Goal: Transaction & Acquisition: Obtain resource

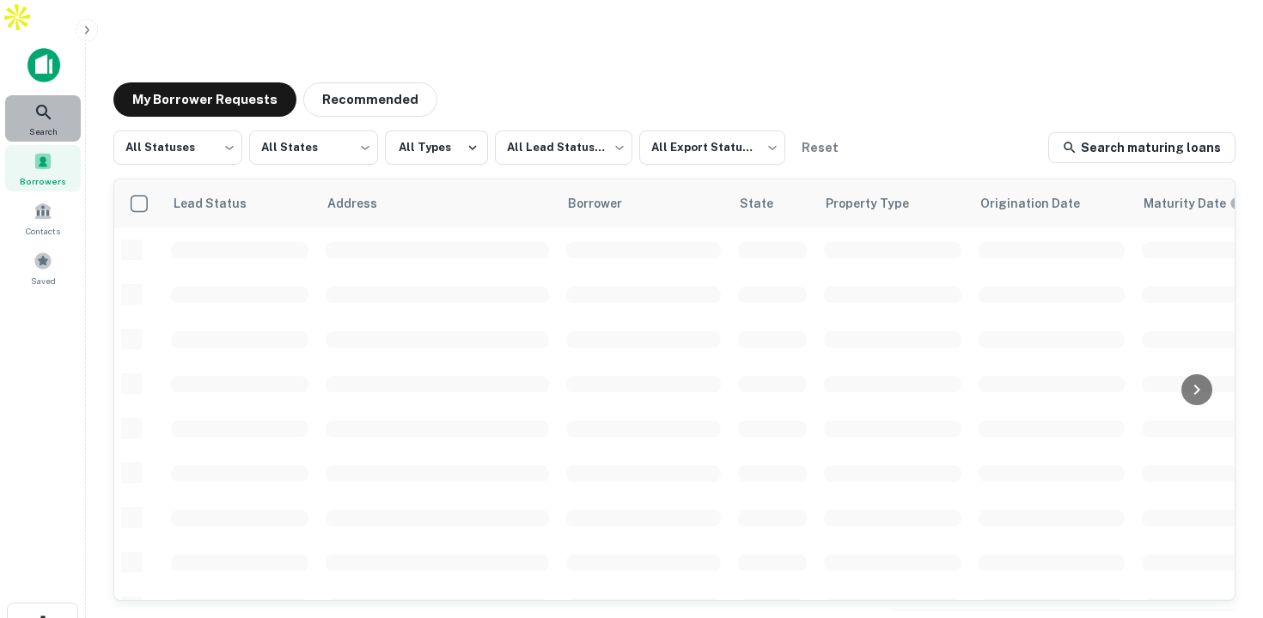
click at [40, 102] on icon at bounding box center [44, 112] width 21 height 21
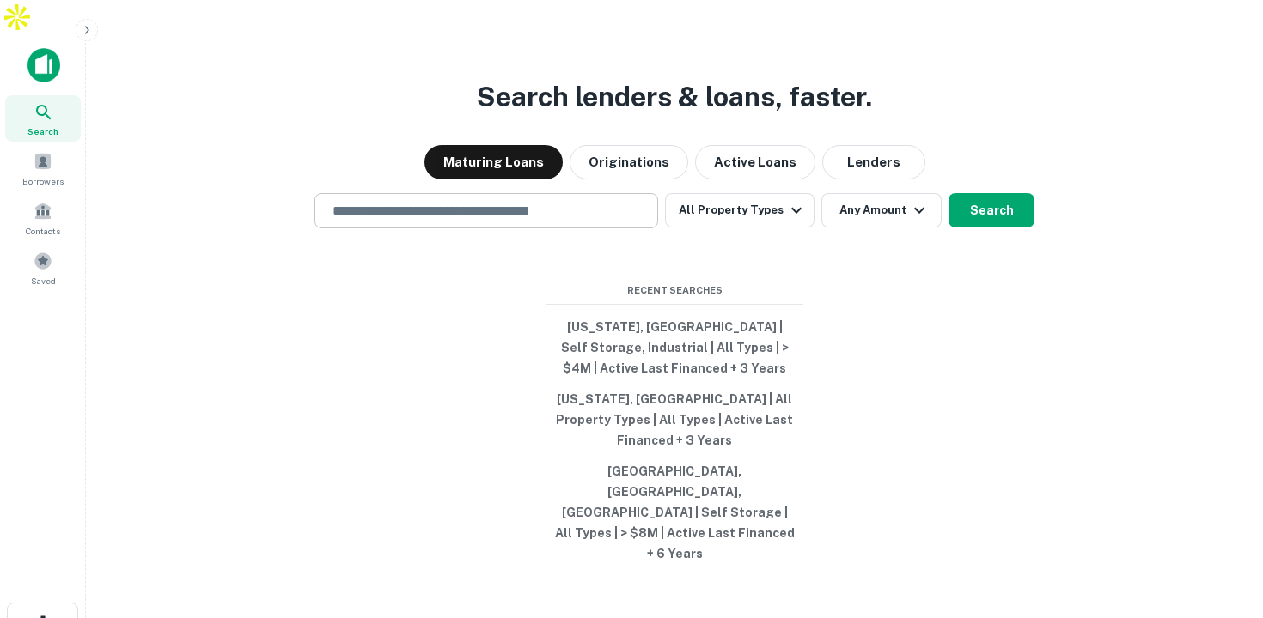
click at [454, 217] on div "​" at bounding box center [486, 210] width 344 height 35
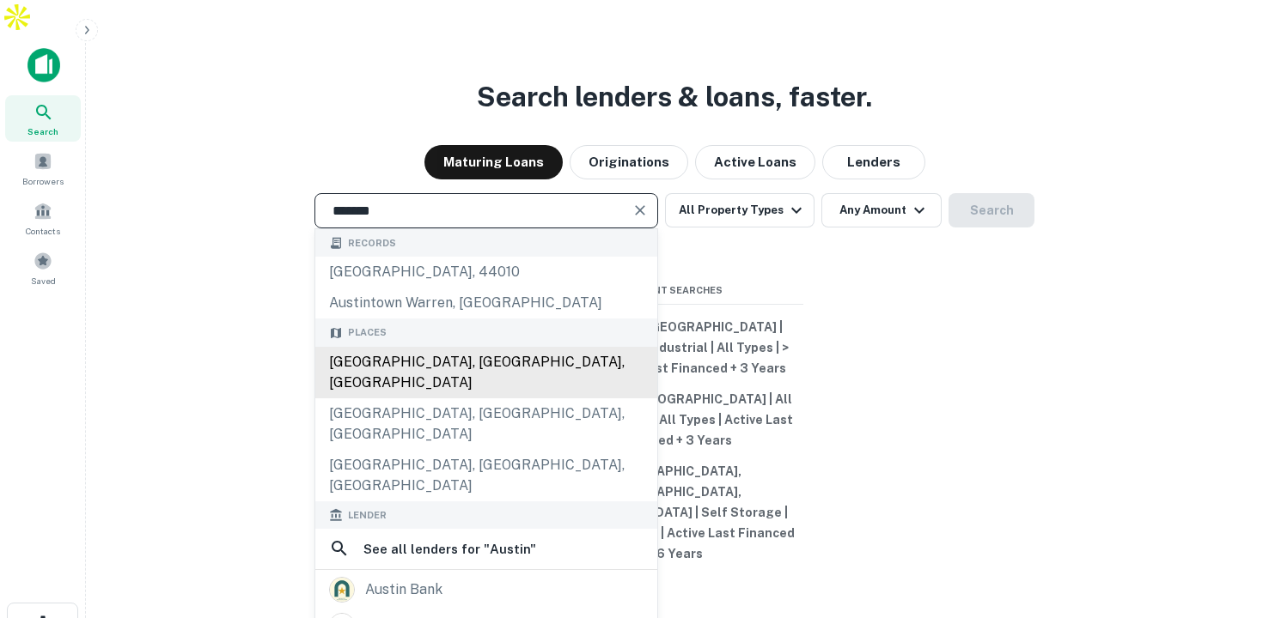
click at [428, 362] on div "[GEOGRAPHIC_DATA], [GEOGRAPHIC_DATA], [GEOGRAPHIC_DATA]" at bounding box center [486, 373] width 342 height 52
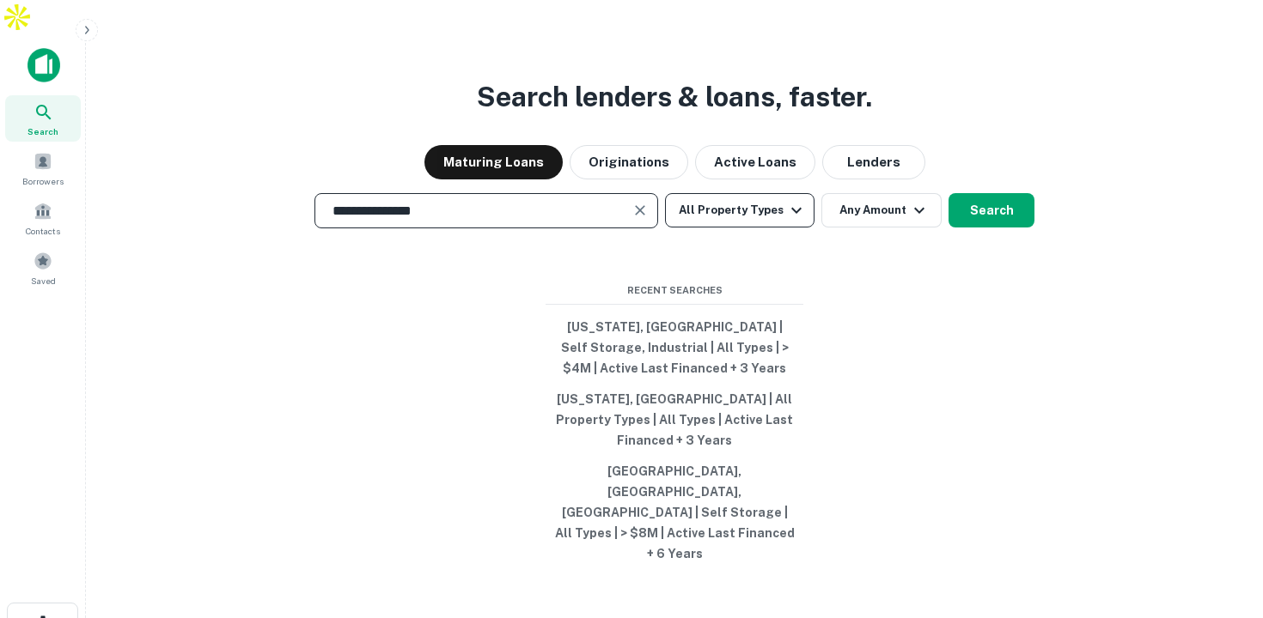
type input "**********"
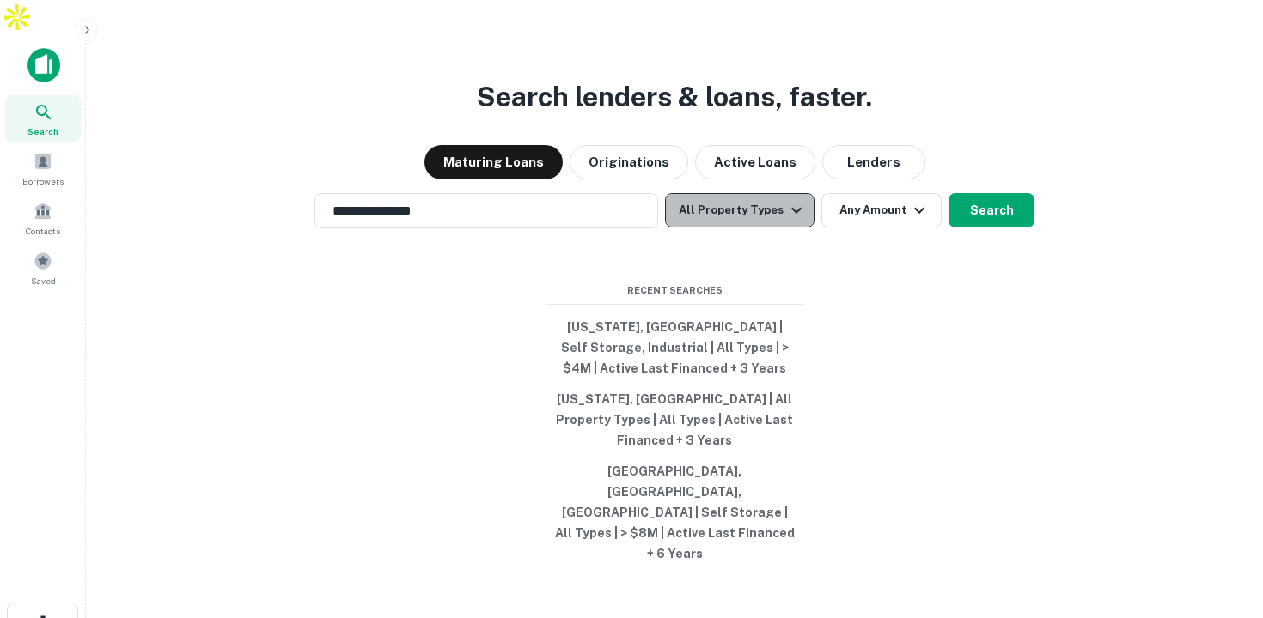
click at [788, 202] on icon "button" at bounding box center [796, 210] width 21 height 21
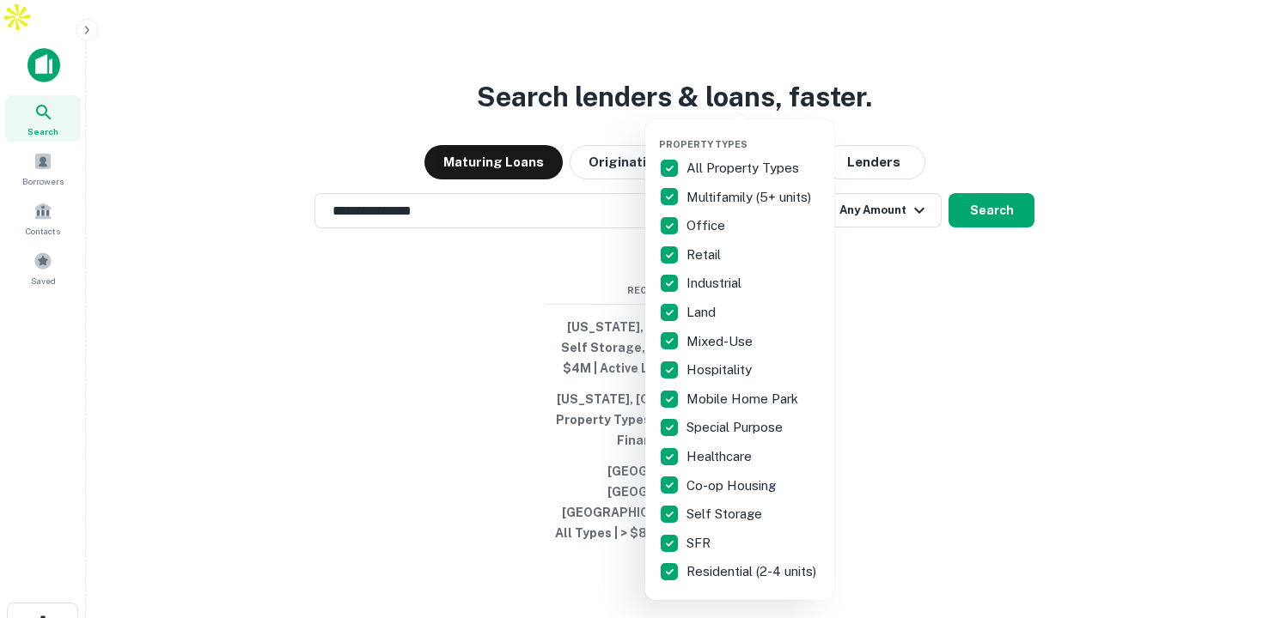
click at [751, 167] on p "All Property Types" at bounding box center [744, 168] width 116 height 21
click at [728, 202] on p "Multifamily (5+ units)" at bounding box center [750, 197] width 128 height 21
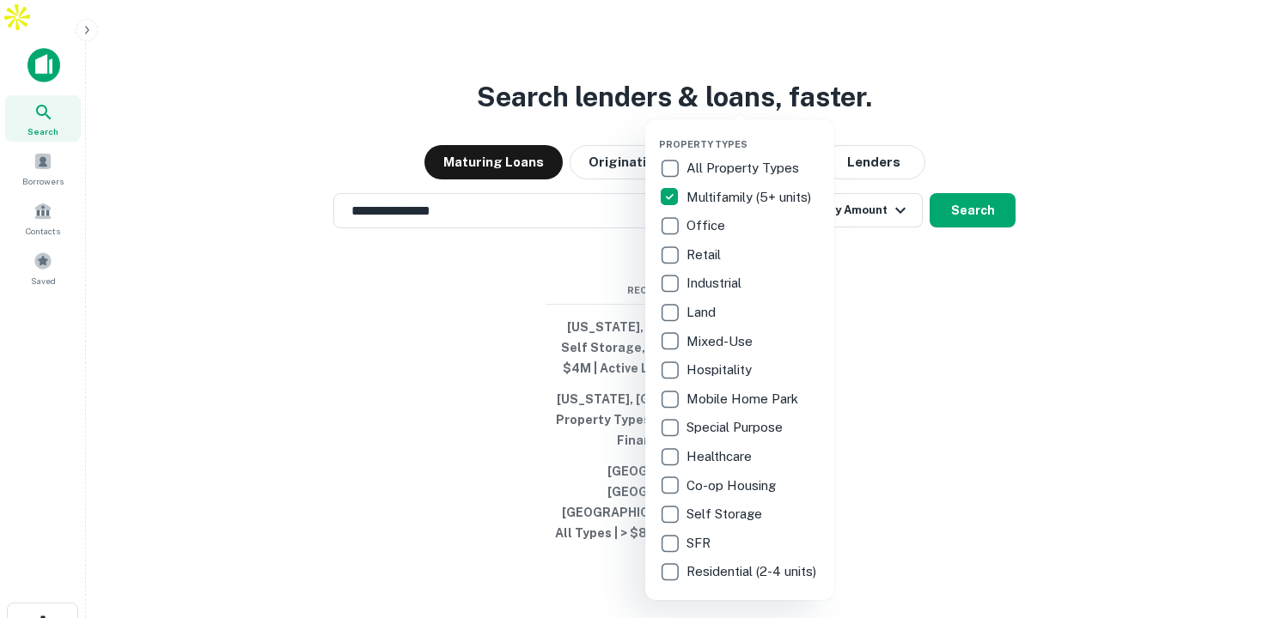
click at [712, 506] on p "Self Storage" at bounding box center [725, 514] width 79 height 21
click at [701, 537] on p "SFR" at bounding box center [699, 543] width 27 height 21
click at [700, 573] on p "Residential (2-4 units)" at bounding box center [752, 572] width 133 height 21
click at [711, 307] on p "Land" at bounding box center [702, 312] width 33 height 21
click at [957, 205] on div at bounding box center [631, 309] width 1263 height 618
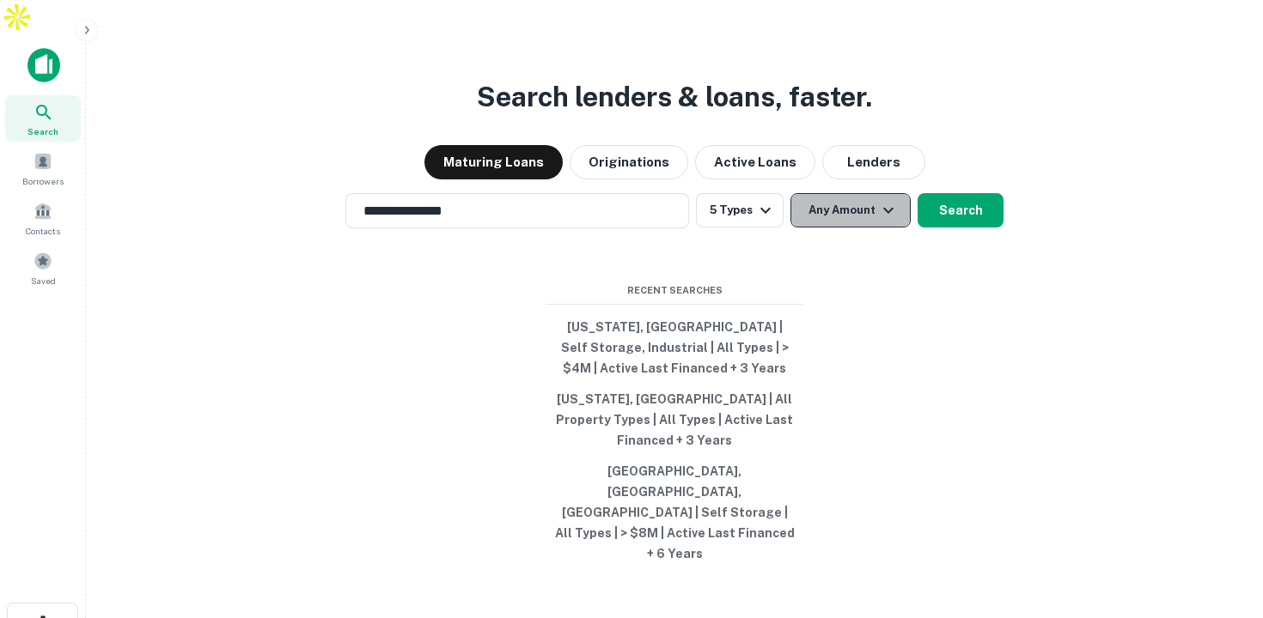
click at [852, 203] on button "Any Amount" at bounding box center [850, 210] width 120 height 34
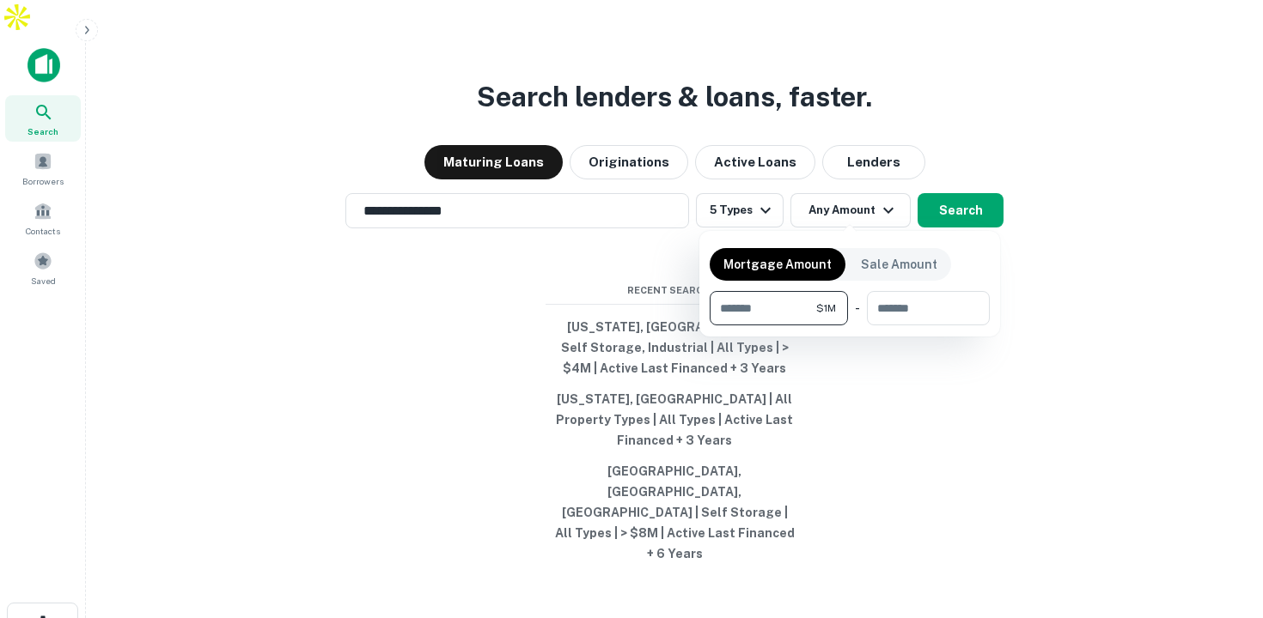
type input "*******"
click at [966, 210] on div at bounding box center [631, 309] width 1263 height 618
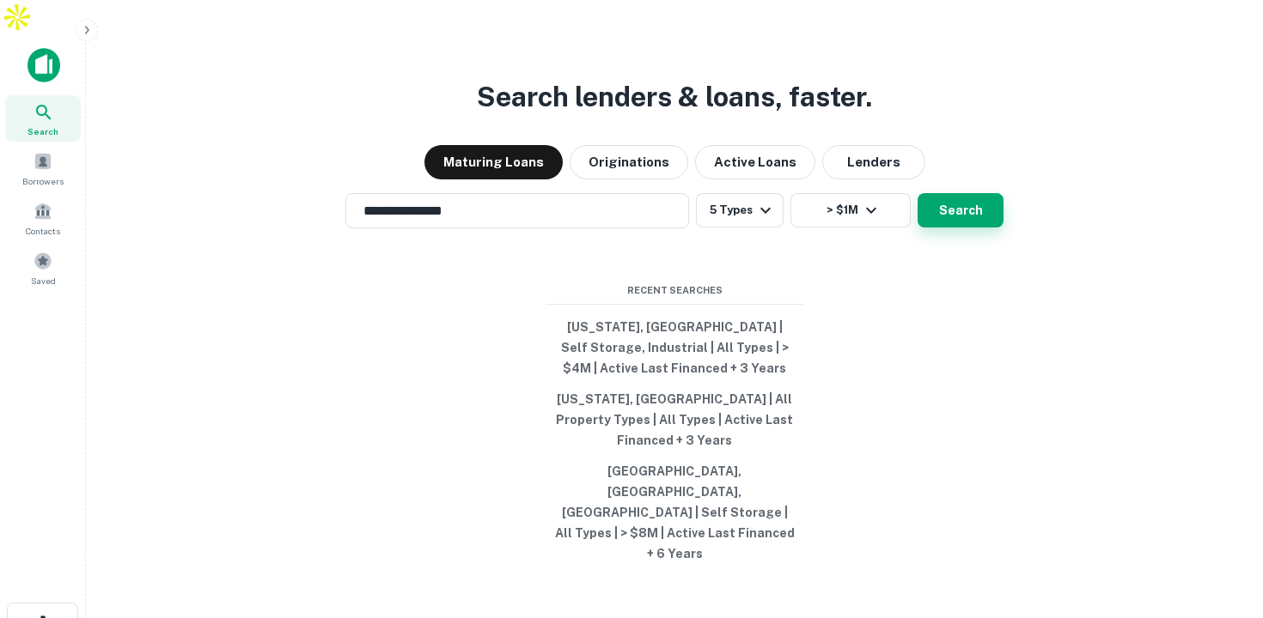
click at [956, 199] on button "Search" at bounding box center [960, 210] width 86 height 34
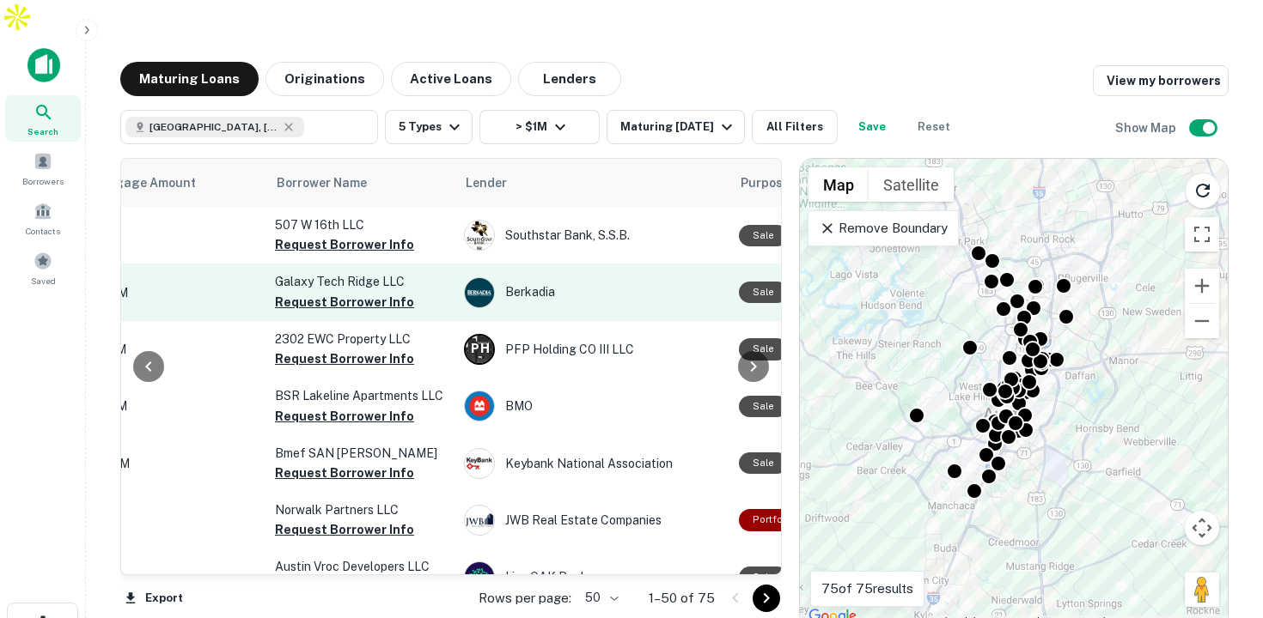
scroll to position [0, 128]
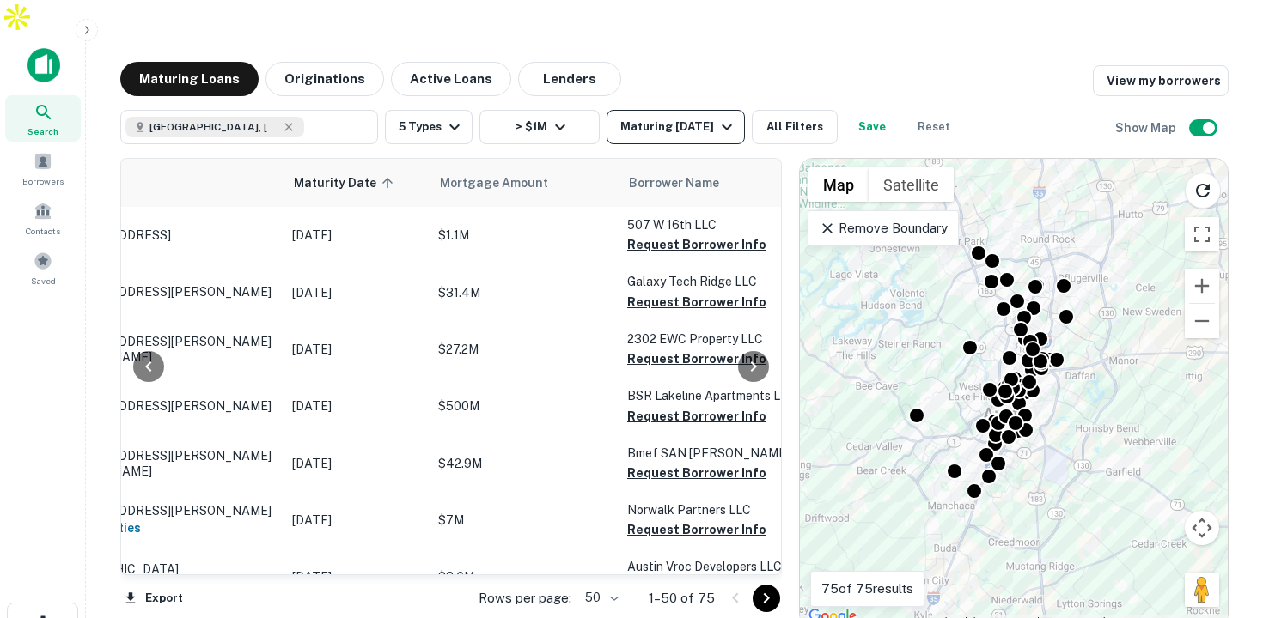
click at [694, 117] on div "Maturing [DATE]" at bounding box center [678, 127] width 117 height 21
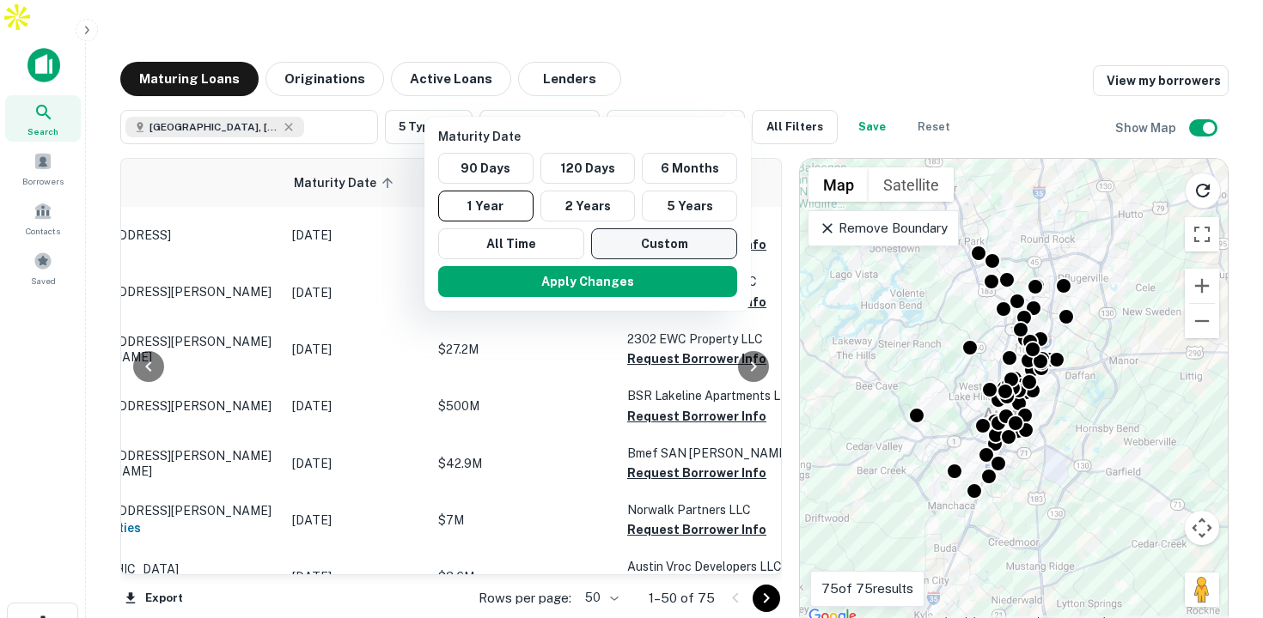
click at [641, 244] on button "Custom" at bounding box center [664, 243] width 146 height 31
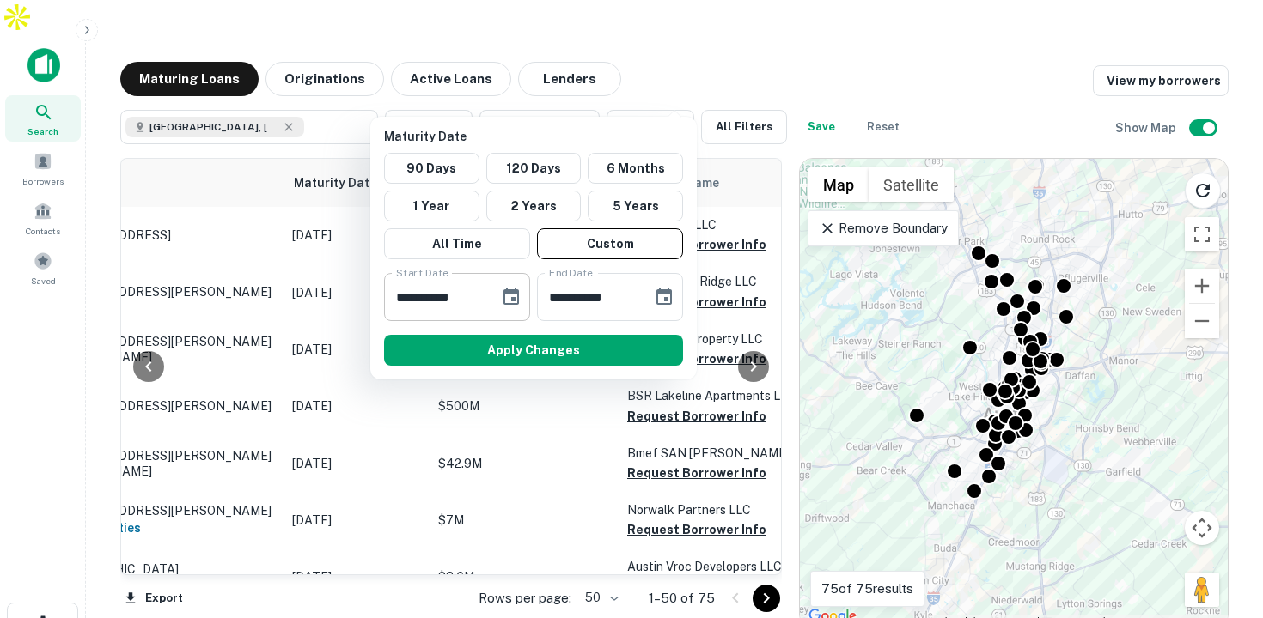
click at [499, 298] on button "Choose date, selected date is Sep 16, 2025" at bounding box center [511, 297] width 34 height 34
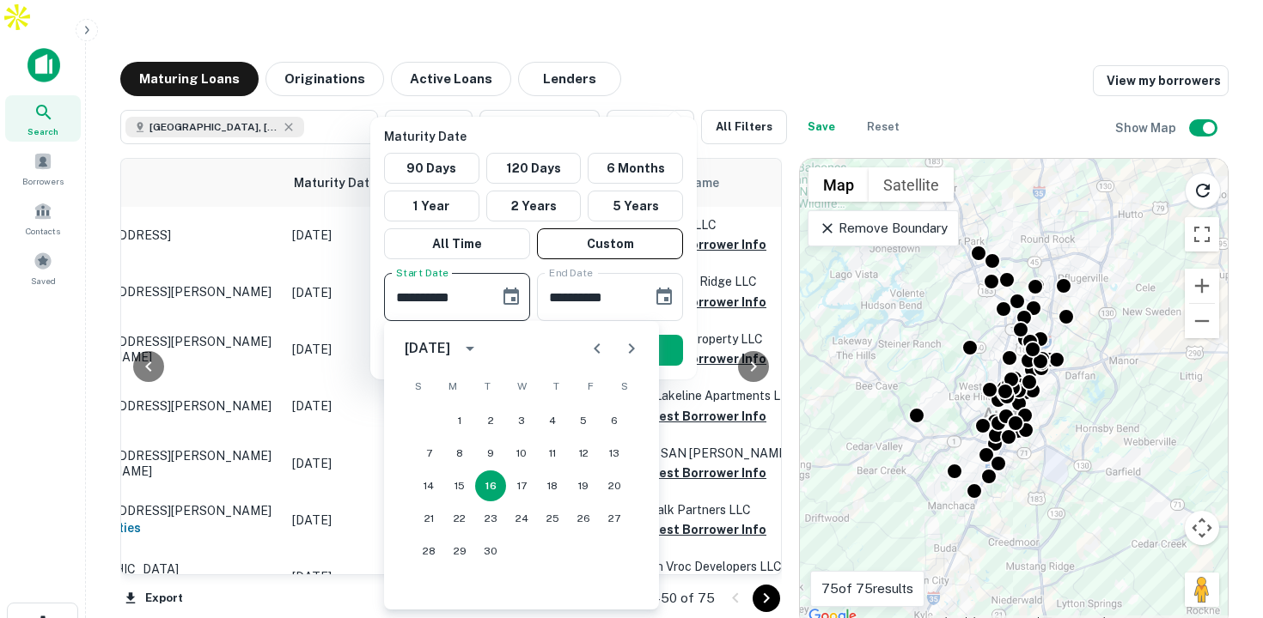
click at [633, 351] on icon "Next month" at bounding box center [631, 348] width 21 height 21
click at [488, 549] on button "30" at bounding box center [490, 551] width 31 height 31
type input "**********"
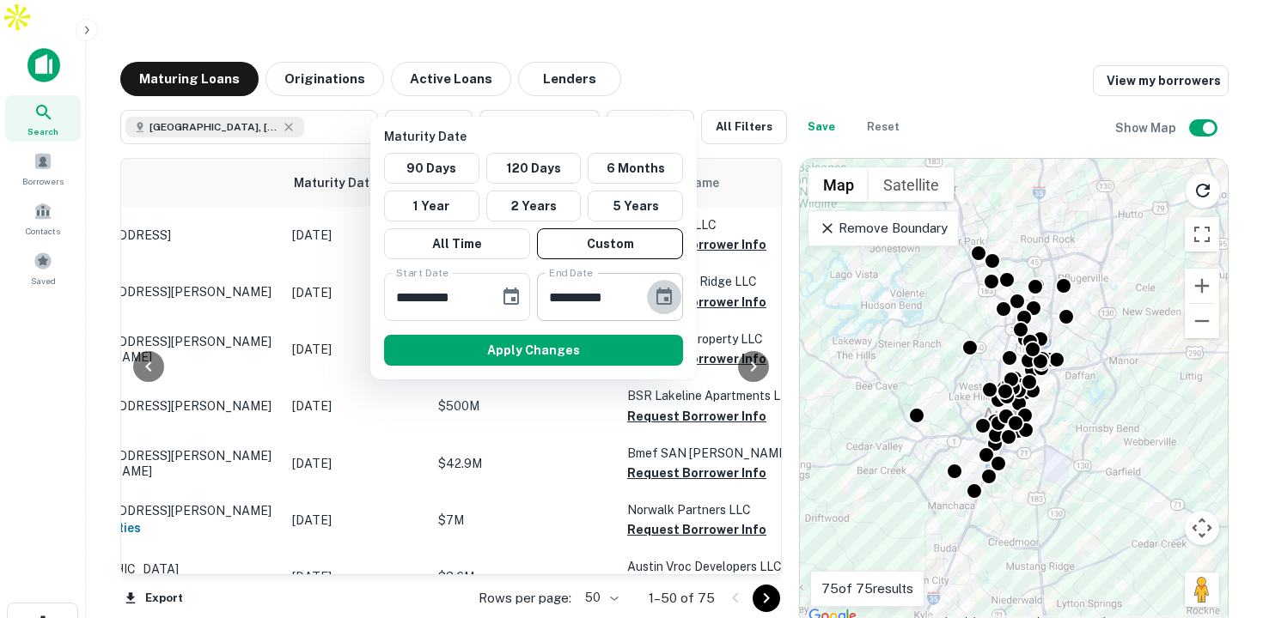
click at [658, 294] on icon "Choose date, selected date is Mar 15, 2026" at bounding box center [664, 297] width 21 height 21
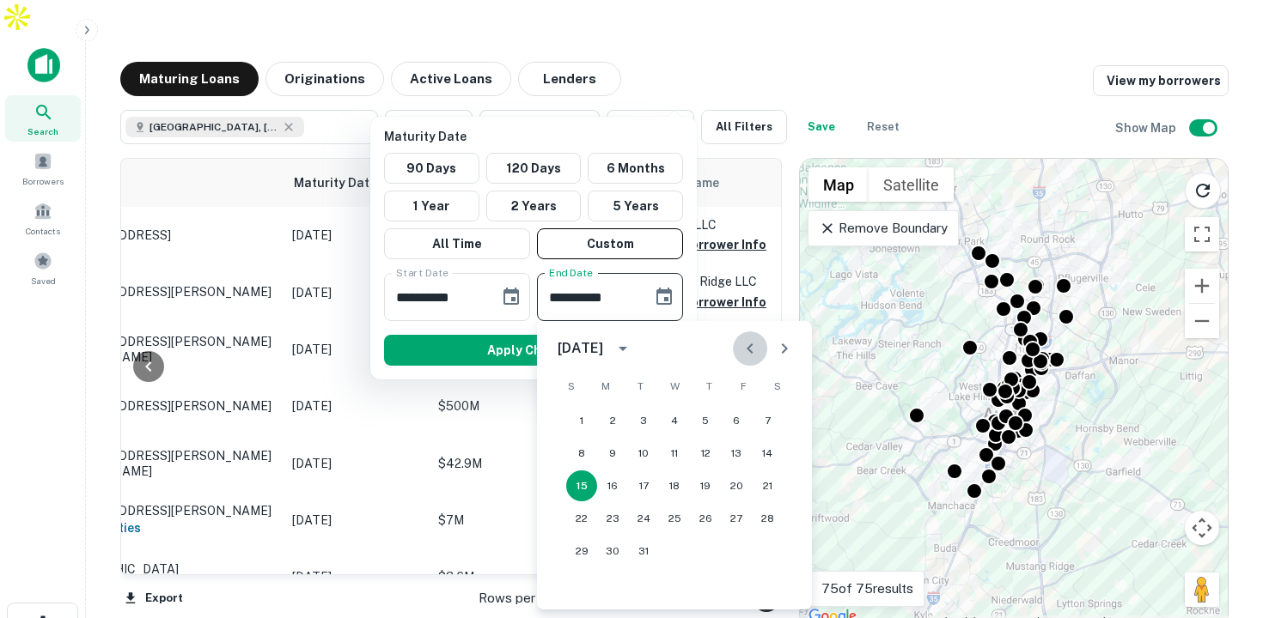
click at [744, 343] on icon "Previous month" at bounding box center [750, 348] width 21 height 21
click at [738, 553] on button "30" at bounding box center [736, 551] width 31 height 31
type input "**********"
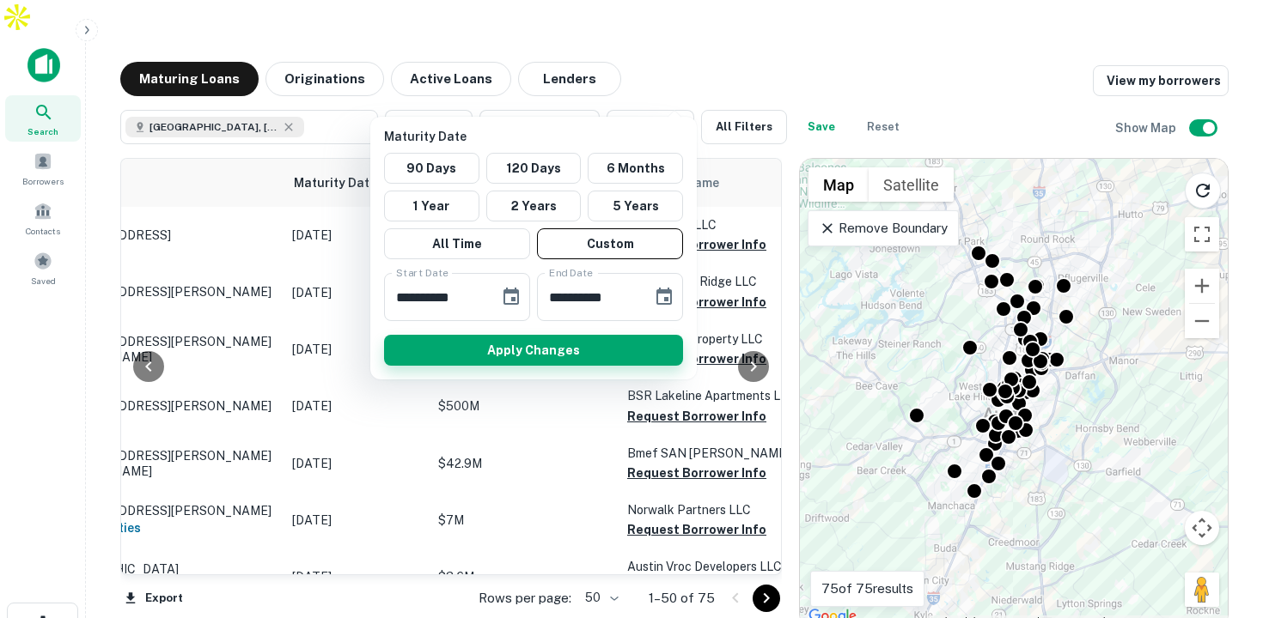
click at [553, 342] on button "Apply Changes" at bounding box center [533, 350] width 299 height 31
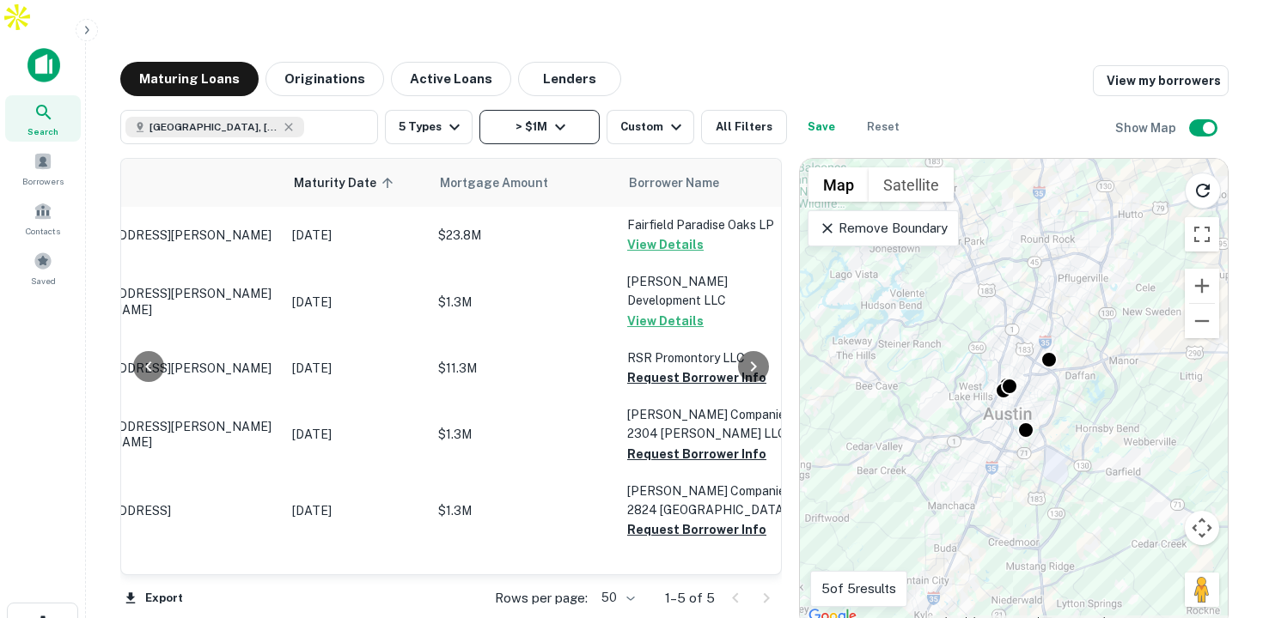
click at [579, 110] on button "> $1M" at bounding box center [539, 127] width 120 height 34
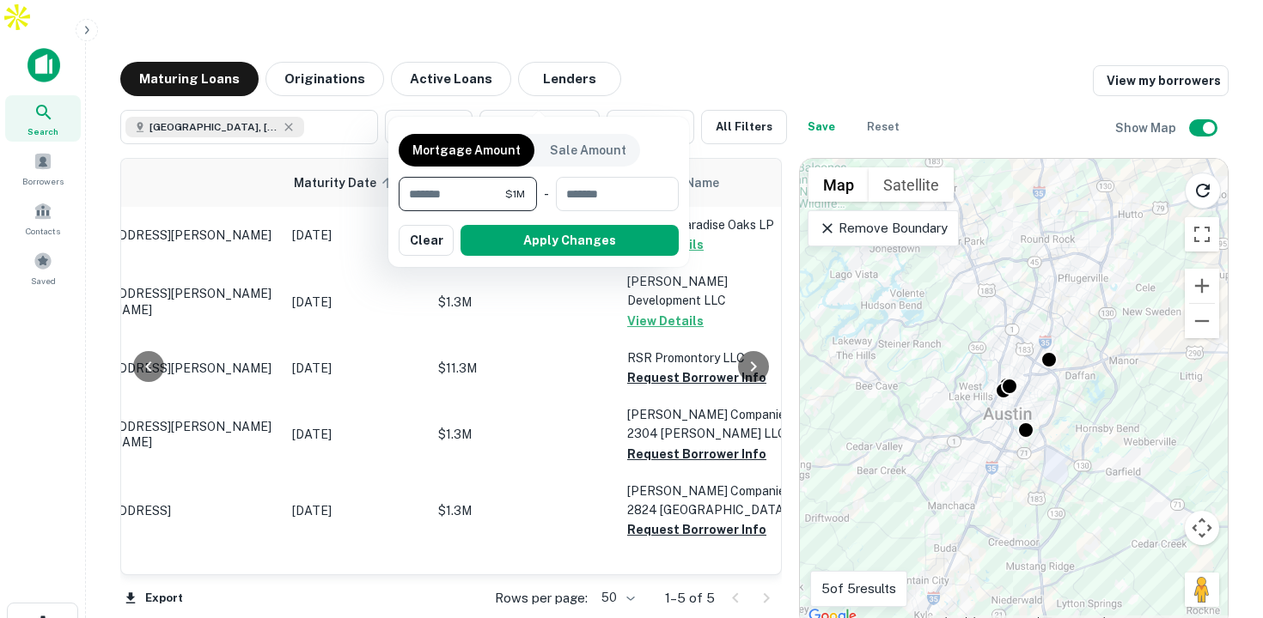
click at [668, 99] on div at bounding box center [631, 309] width 1263 height 618
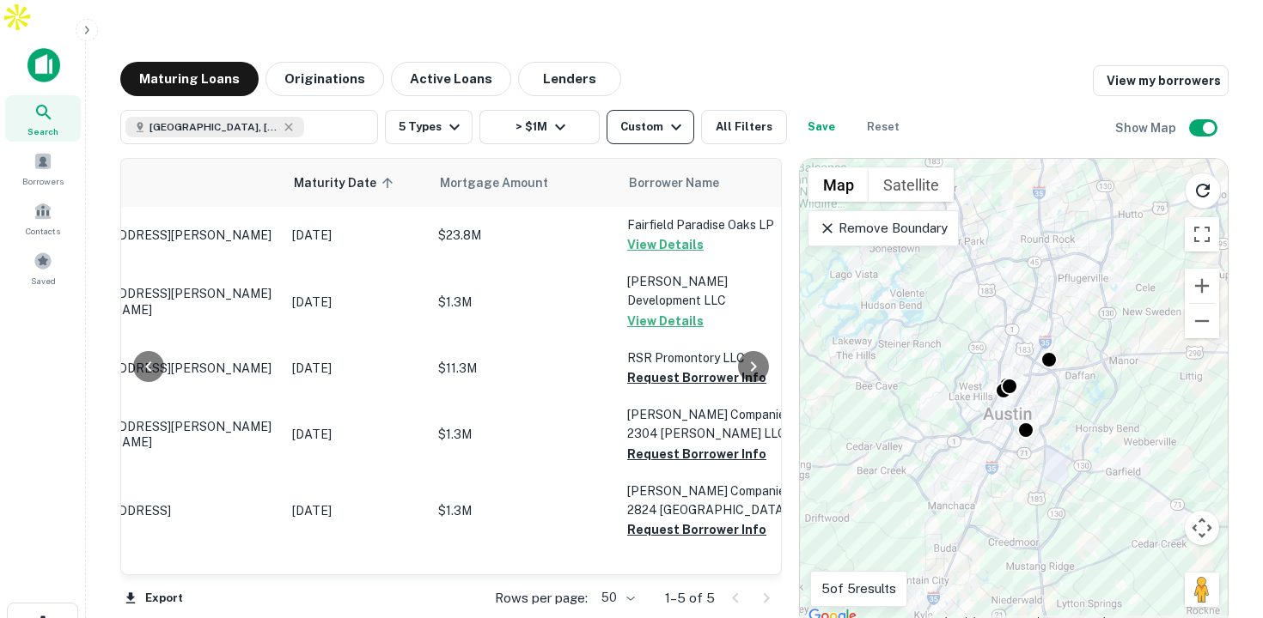
click at [668, 117] on icon "button" at bounding box center [676, 127] width 21 height 21
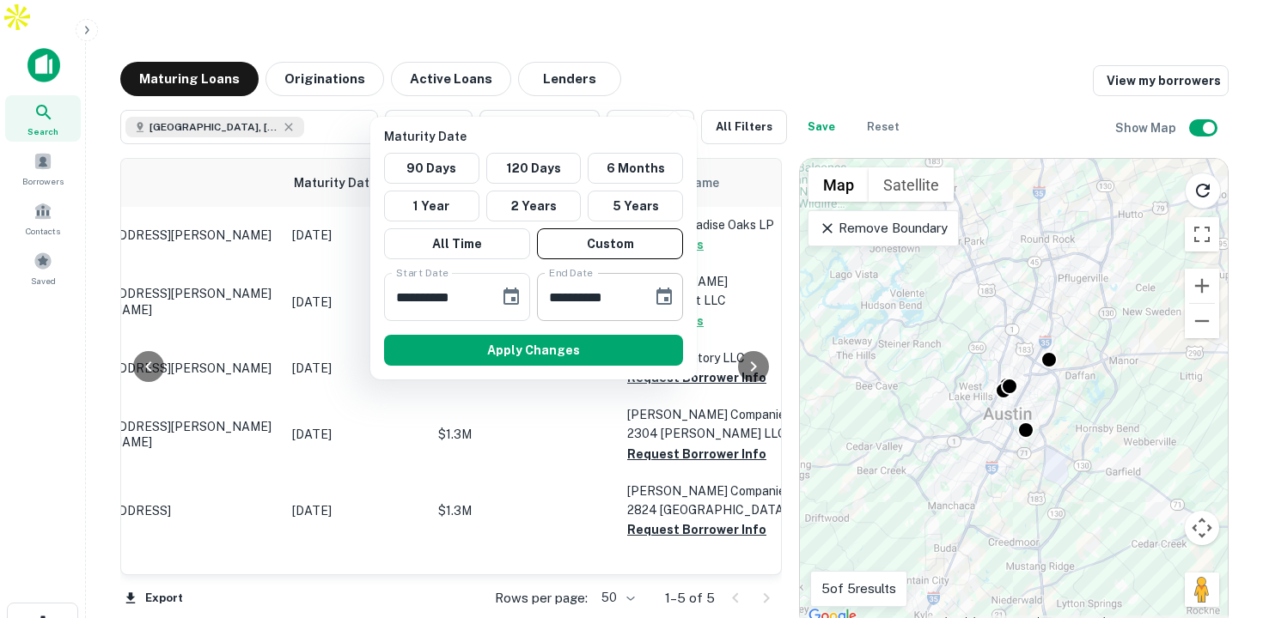
click at [658, 293] on icon "Choose date, selected date is Jan 30, 2026" at bounding box center [663, 296] width 15 height 17
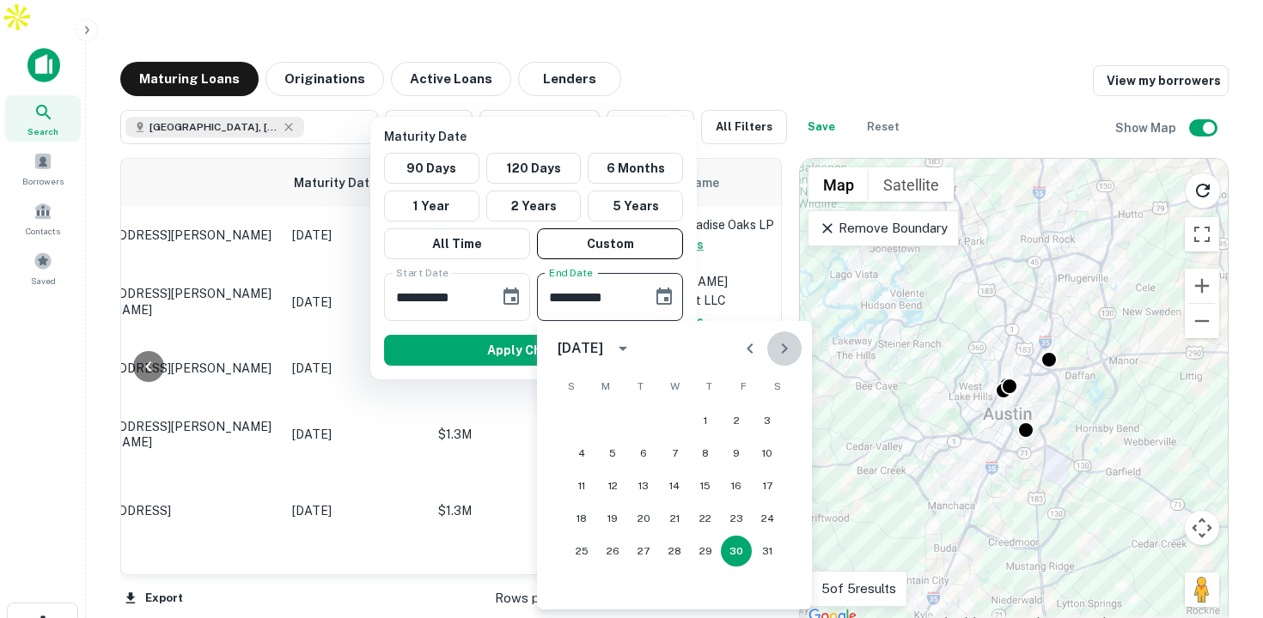
click at [785, 346] on icon "Next month" at bounding box center [784, 348] width 21 height 21
click at [785, 346] on icon "Next month" at bounding box center [785, 349] width 6 height 10
click at [613, 552] on button "30" at bounding box center [612, 551] width 31 height 31
type input "**********"
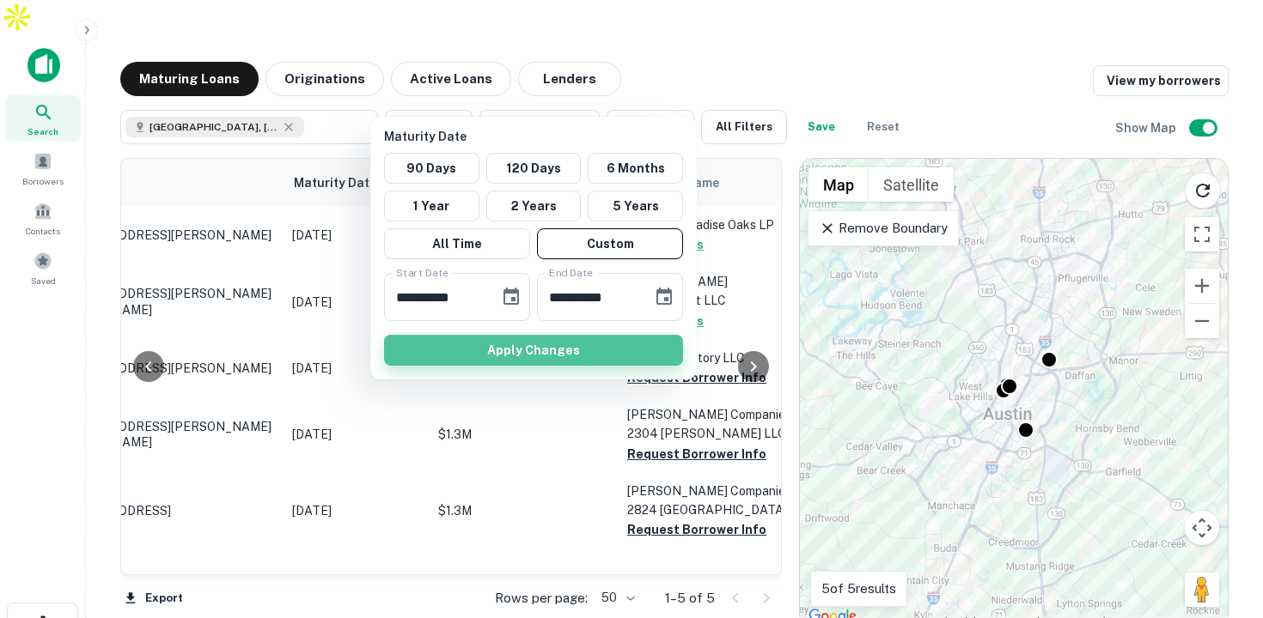
click at [530, 354] on button "Apply Changes" at bounding box center [533, 350] width 299 height 31
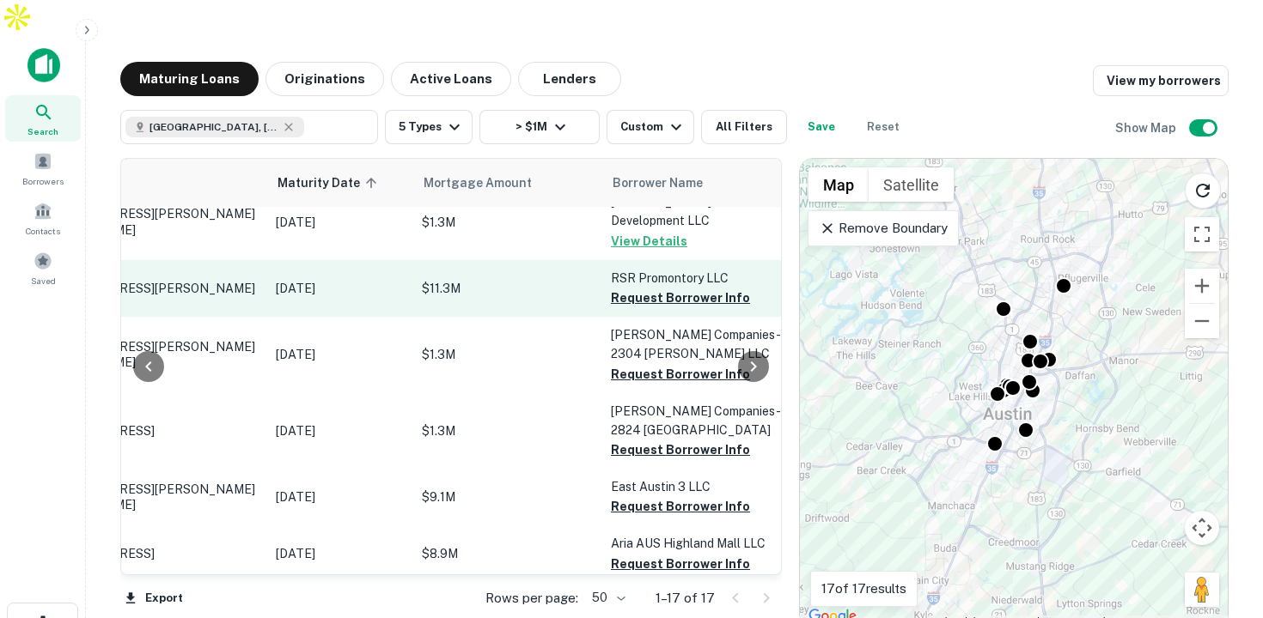
scroll to position [0, 144]
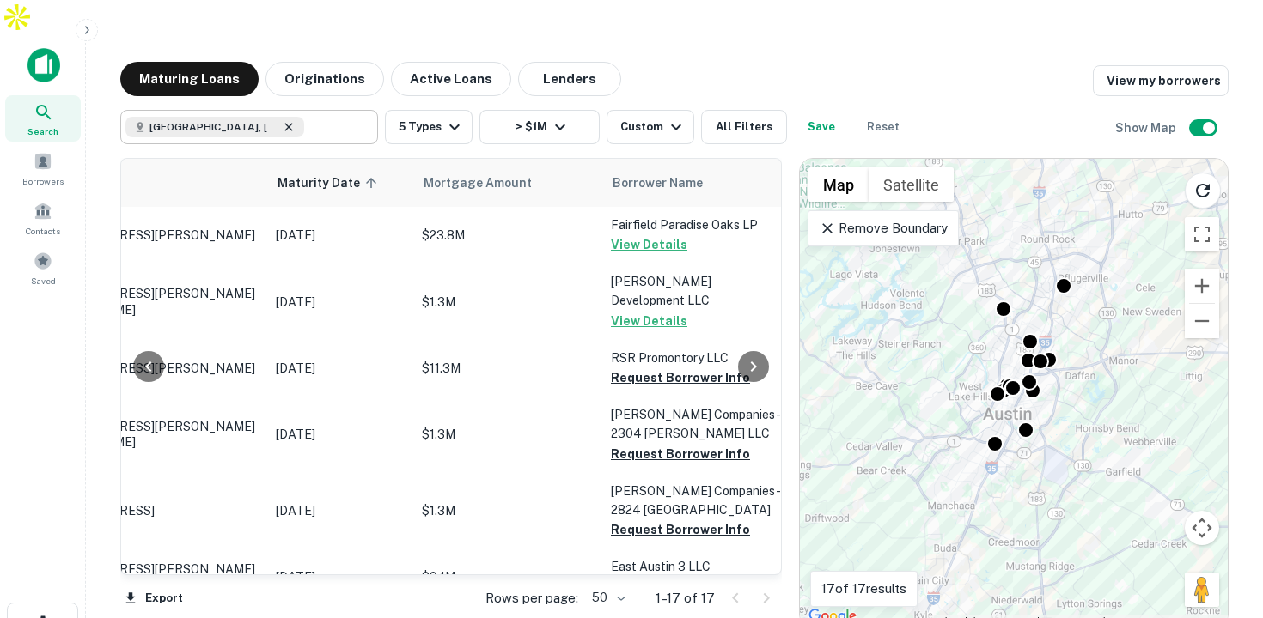
click at [284, 123] on icon at bounding box center [288, 127] width 8 height 8
type input "**********"
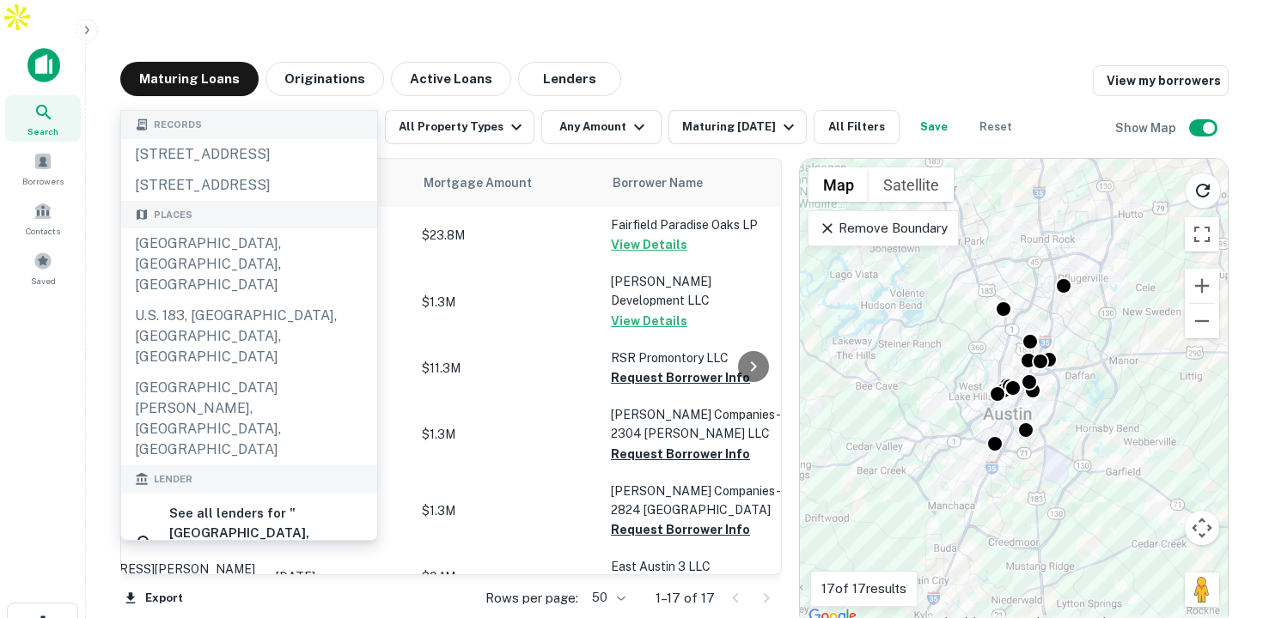
click at [243, 115] on input "**********" at bounding box center [234, 127] width 219 height 24
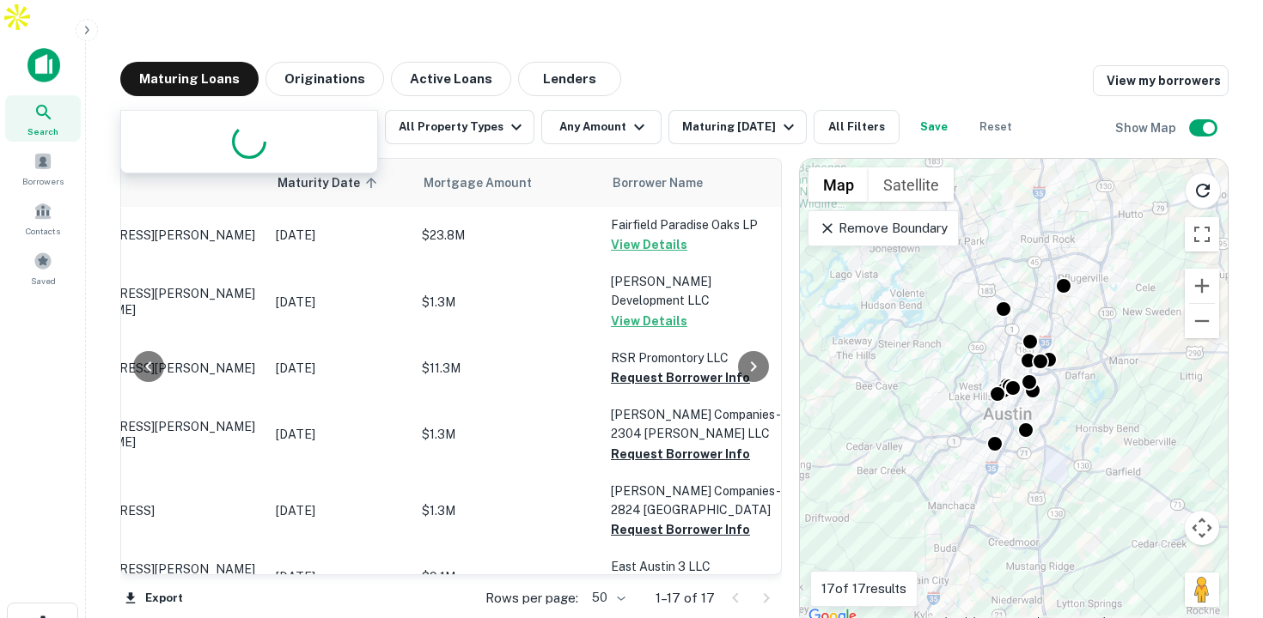
type input "*****"
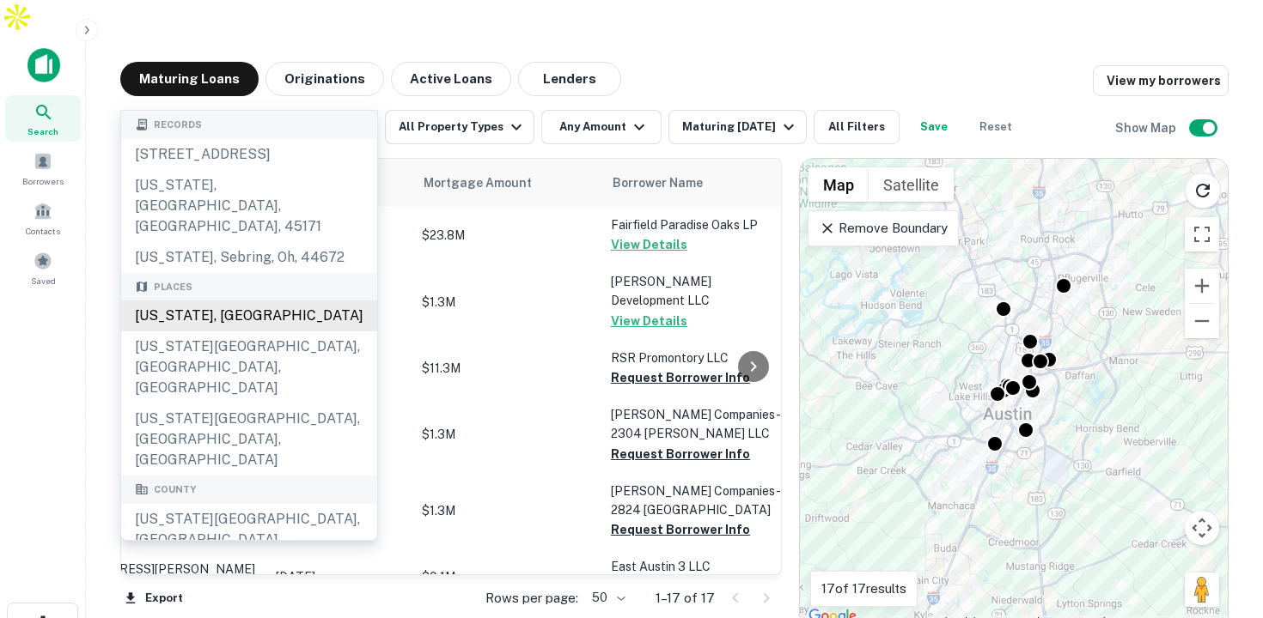
click at [241, 301] on div "[US_STATE], [GEOGRAPHIC_DATA]" at bounding box center [249, 316] width 256 height 31
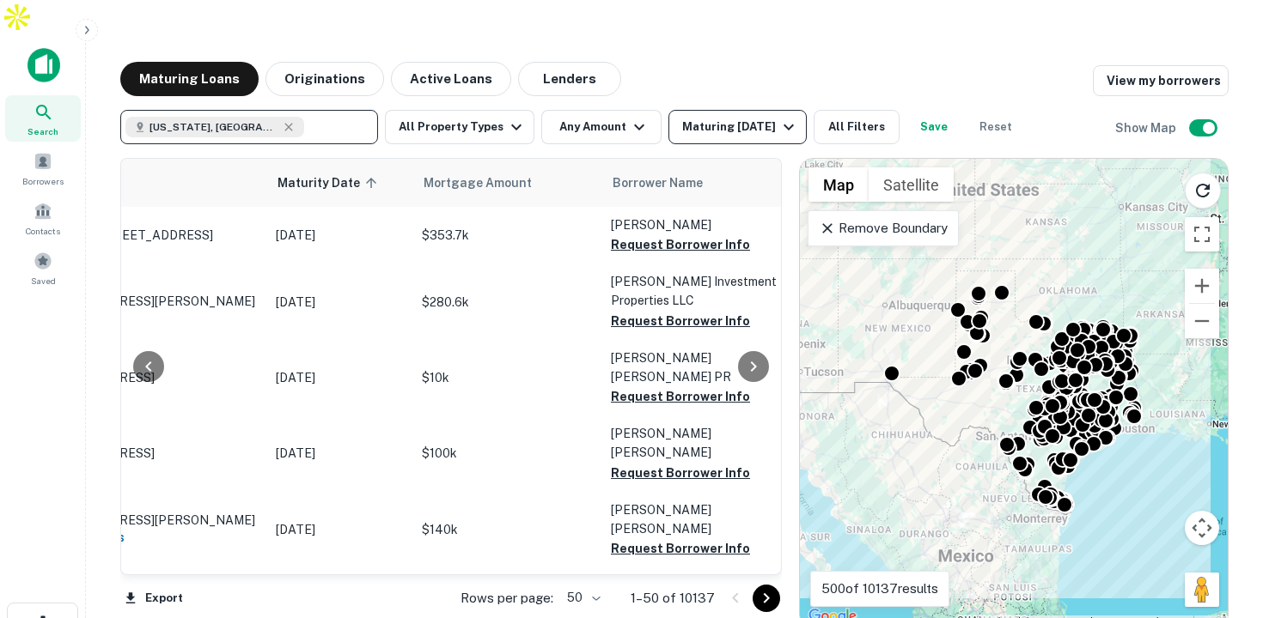
click at [742, 117] on div "Maturing [DATE]" at bounding box center [740, 127] width 117 height 21
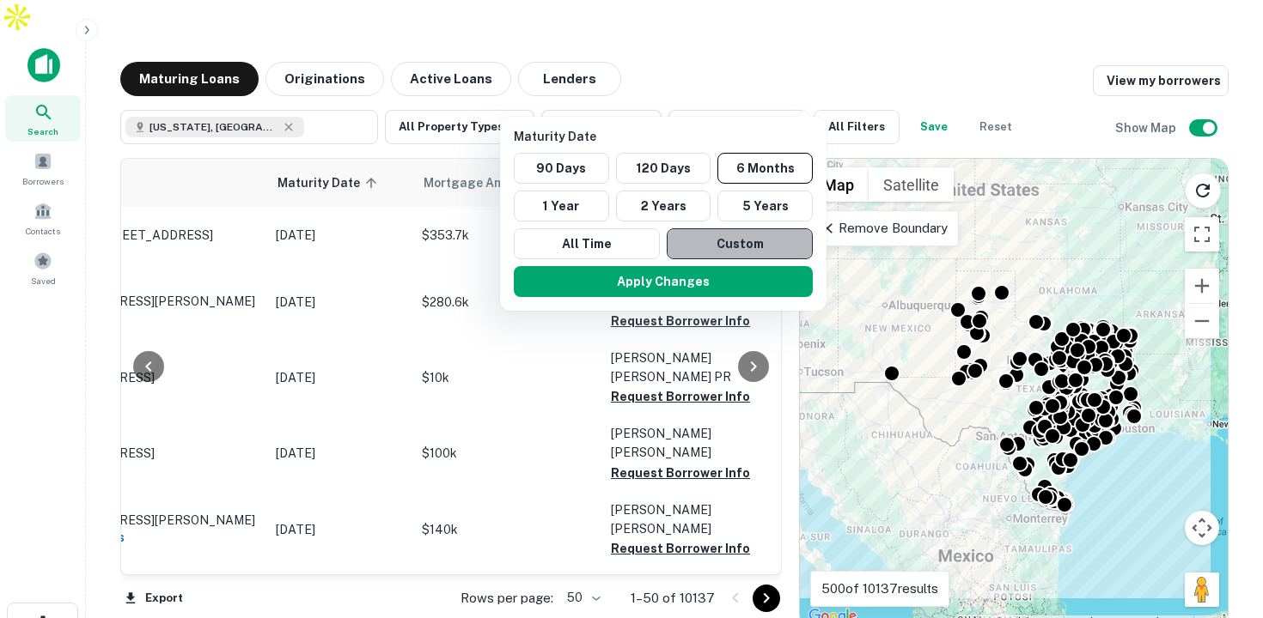
click at [704, 246] on button "Custom" at bounding box center [740, 243] width 146 height 31
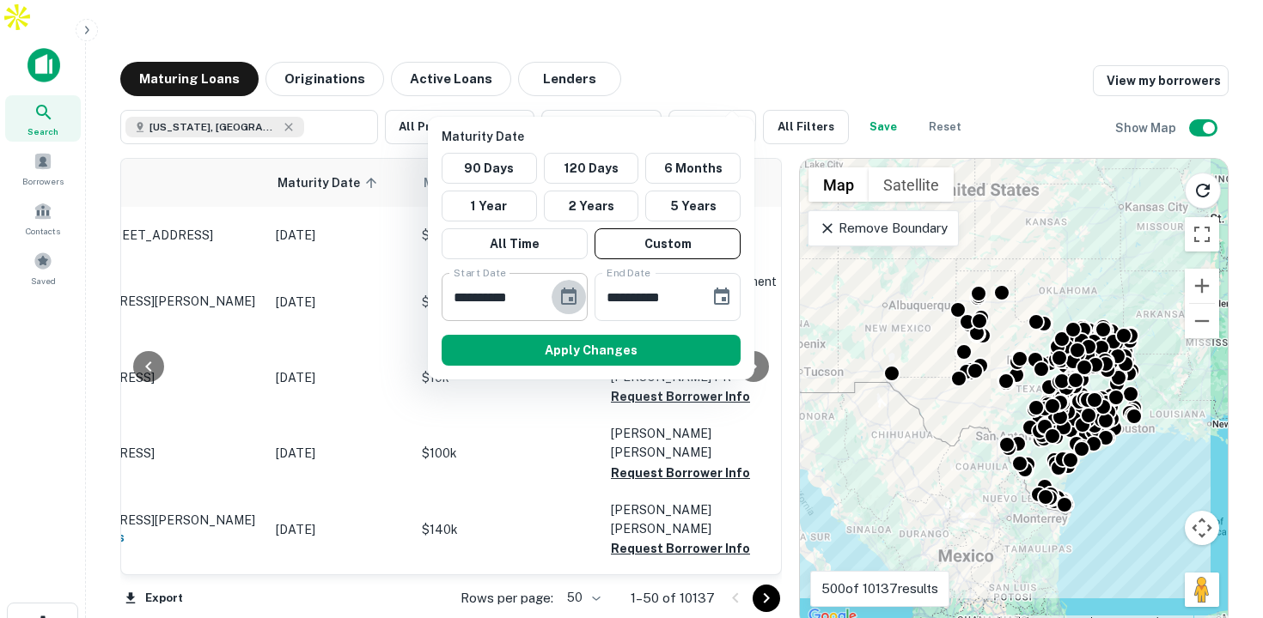
click at [564, 294] on icon "Choose date, selected date is Sep 16, 2025" at bounding box center [568, 297] width 21 height 21
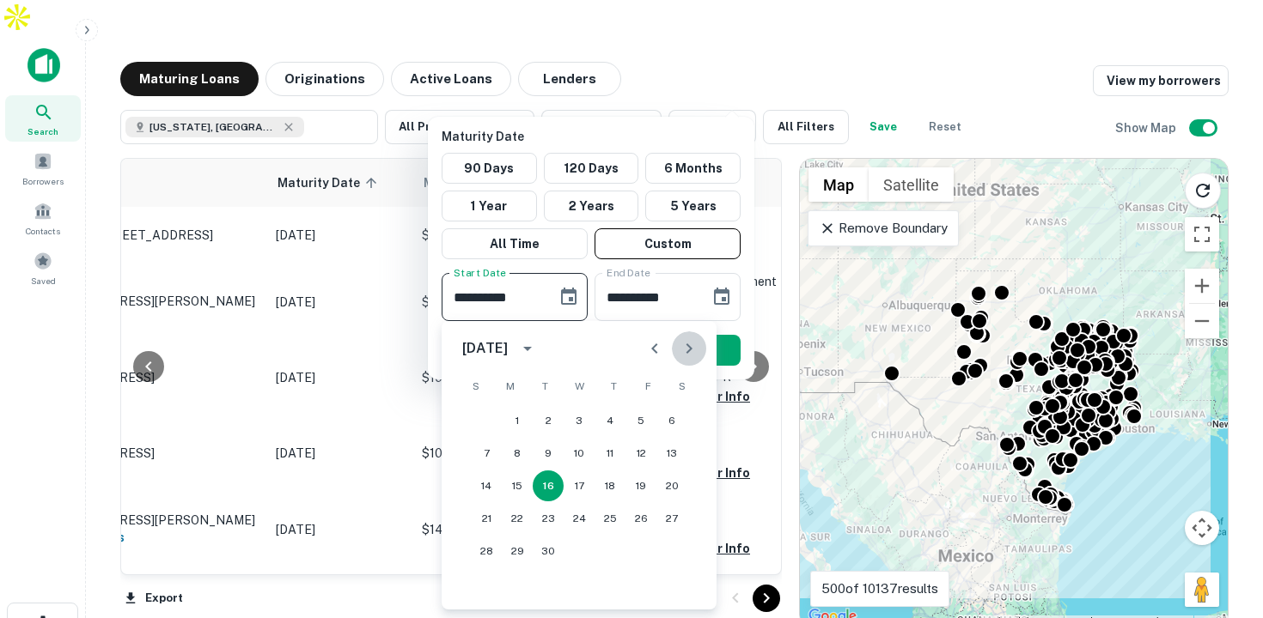
click at [685, 345] on icon "Next month" at bounding box center [689, 348] width 21 height 21
click at [645, 353] on icon "Previous month" at bounding box center [654, 348] width 21 height 21
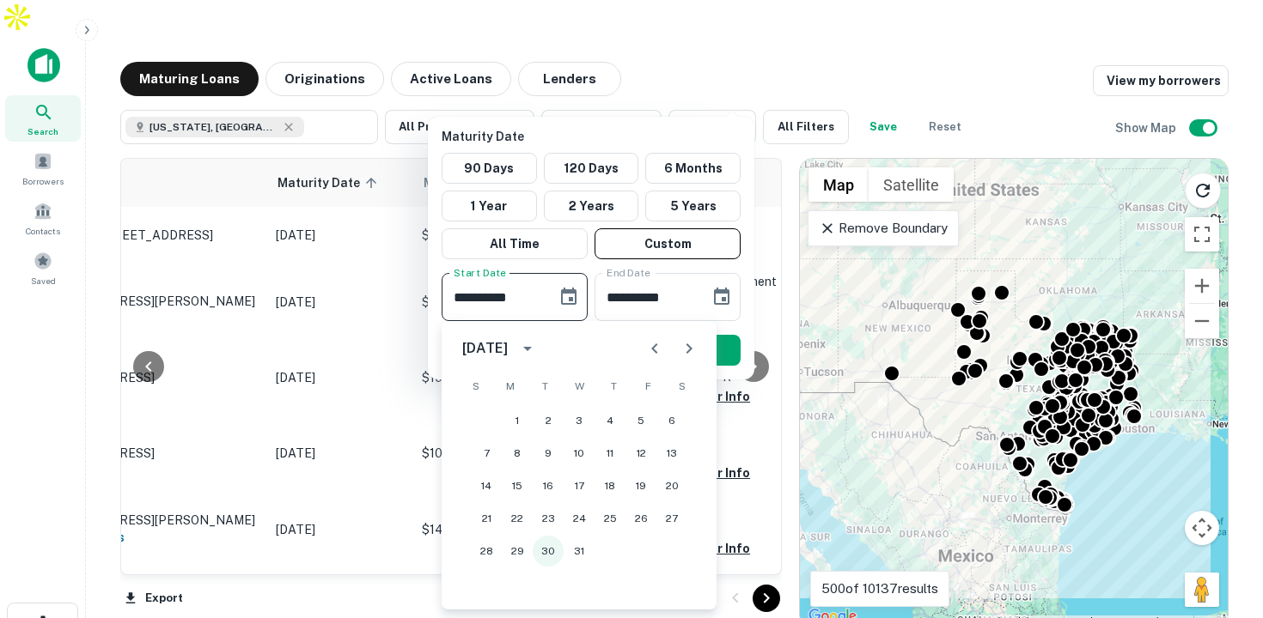
click at [551, 551] on button "30" at bounding box center [548, 551] width 31 height 31
type input "**********"
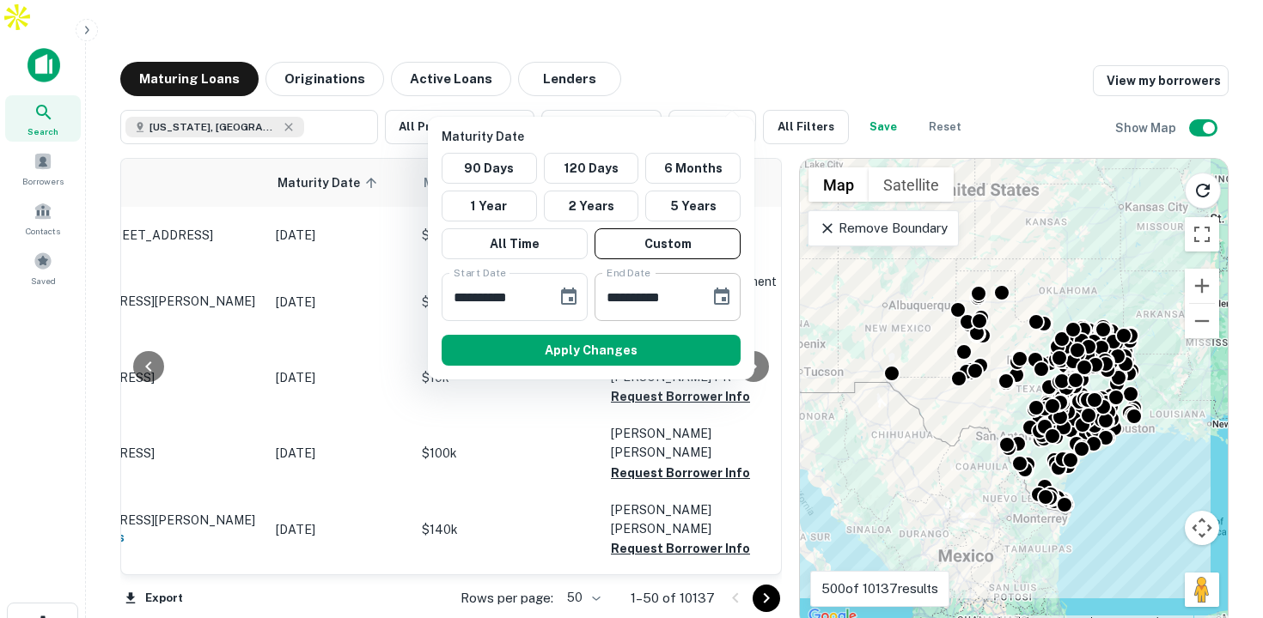
click at [724, 295] on icon "Choose date, selected date is Mar 15, 2026" at bounding box center [721, 297] width 21 height 21
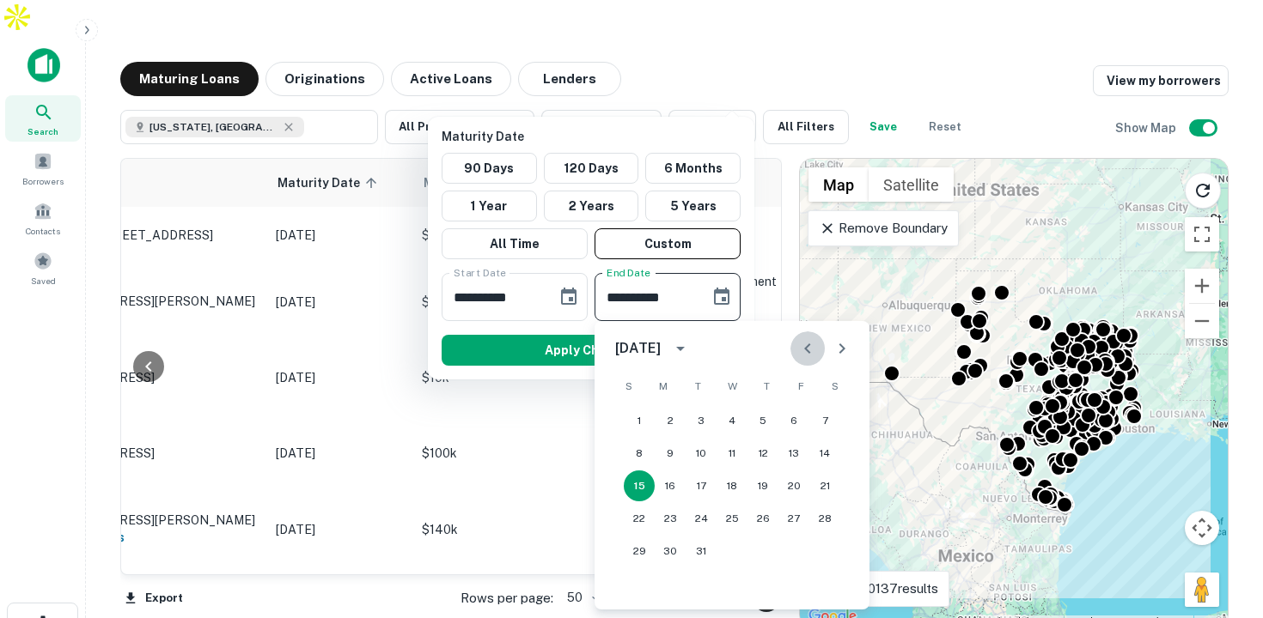
click at [799, 351] on icon "Previous month" at bounding box center [807, 348] width 21 height 21
click at [804, 353] on icon "Previous month" at bounding box center [807, 348] width 21 height 21
click at [796, 555] on button "30" at bounding box center [793, 551] width 31 height 31
type input "**********"
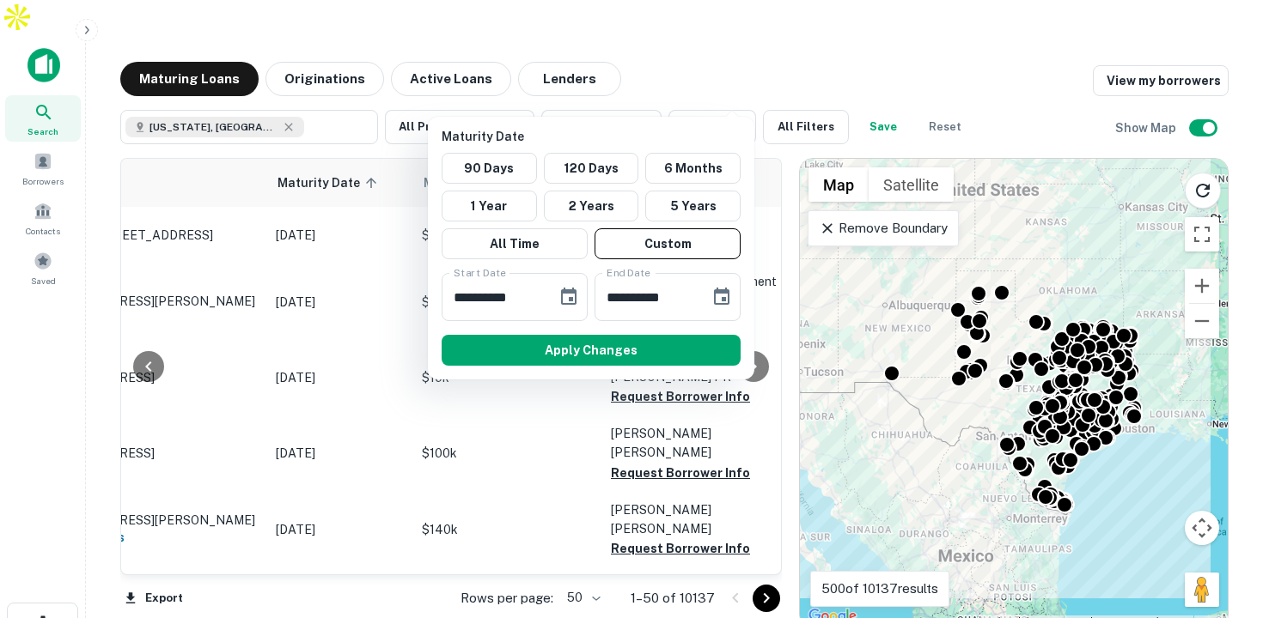
click at [615, 350] on button "Apply Changes" at bounding box center [591, 350] width 299 height 31
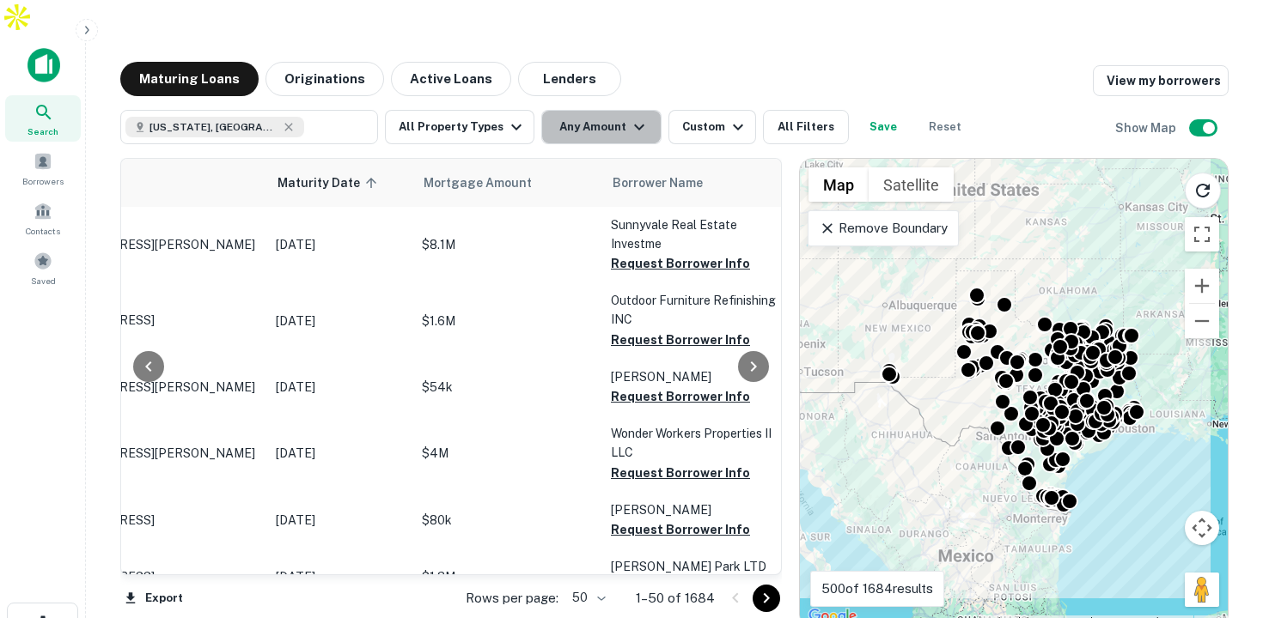
click at [619, 110] on button "Any Amount" at bounding box center [601, 127] width 120 height 34
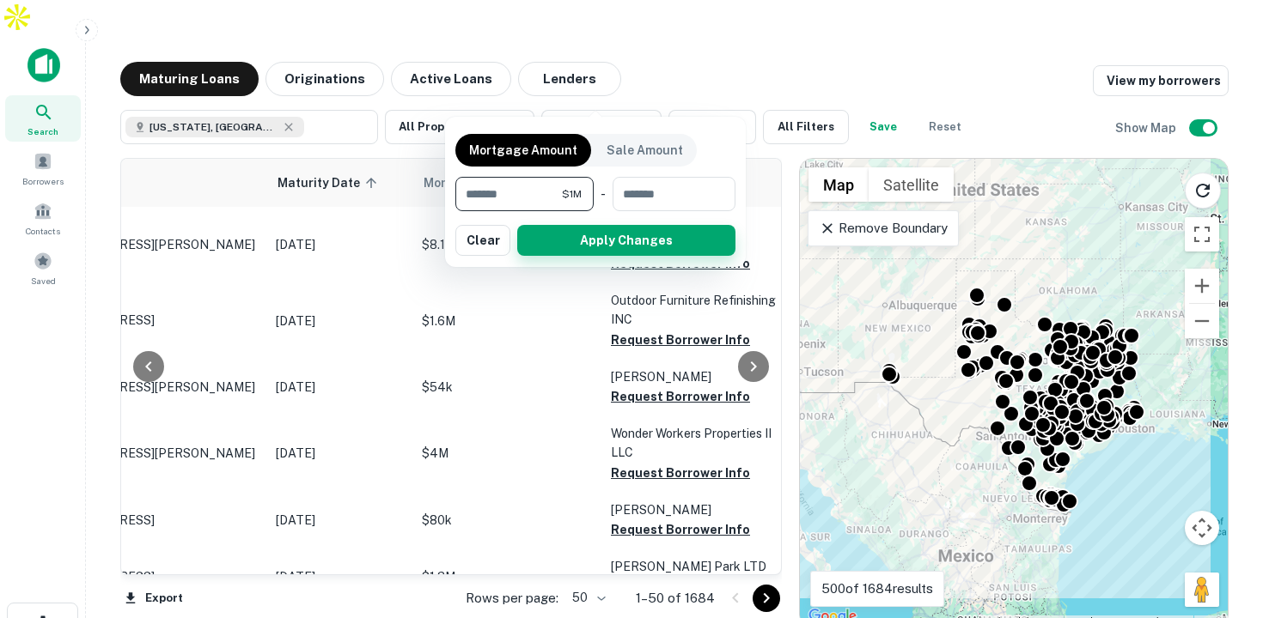
type input "*******"
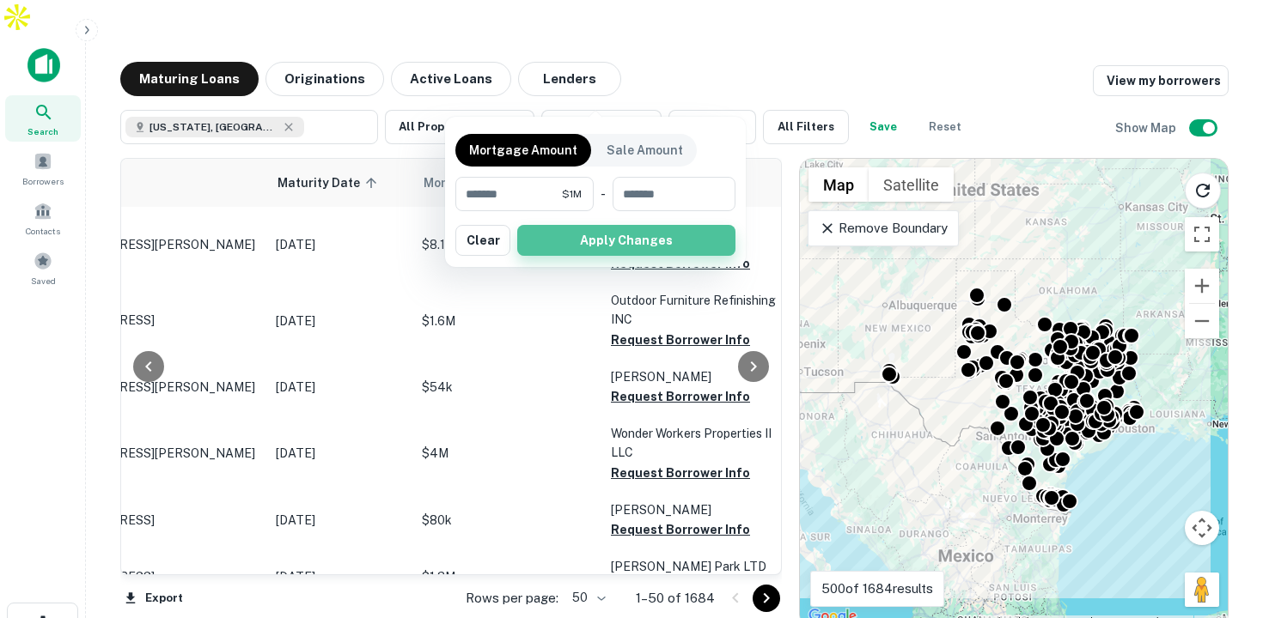
click at [673, 245] on button "Apply Changes" at bounding box center [626, 240] width 218 height 31
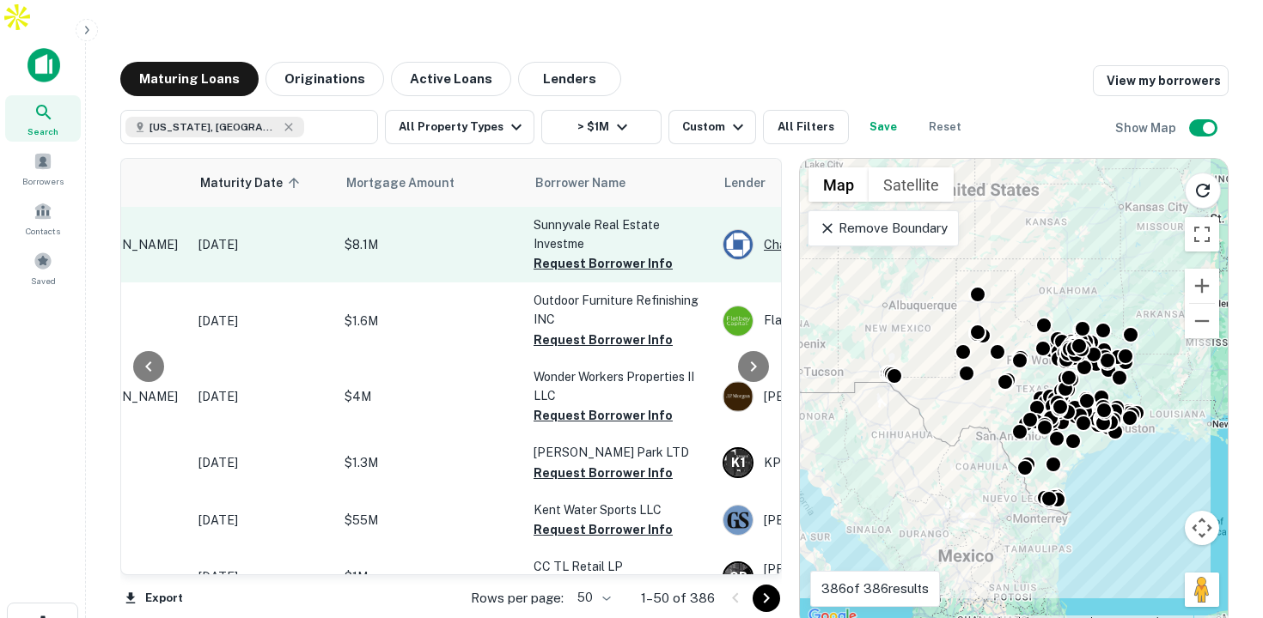
scroll to position [0, 222]
click at [581, 253] on button "Request Borrower Info" at bounding box center [602, 263] width 139 height 21
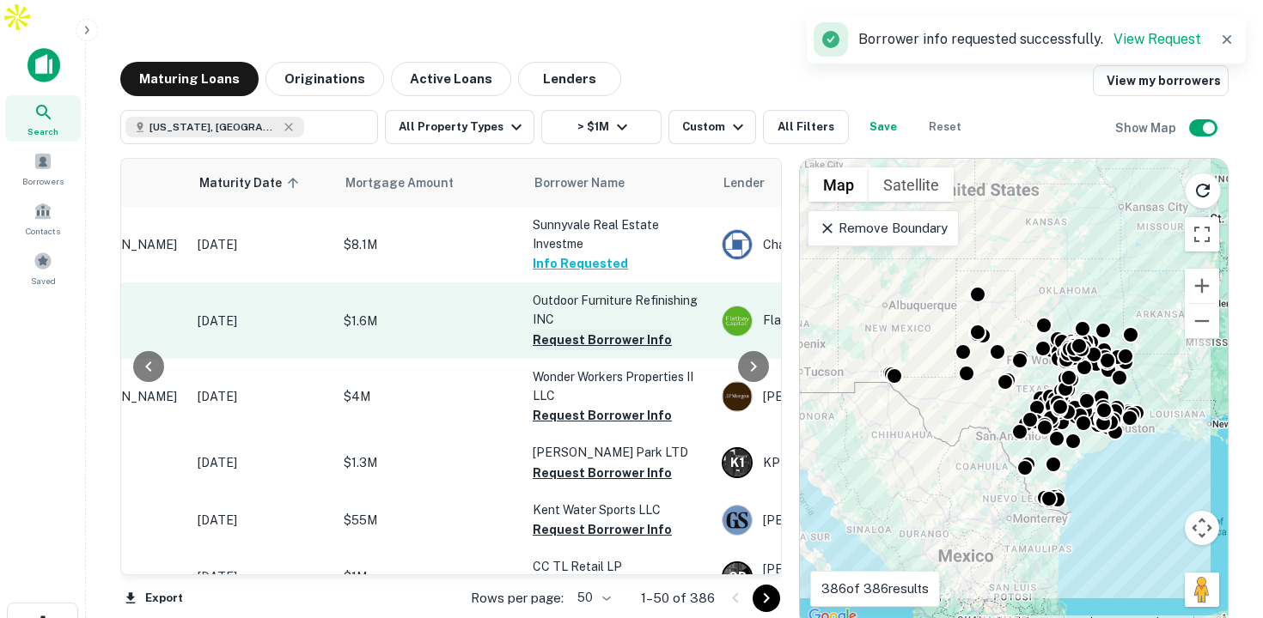
click at [587, 330] on button "Request Borrower Info" at bounding box center [602, 340] width 139 height 21
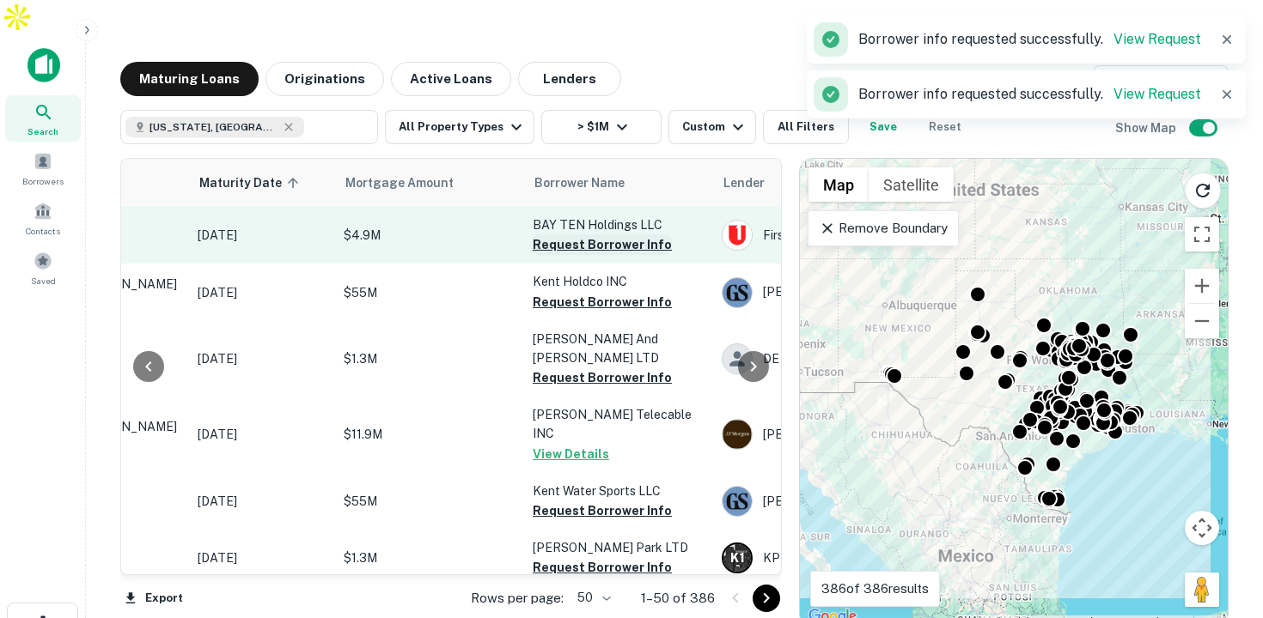
click at [575, 235] on button "Request Borrower Info" at bounding box center [602, 245] width 139 height 21
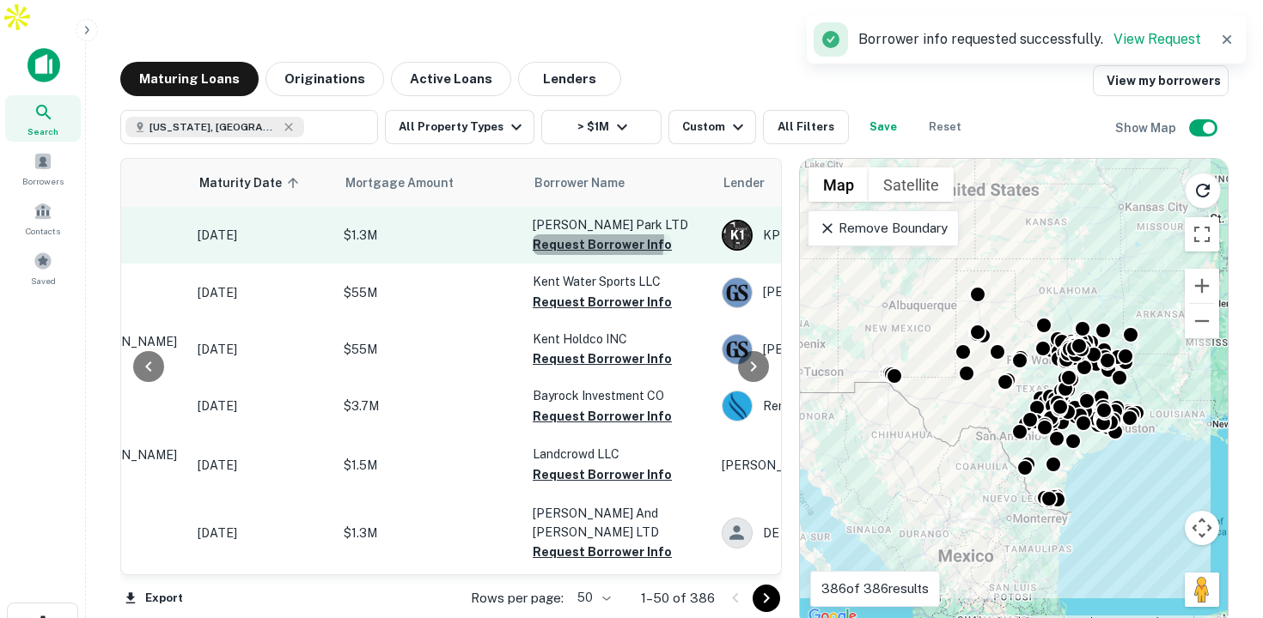
click at [570, 235] on button "Request Borrower Info" at bounding box center [602, 245] width 139 height 21
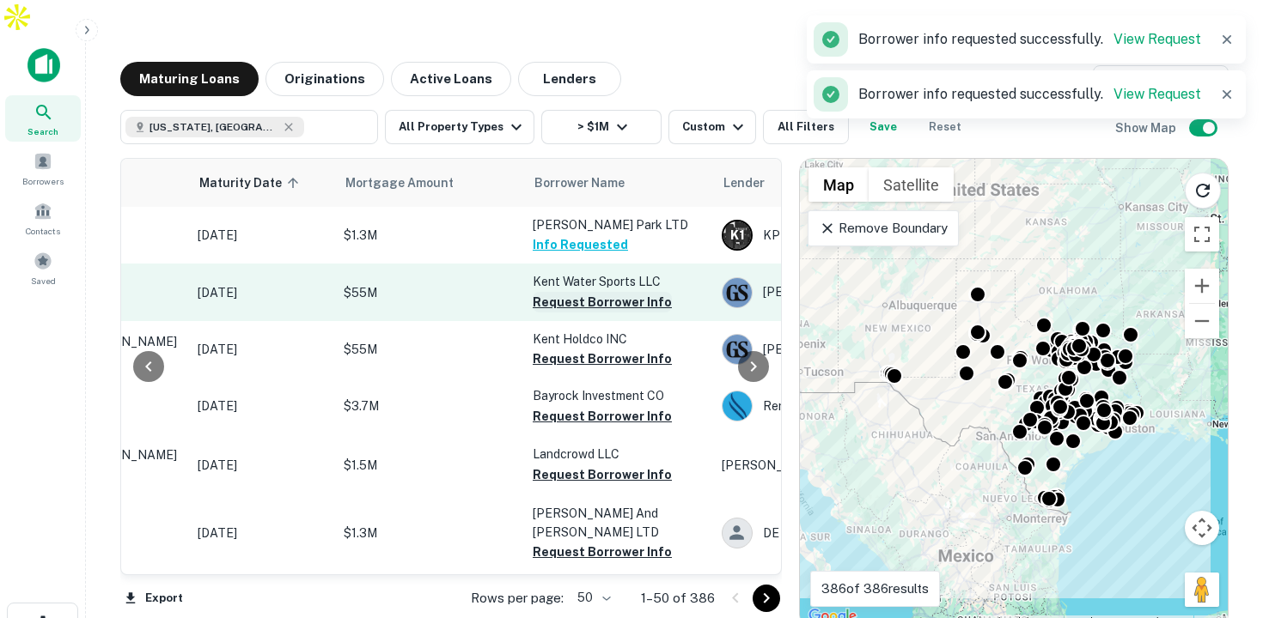
click at [575, 292] on button "Request Borrower Info" at bounding box center [602, 302] width 139 height 21
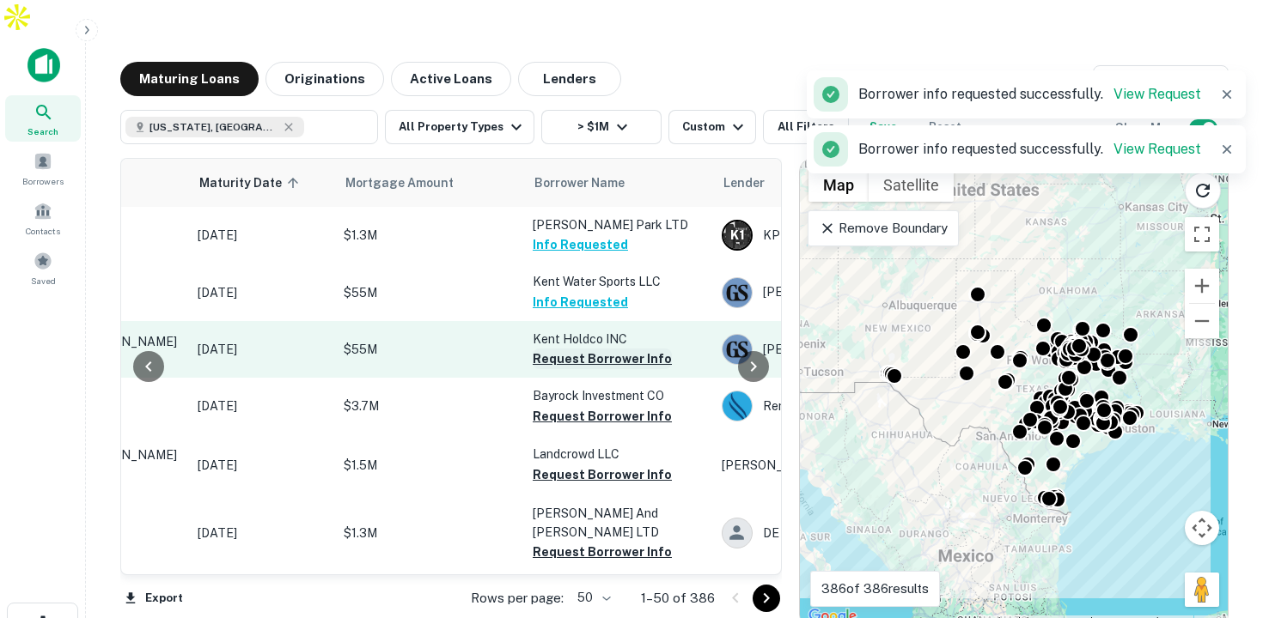
click at [565, 349] on button "Request Borrower Info" at bounding box center [602, 359] width 139 height 21
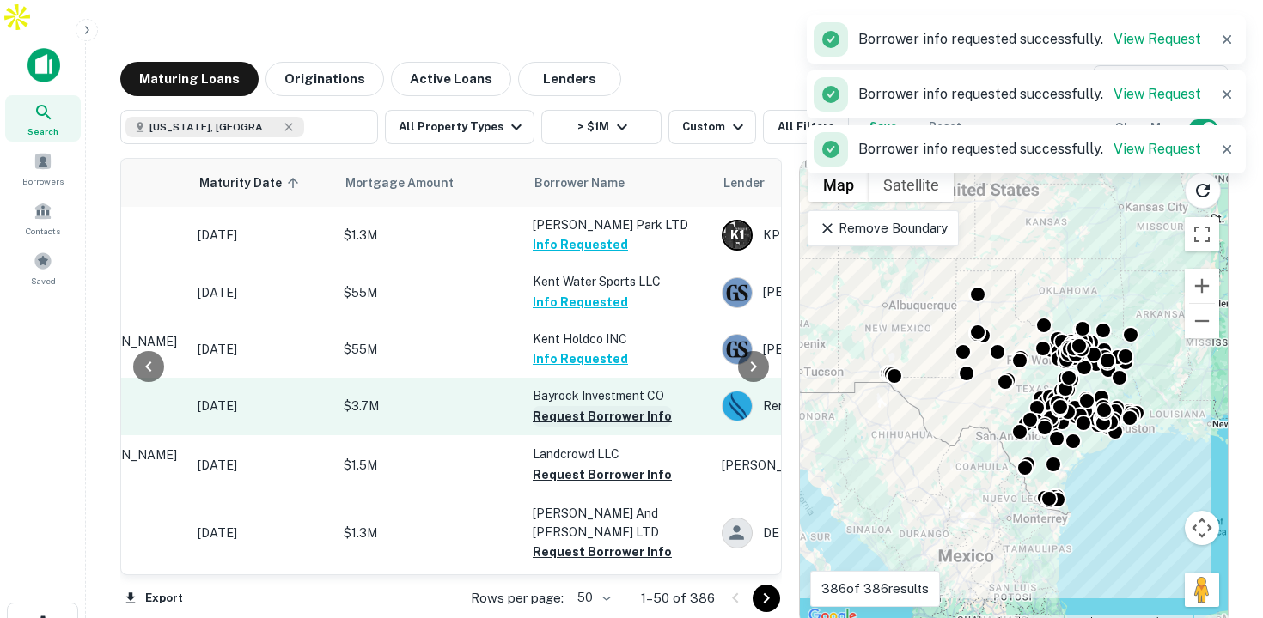
click at [565, 406] on button "Request Borrower Info" at bounding box center [602, 416] width 139 height 21
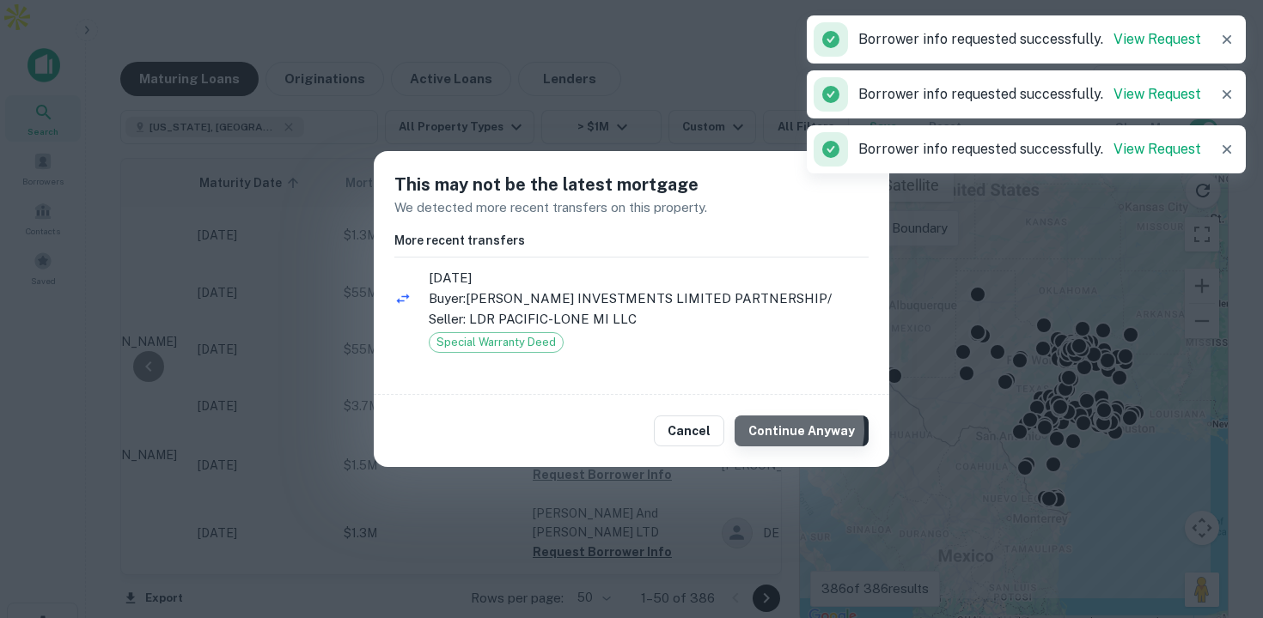
click at [789, 430] on button "Continue Anyway" at bounding box center [801, 431] width 134 height 31
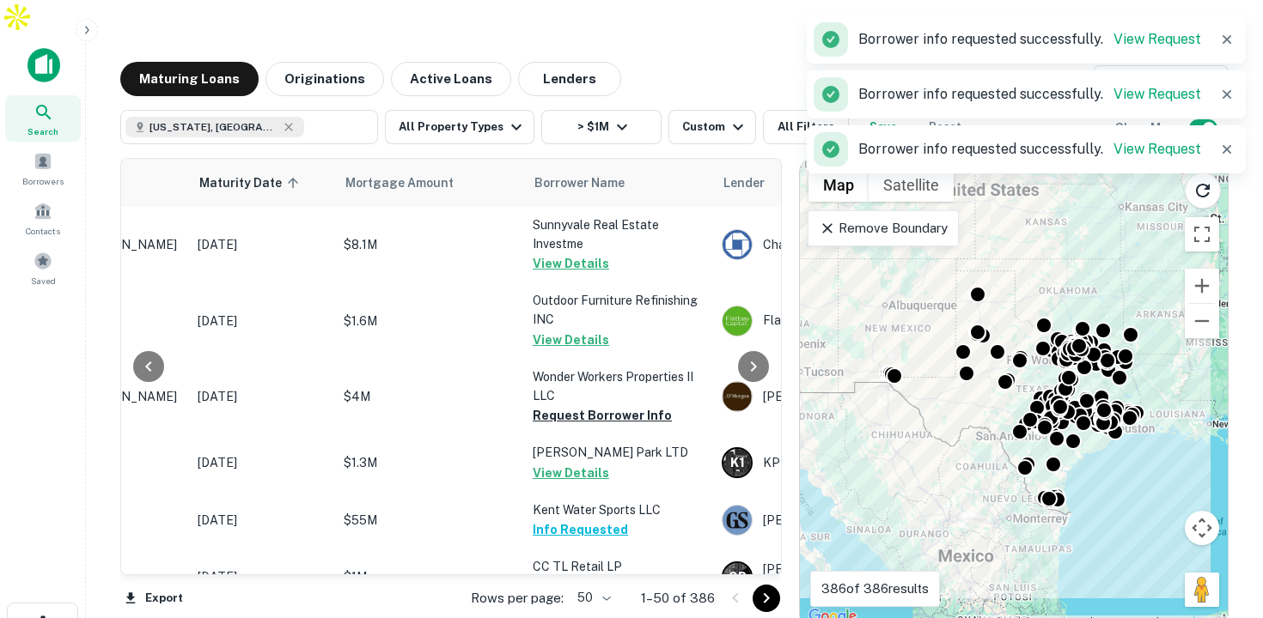
scroll to position [71, 222]
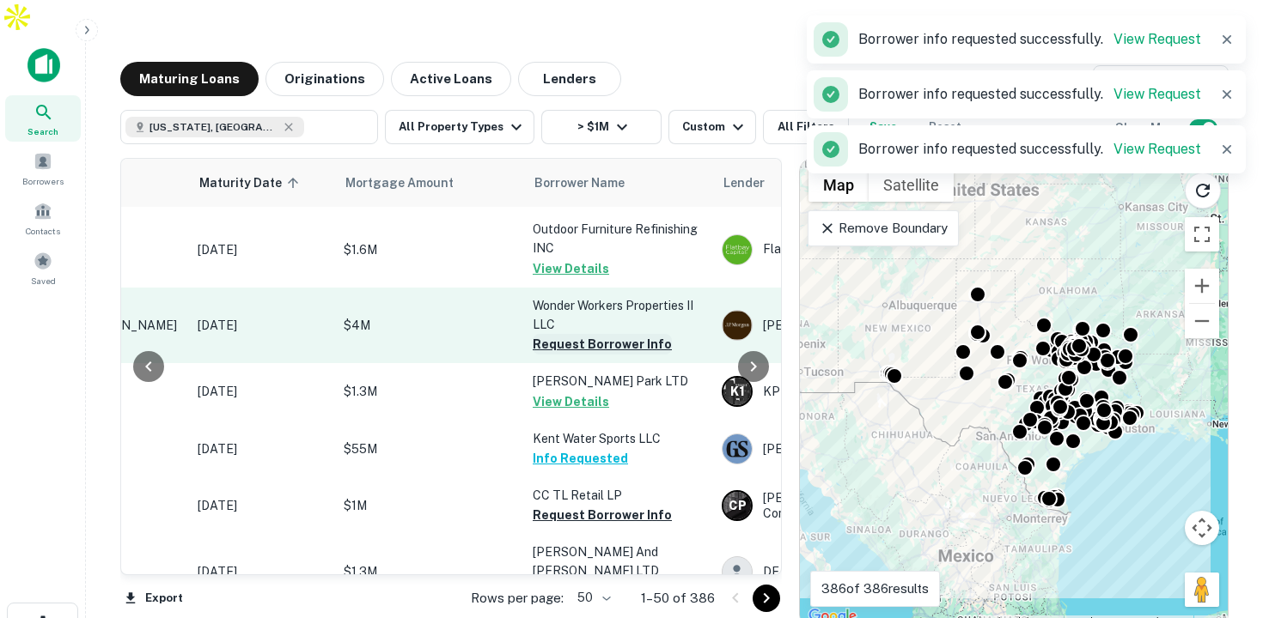
click at [575, 334] on button "Request Borrower Info" at bounding box center [602, 344] width 139 height 21
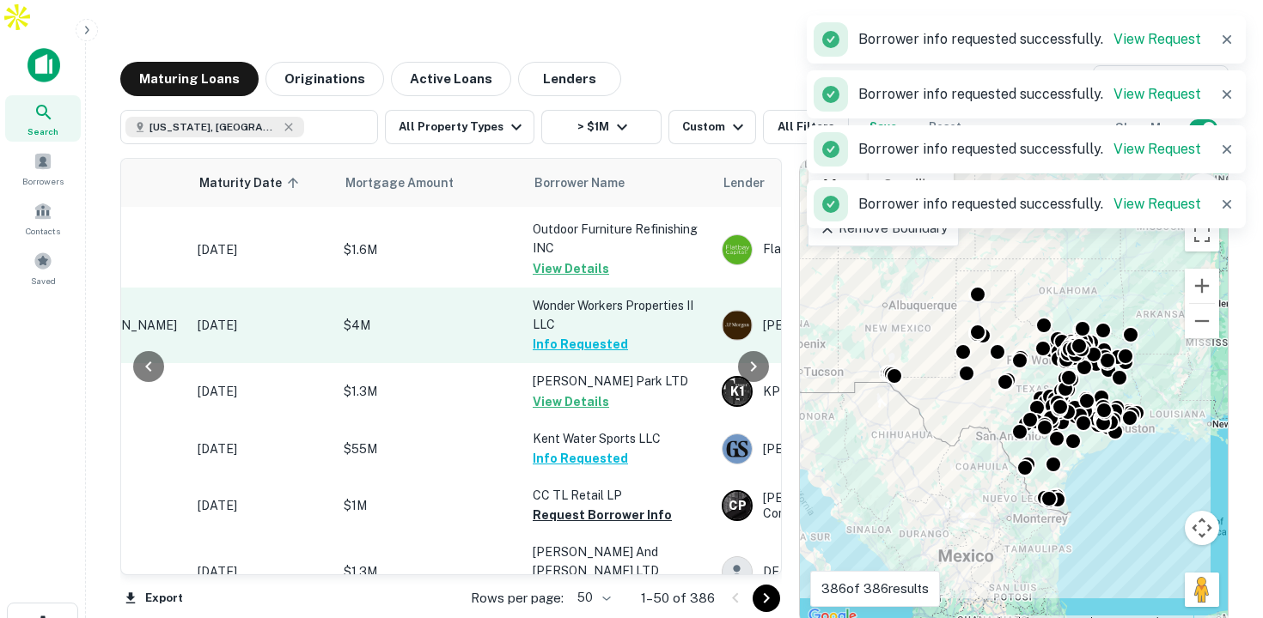
scroll to position [145, 222]
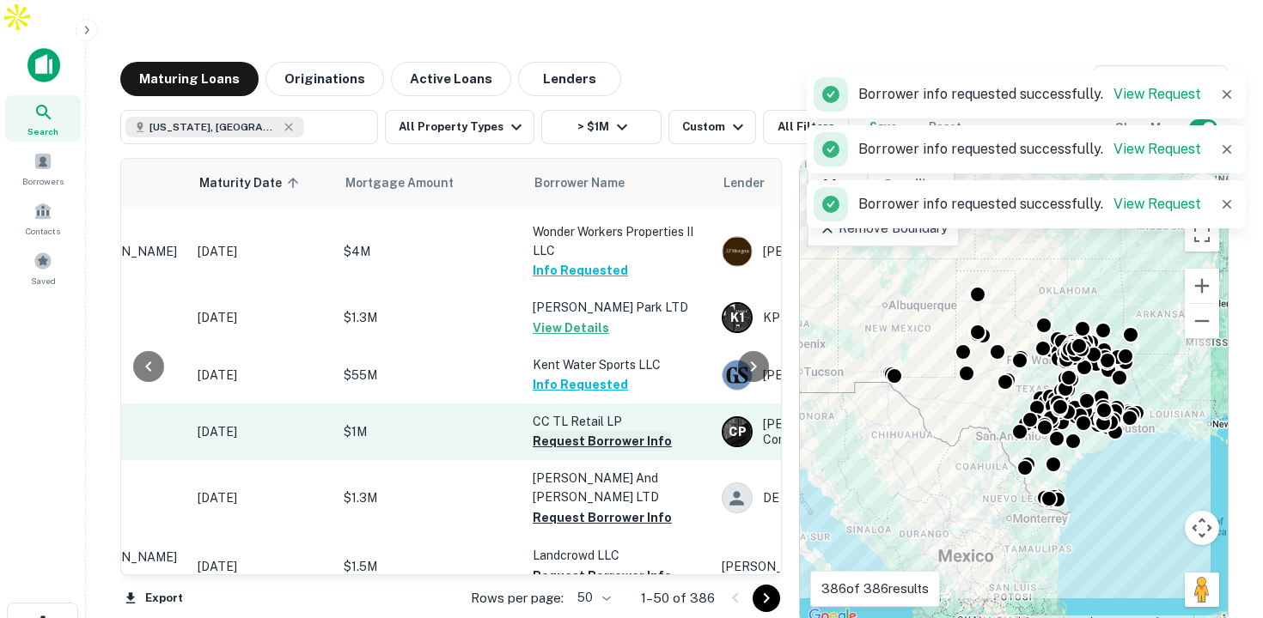
click at [565, 431] on button "Request Borrower Info" at bounding box center [602, 441] width 139 height 21
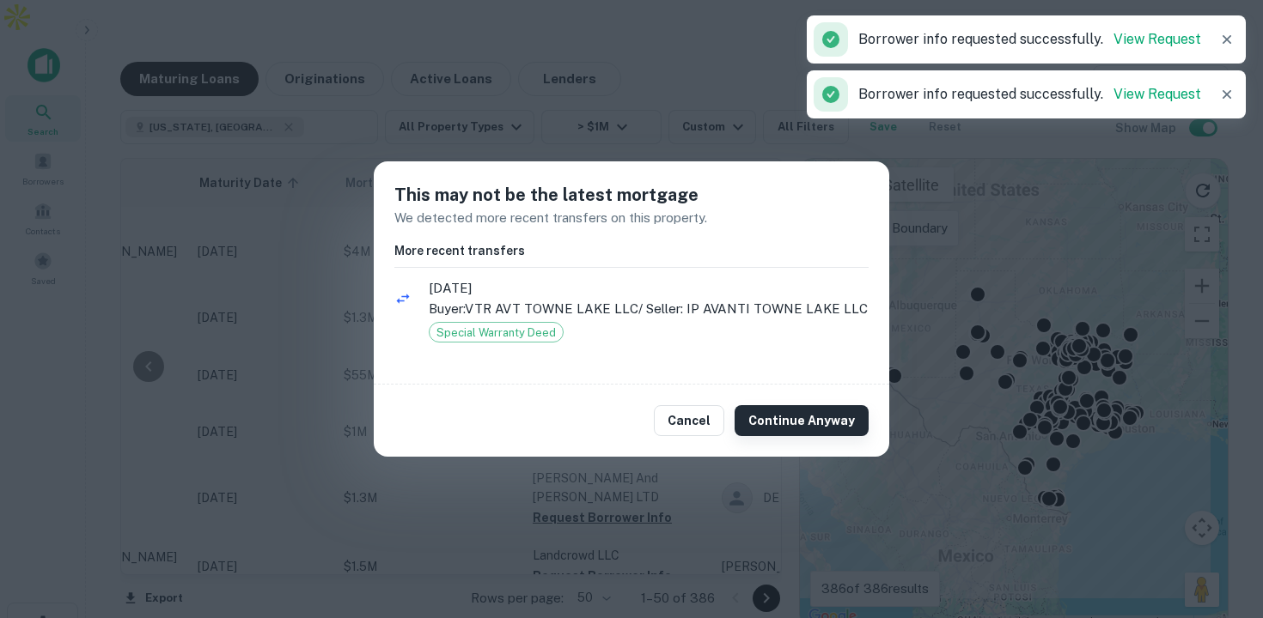
click at [785, 420] on button "Continue Anyway" at bounding box center [801, 420] width 134 height 31
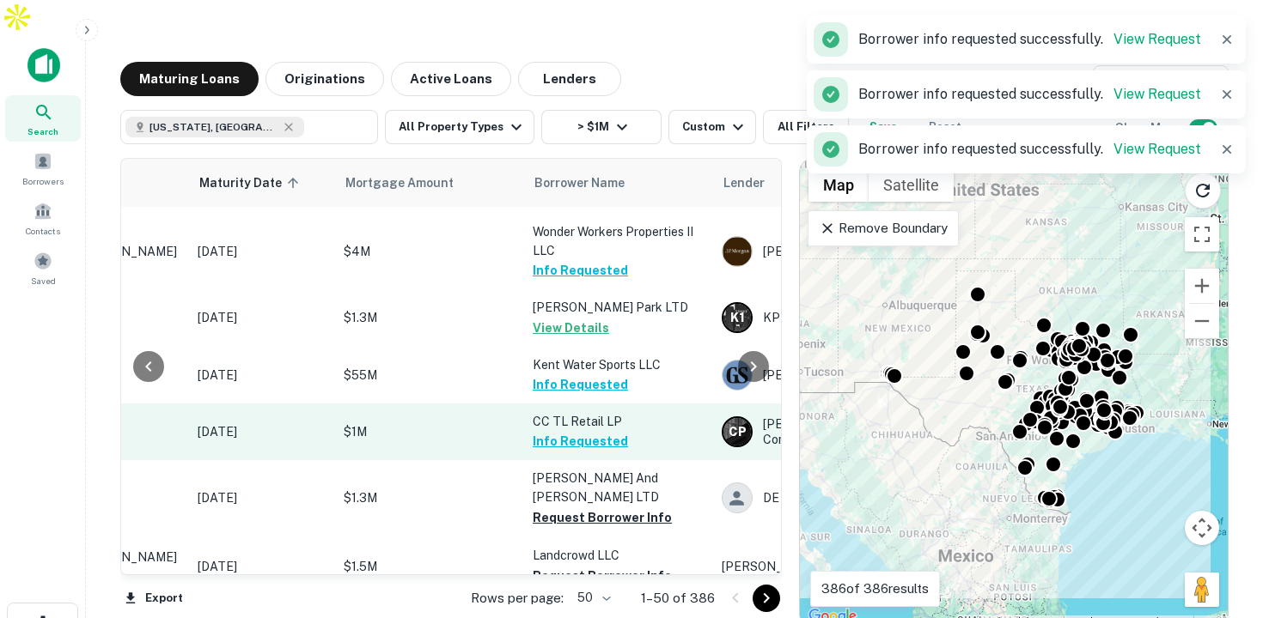
scroll to position [181, 222]
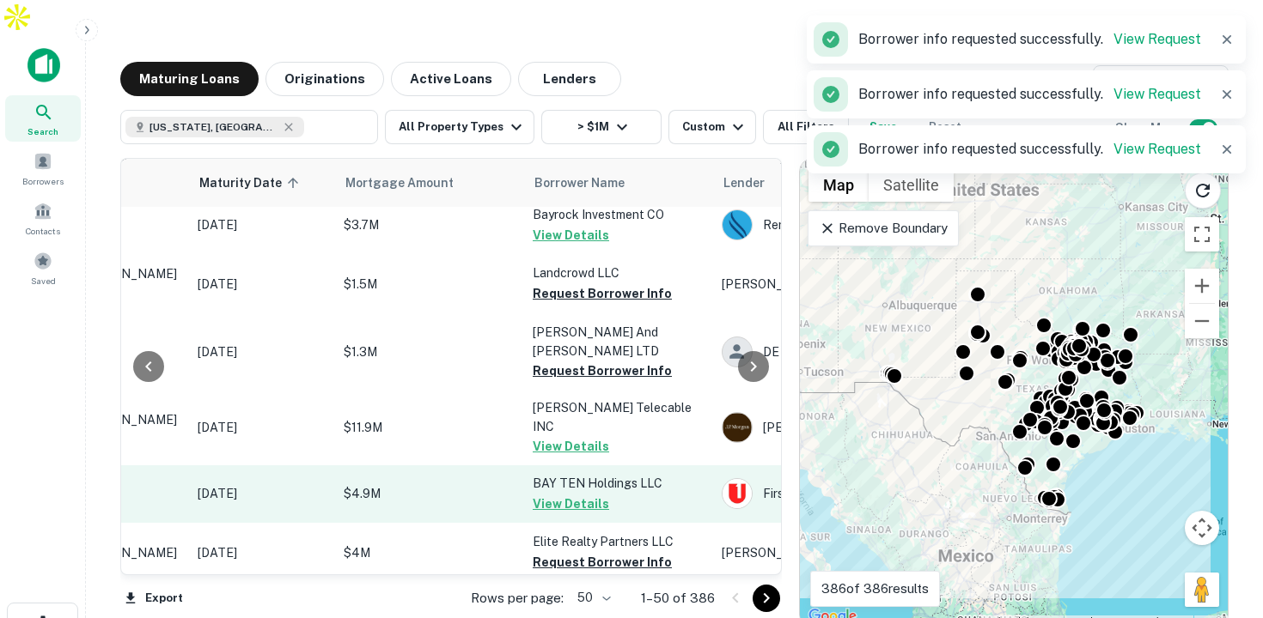
click at [556, 494] on button "View Details" at bounding box center [571, 504] width 76 height 21
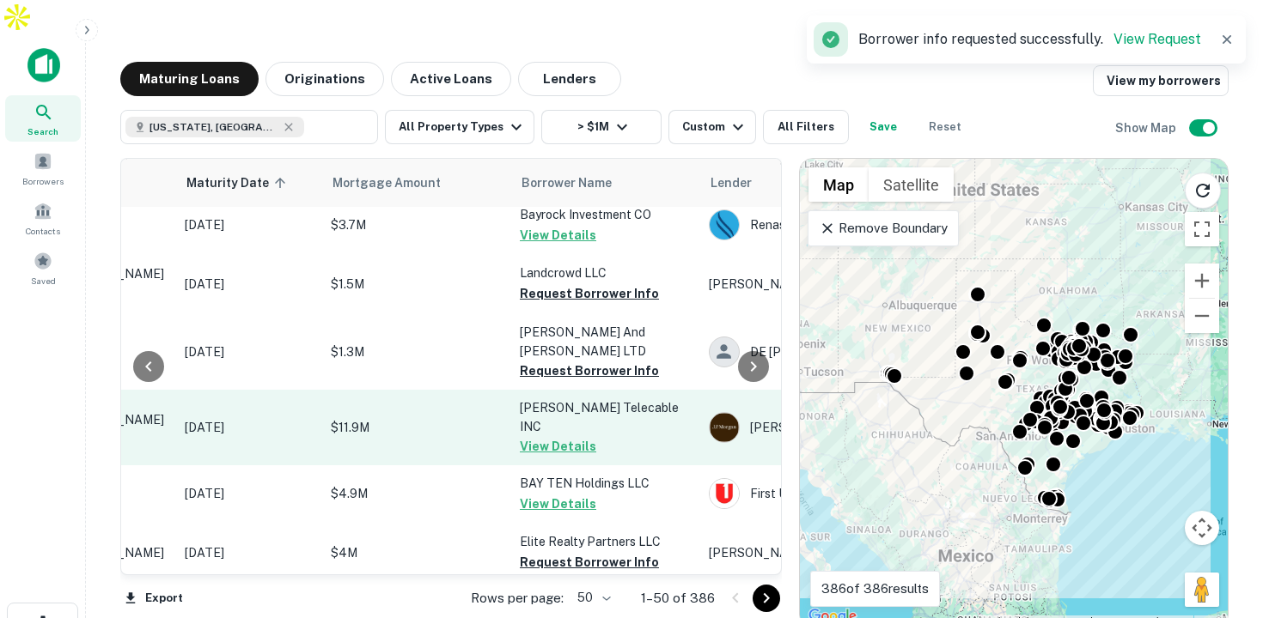
scroll to position [181, 250]
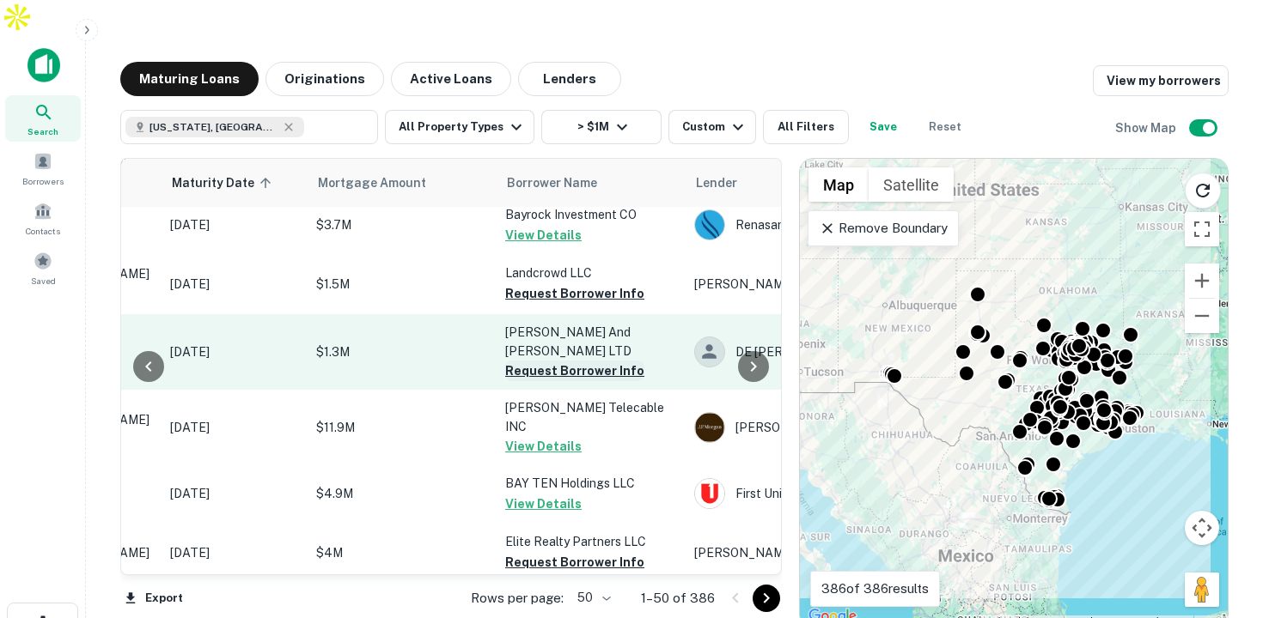
click at [590, 361] on button "Request Borrower Info" at bounding box center [574, 371] width 139 height 21
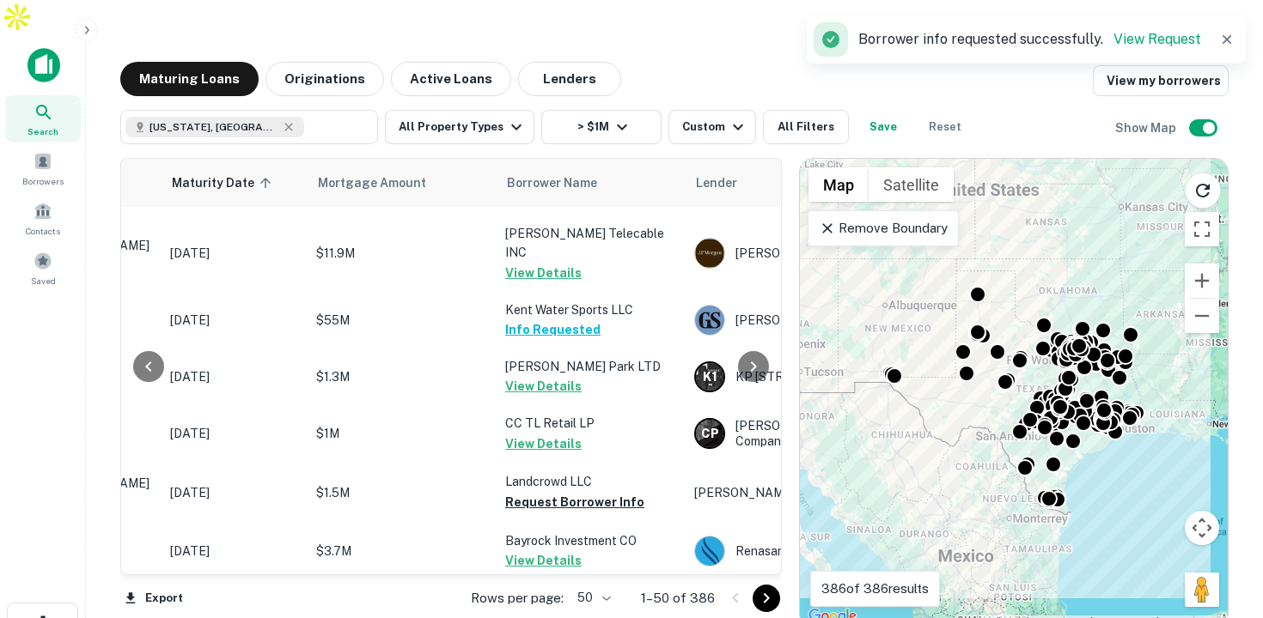
scroll to position [178, 250]
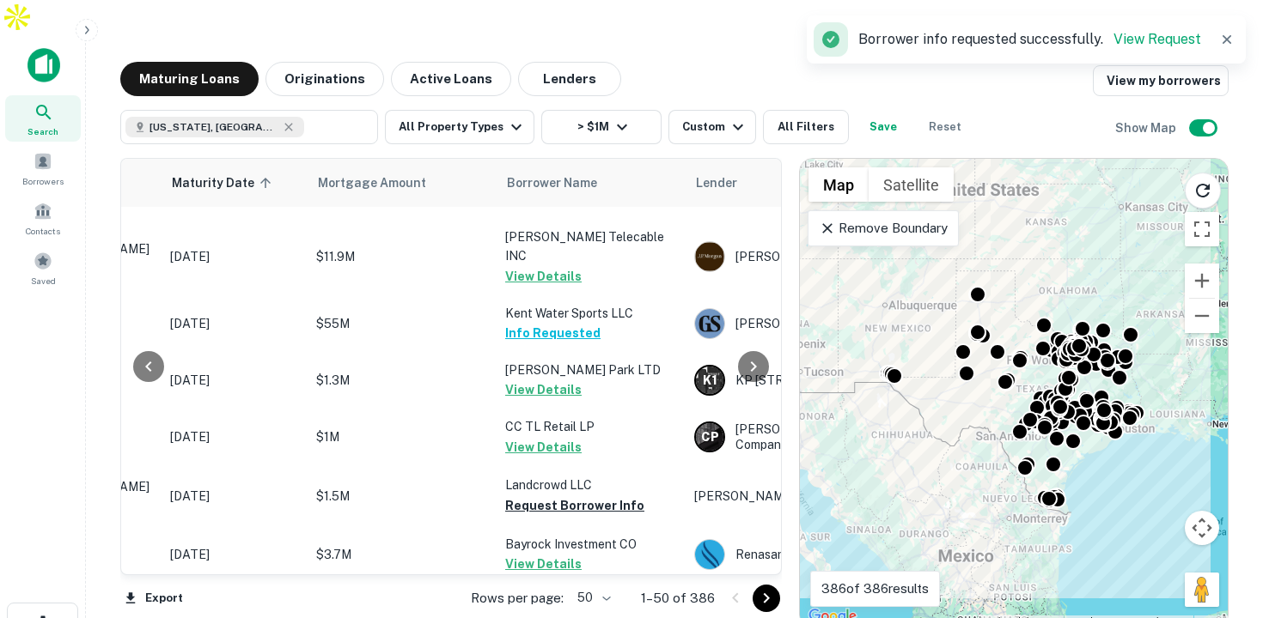
click at [571, 304] on p "Kent Water Sports LLC" at bounding box center [591, 313] width 172 height 19
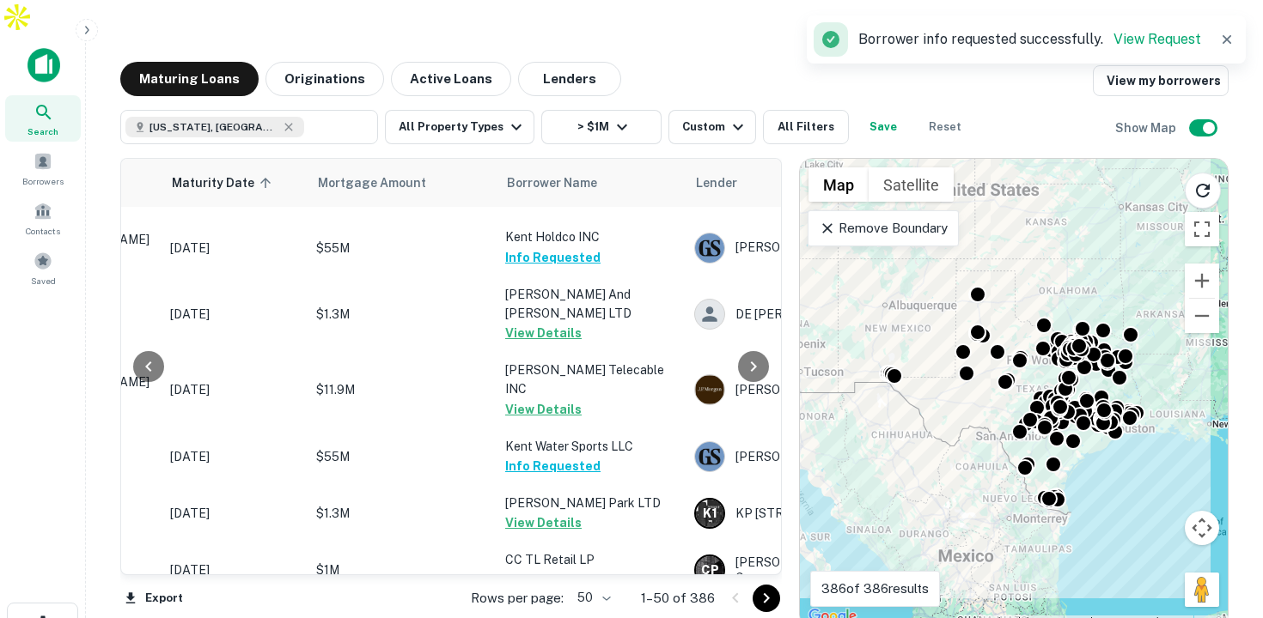
scroll to position [0, 250]
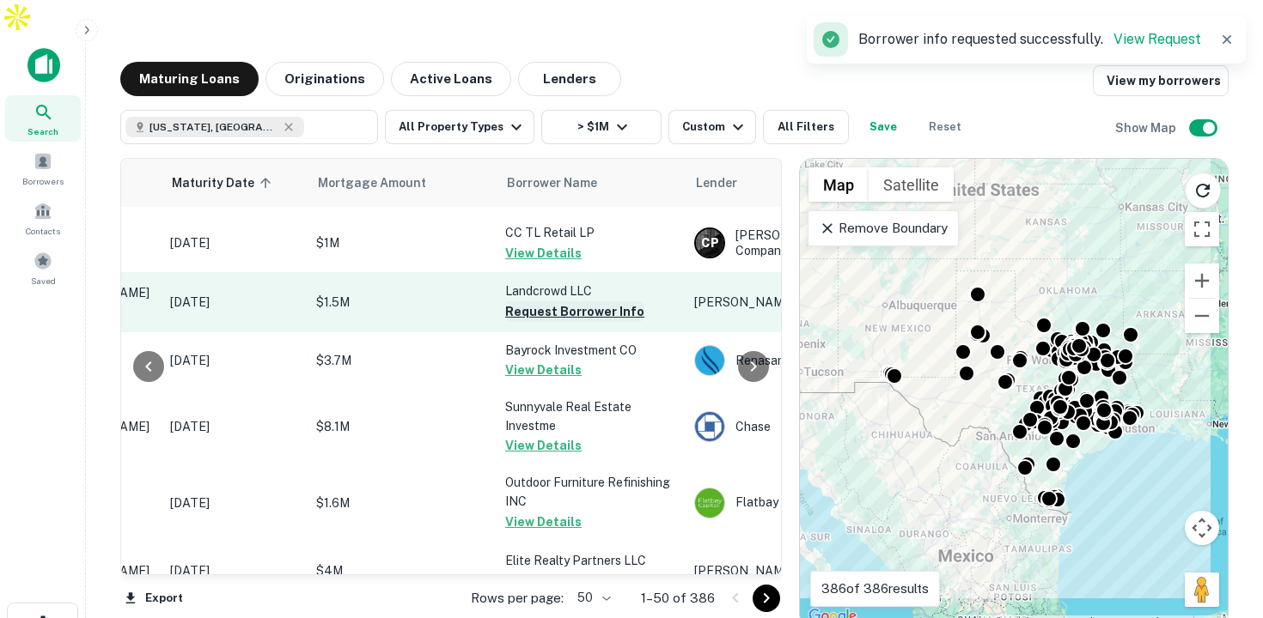
click at [569, 302] on button "Request Borrower Info" at bounding box center [574, 312] width 139 height 21
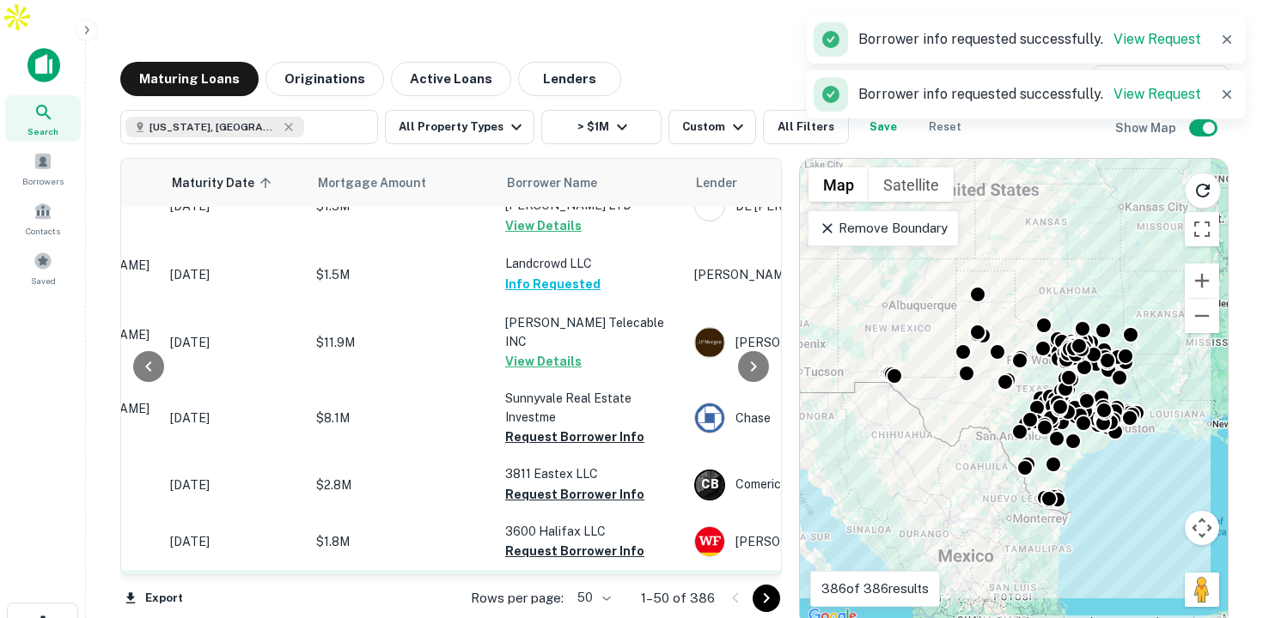
scroll to position [527, 250]
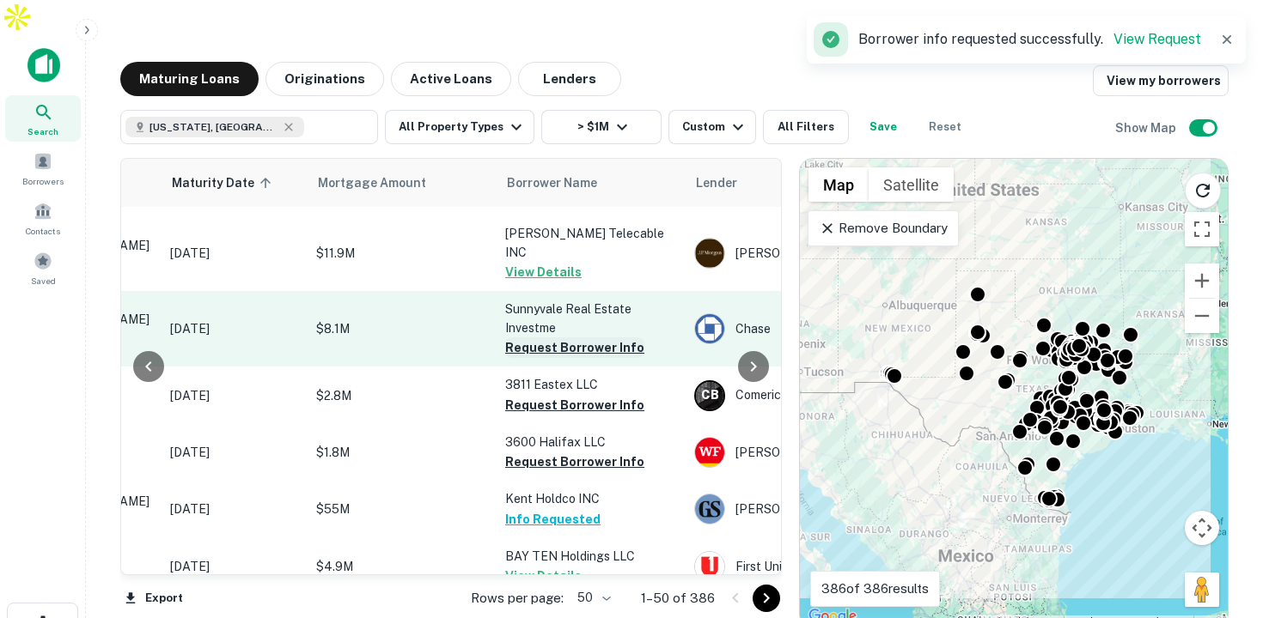
click at [542, 338] on button "Request Borrower Info" at bounding box center [574, 348] width 139 height 21
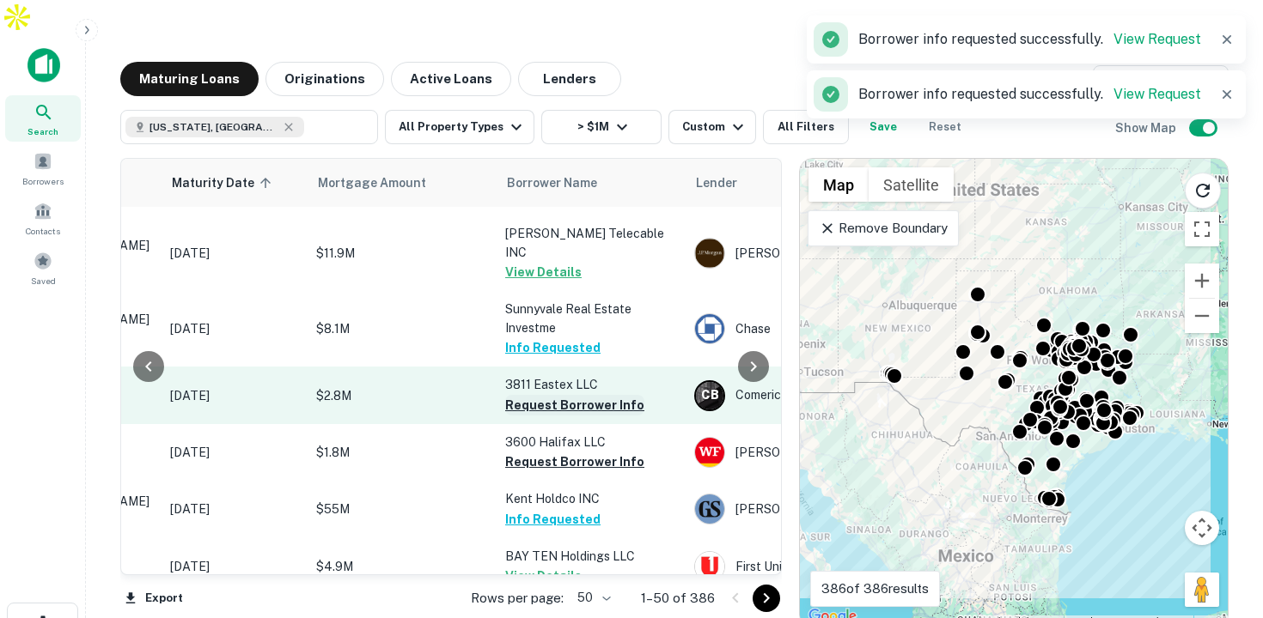
click at [543, 395] on button "Request Borrower Info" at bounding box center [574, 405] width 139 height 21
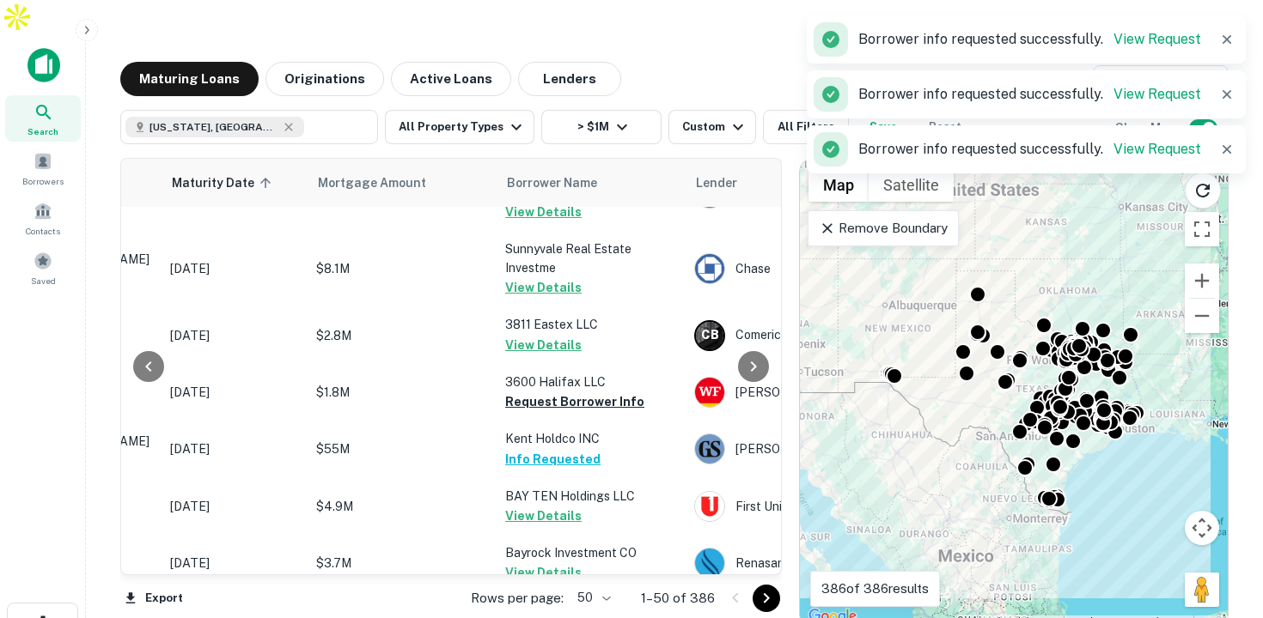
scroll to position [592, 250]
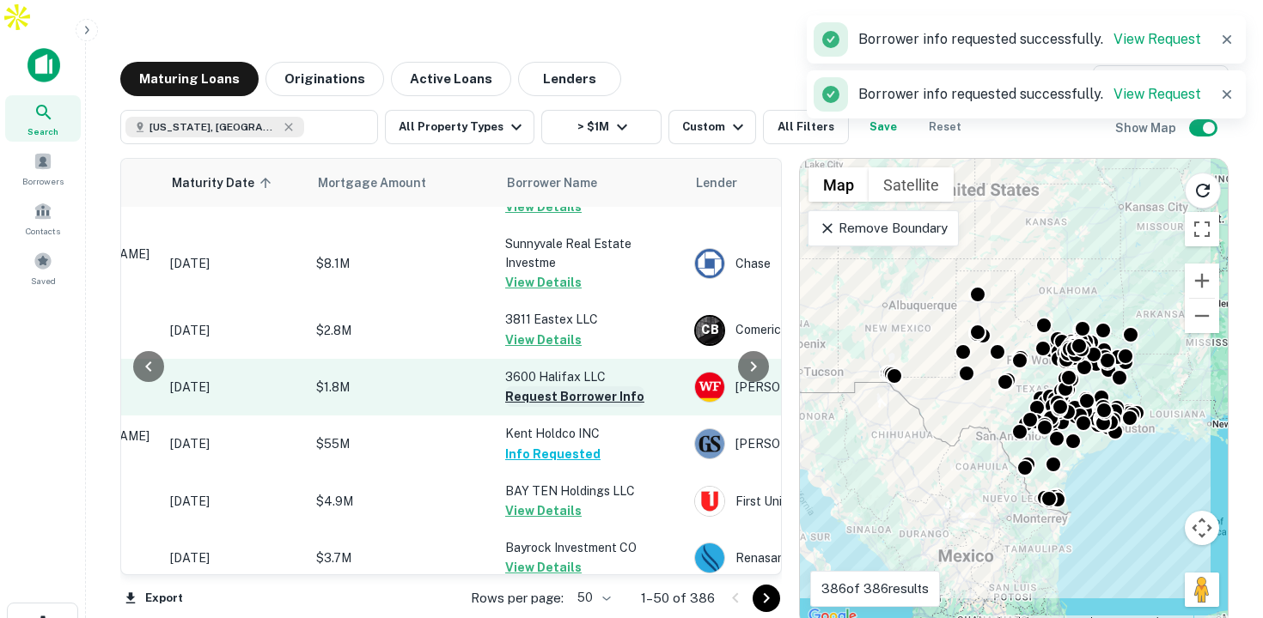
click at [538, 387] on button "Request Borrower Info" at bounding box center [574, 397] width 139 height 21
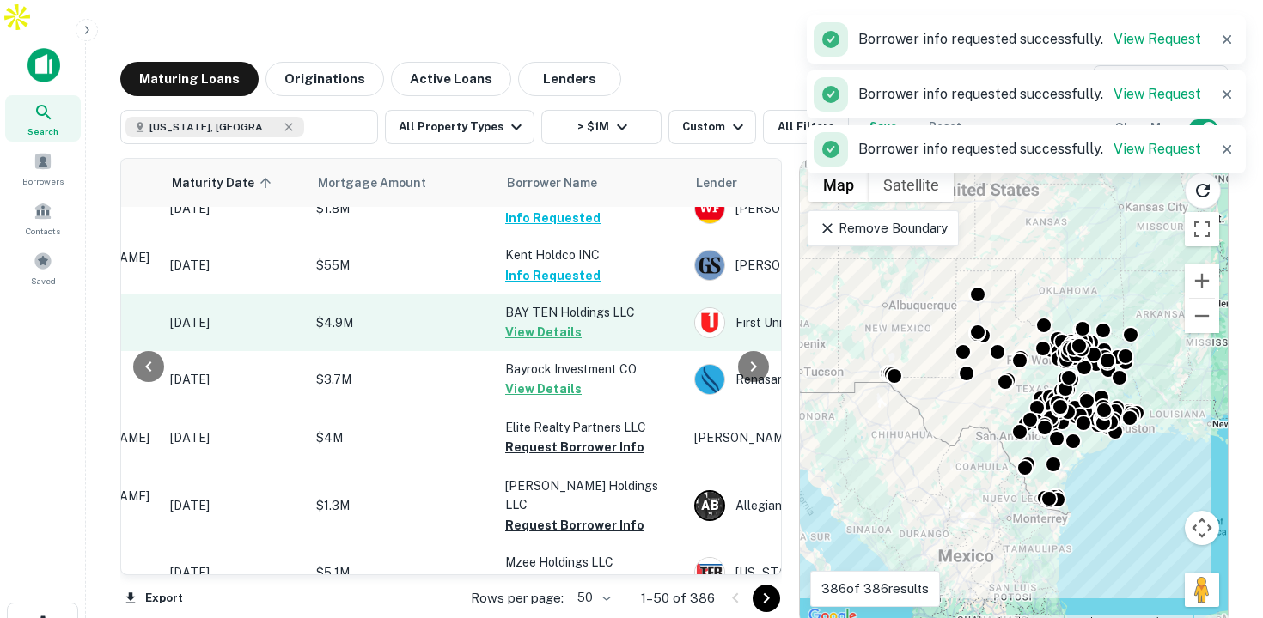
scroll to position [800, 250]
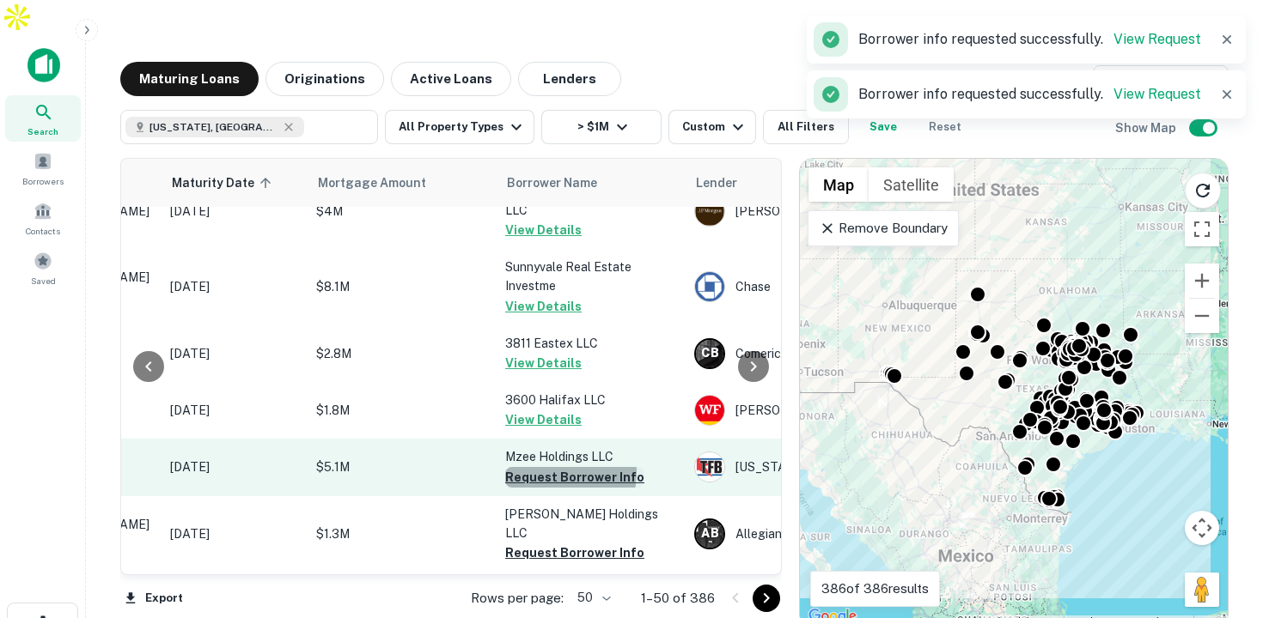
click at [550, 467] on button "Request Borrower Info" at bounding box center [574, 477] width 139 height 21
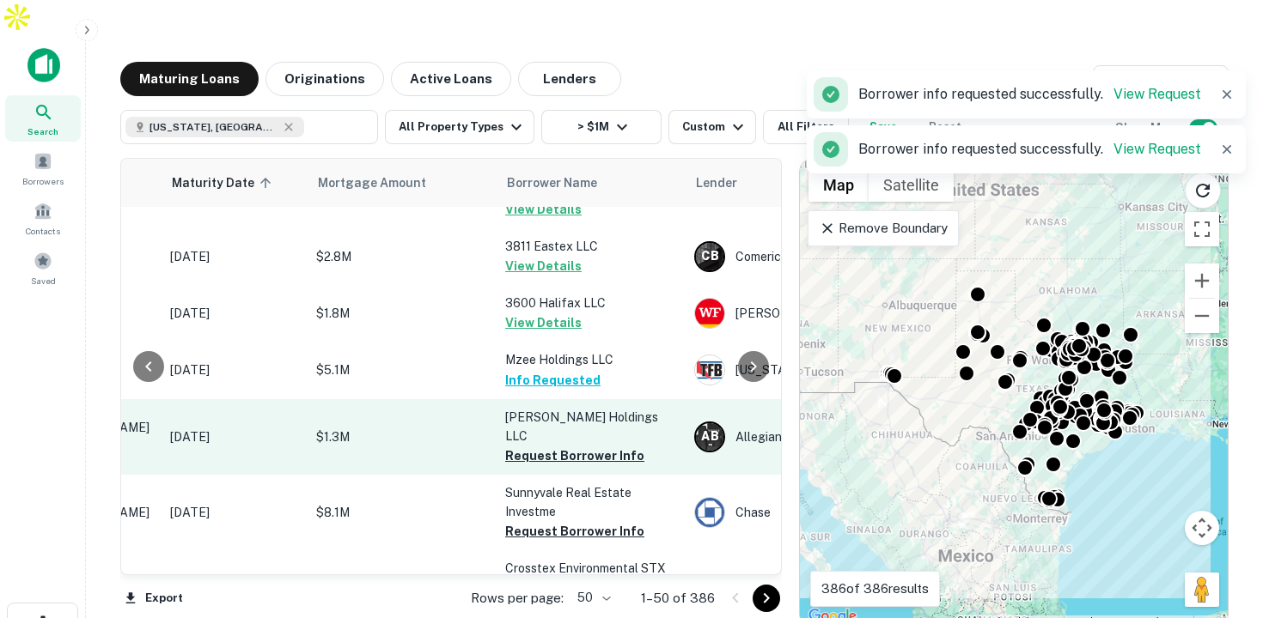
scroll to position [898, 250]
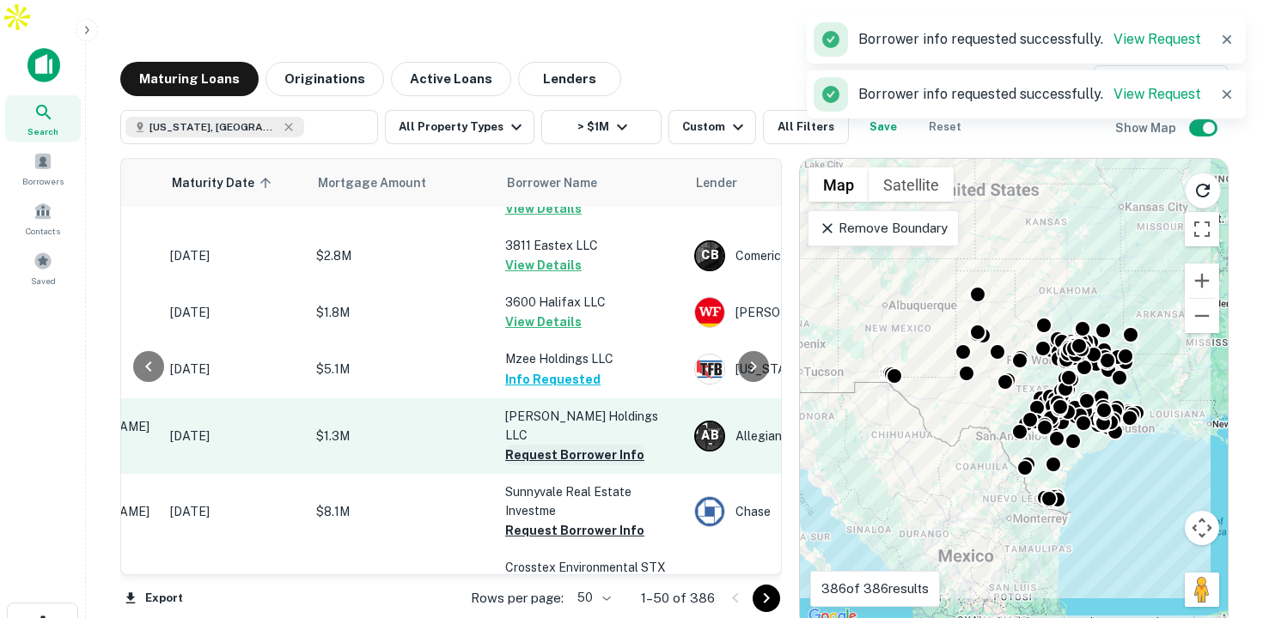
click at [548, 445] on button "Request Borrower Info" at bounding box center [574, 455] width 139 height 21
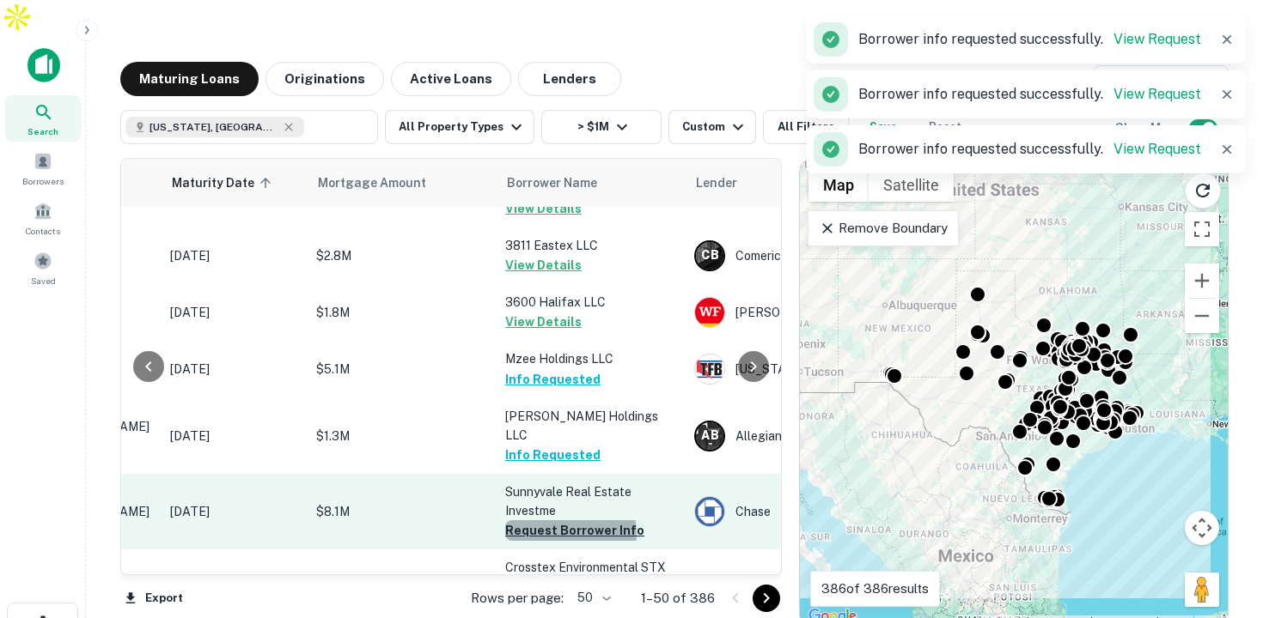
click at [566, 521] on button "Request Borrower Info" at bounding box center [574, 531] width 139 height 21
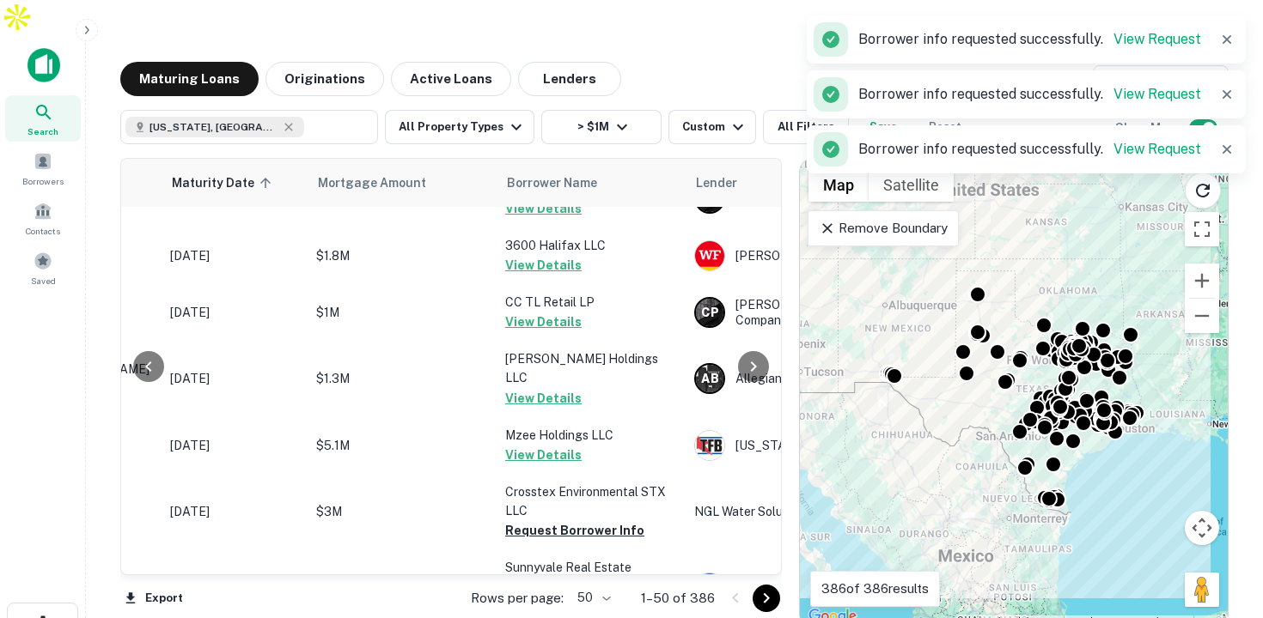
scroll to position [952, 250]
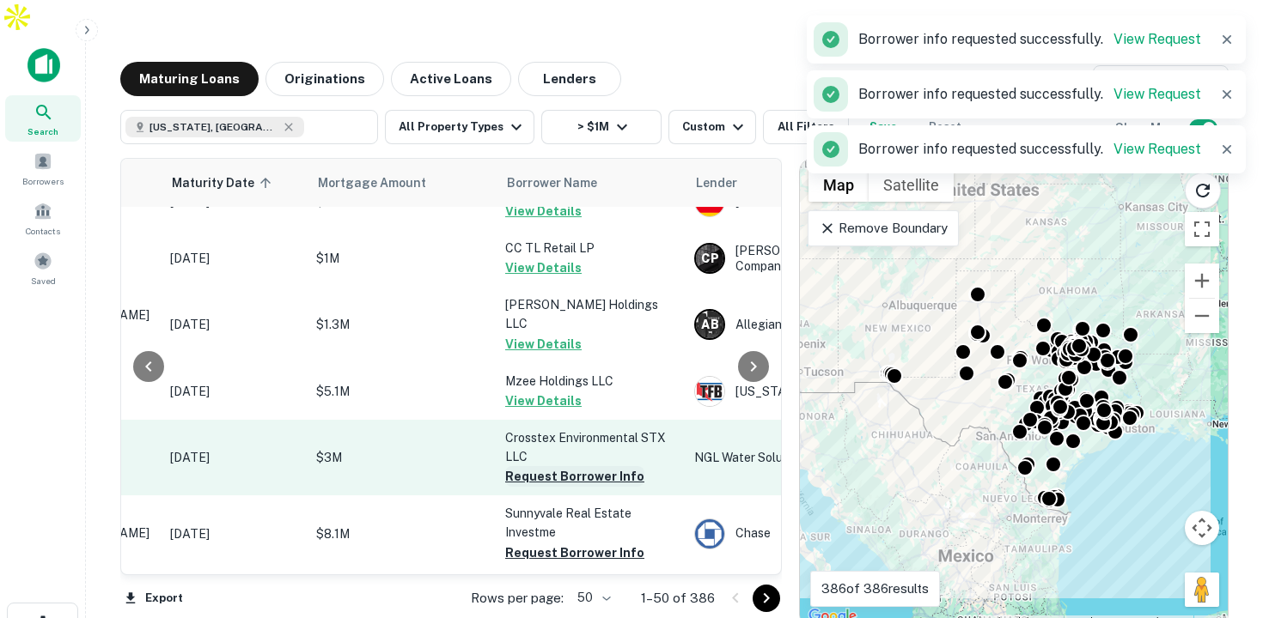
click at [551, 466] on button "Request Borrower Info" at bounding box center [574, 476] width 139 height 21
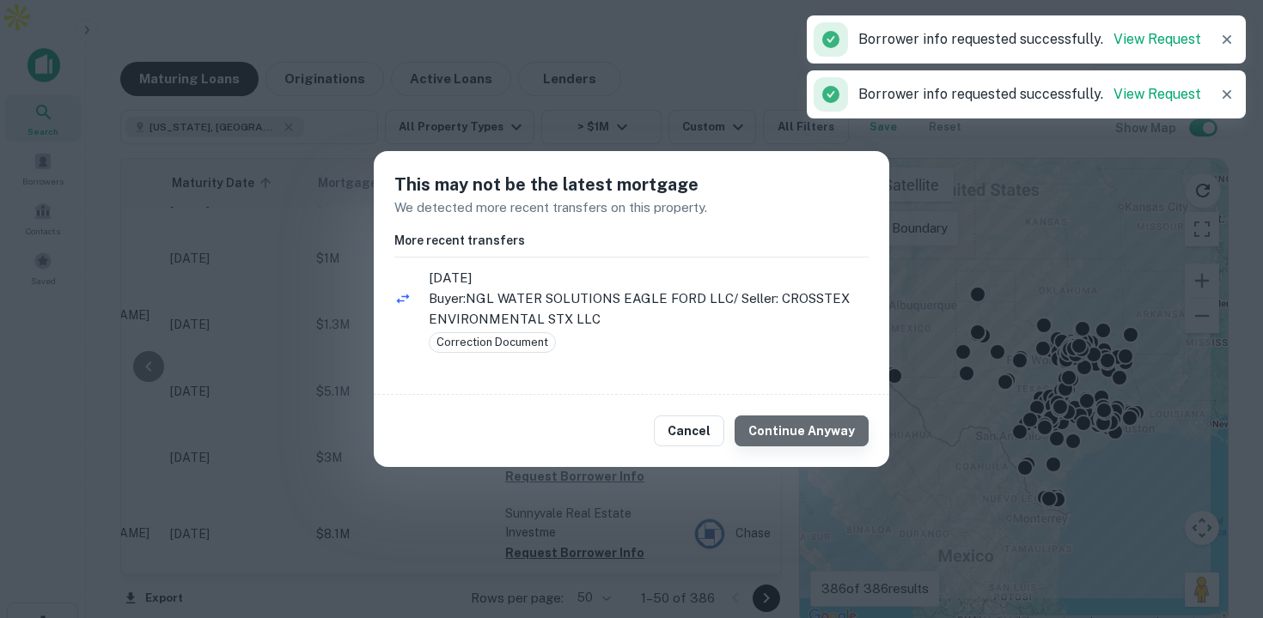
click at [824, 436] on button "Continue Anyway" at bounding box center [801, 431] width 134 height 31
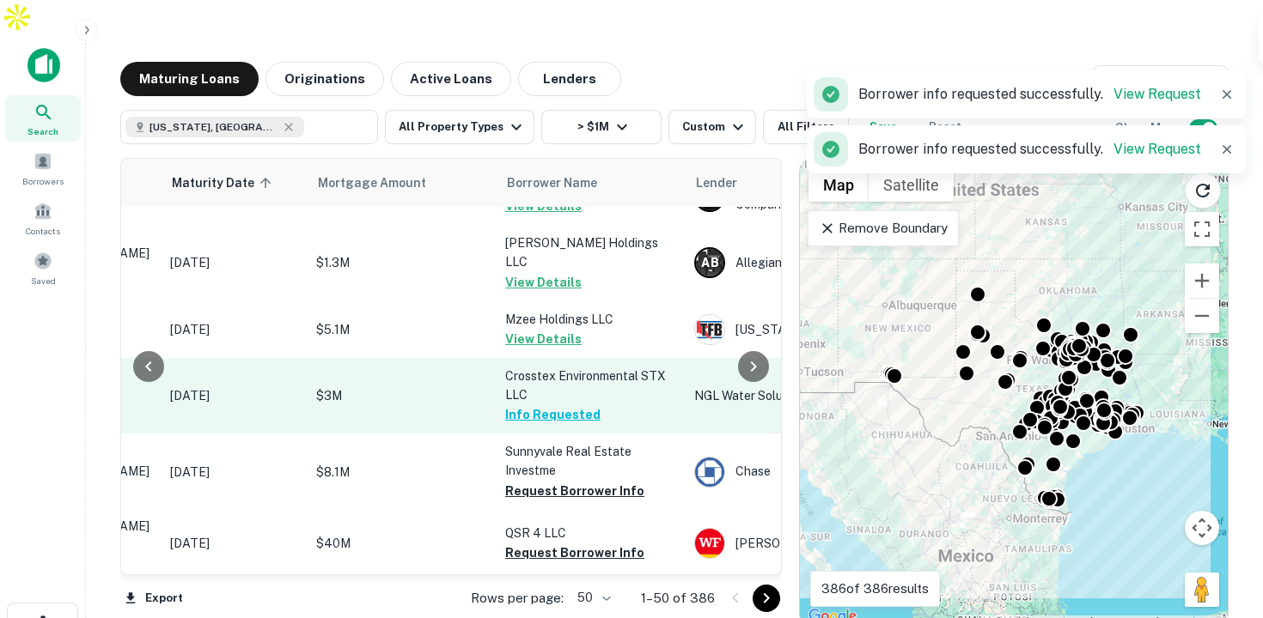
scroll to position [1011, 250]
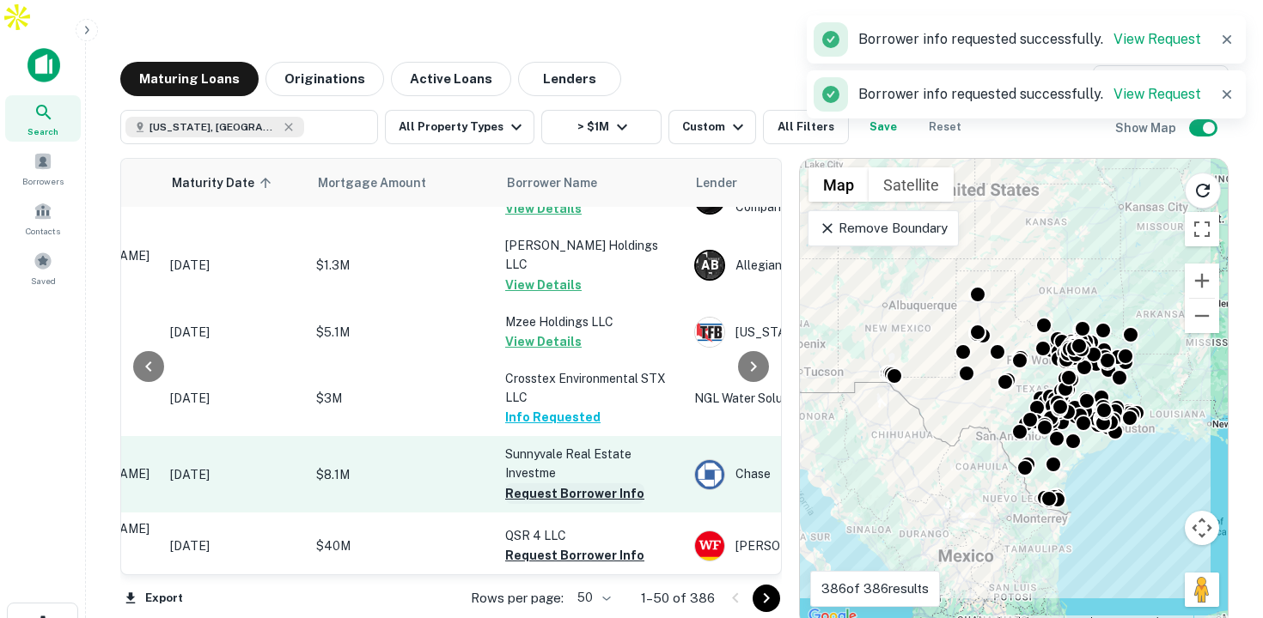
click at [534, 484] on button "Request Borrower Info" at bounding box center [574, 494] width 139 height 21
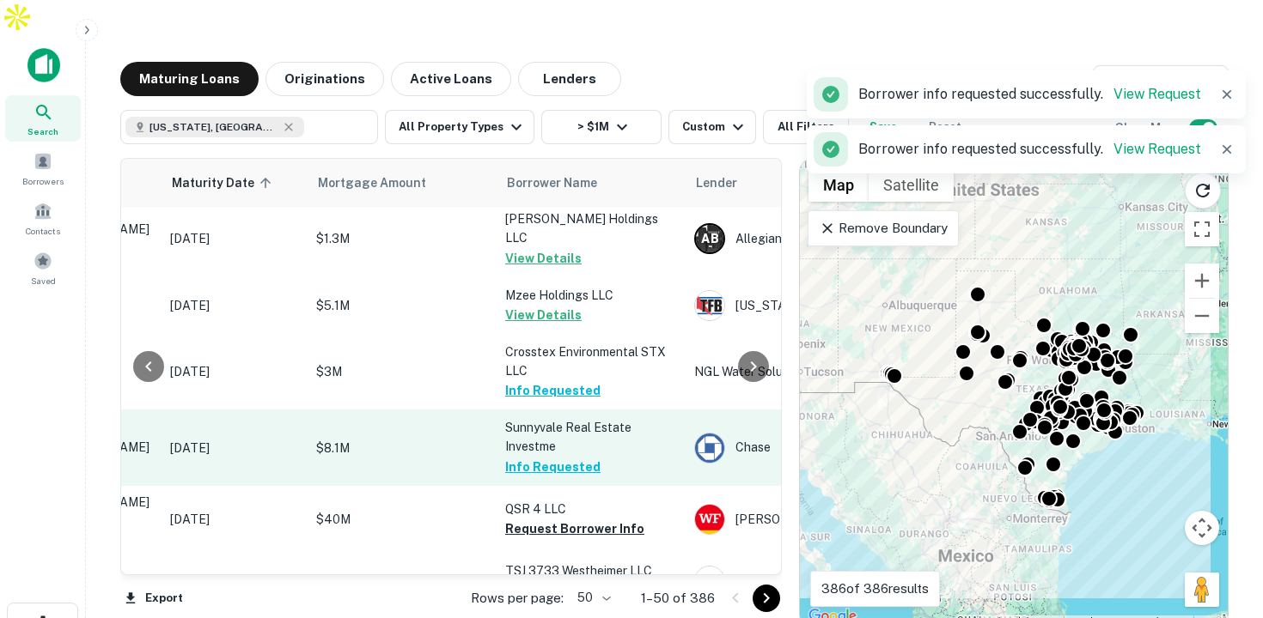
scroll to position [1041, 250]
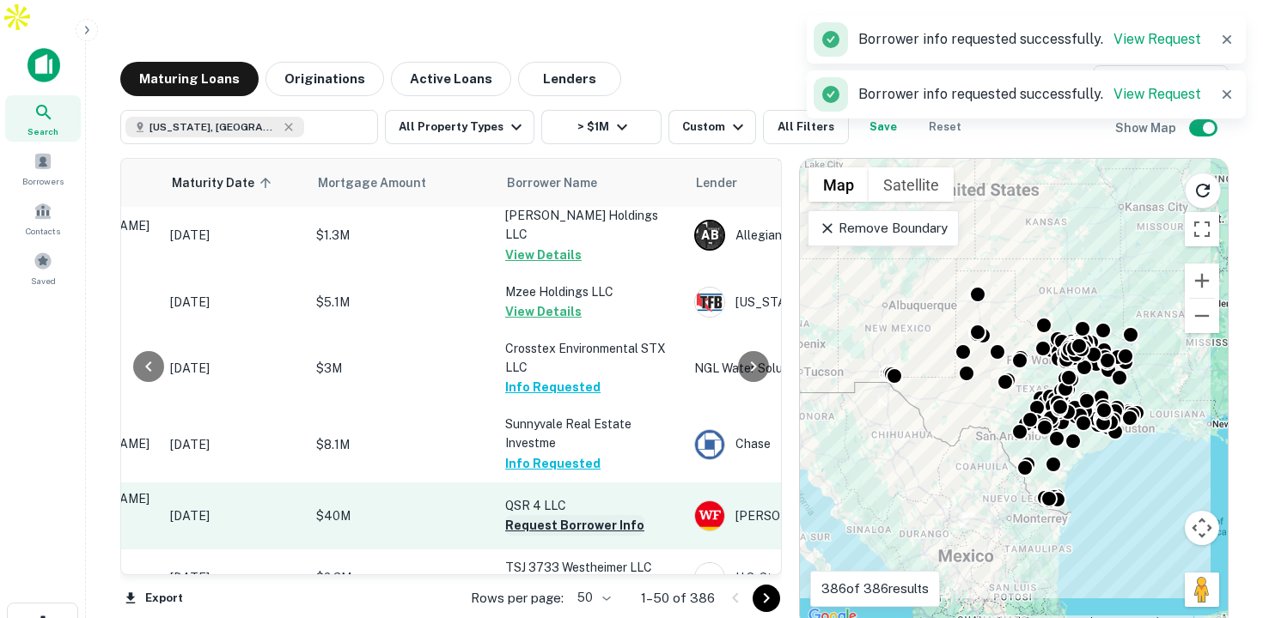
click at [550, 515] on button "Request Borrower Info" at bounding box center [574, 525] width 139 height 21
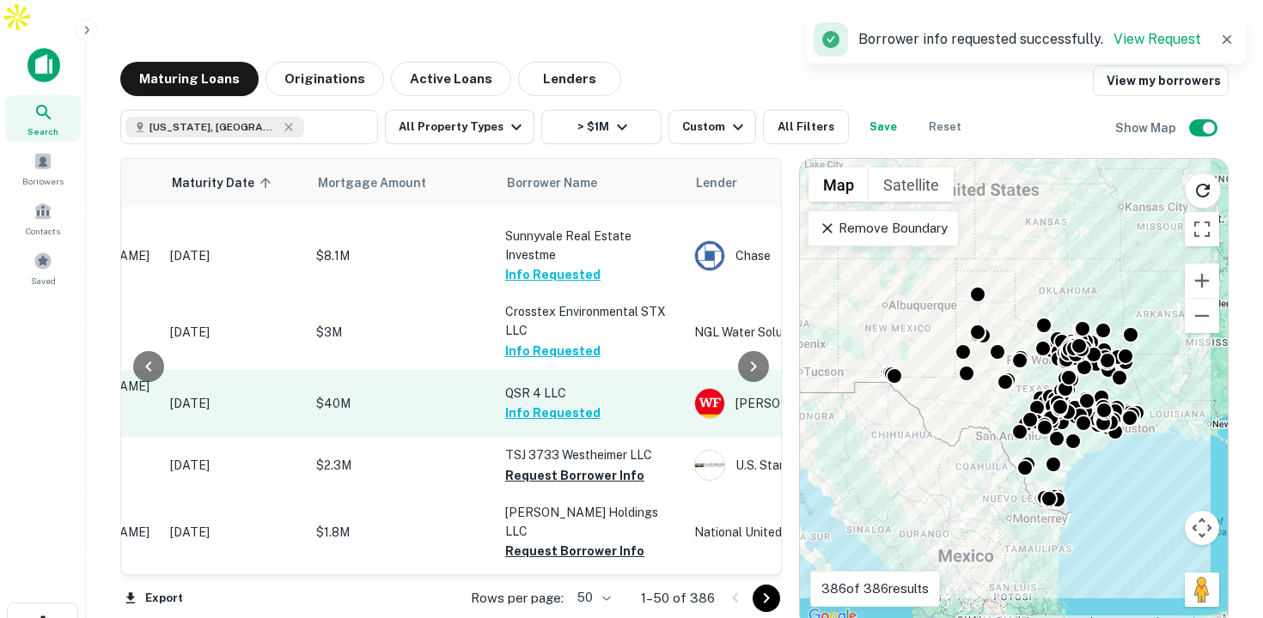
scroll to position [1157, 250]
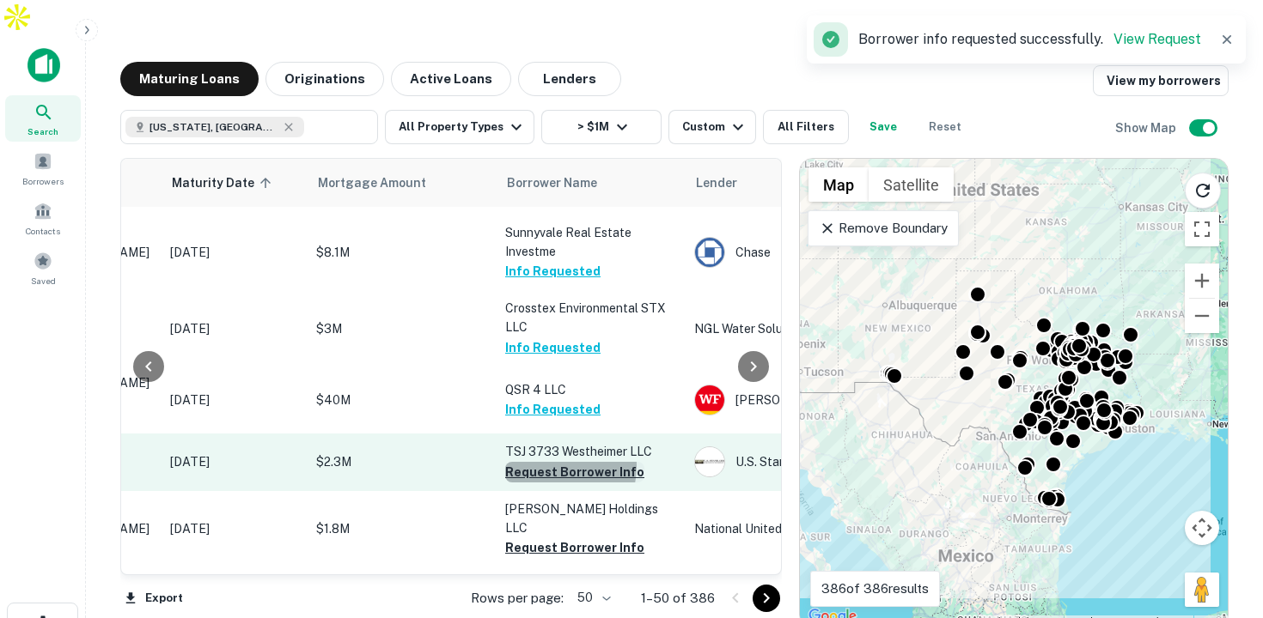
click at [540, 462] on button "Request Borrower Info" at bounding box center [574, 472] width 139 height 21
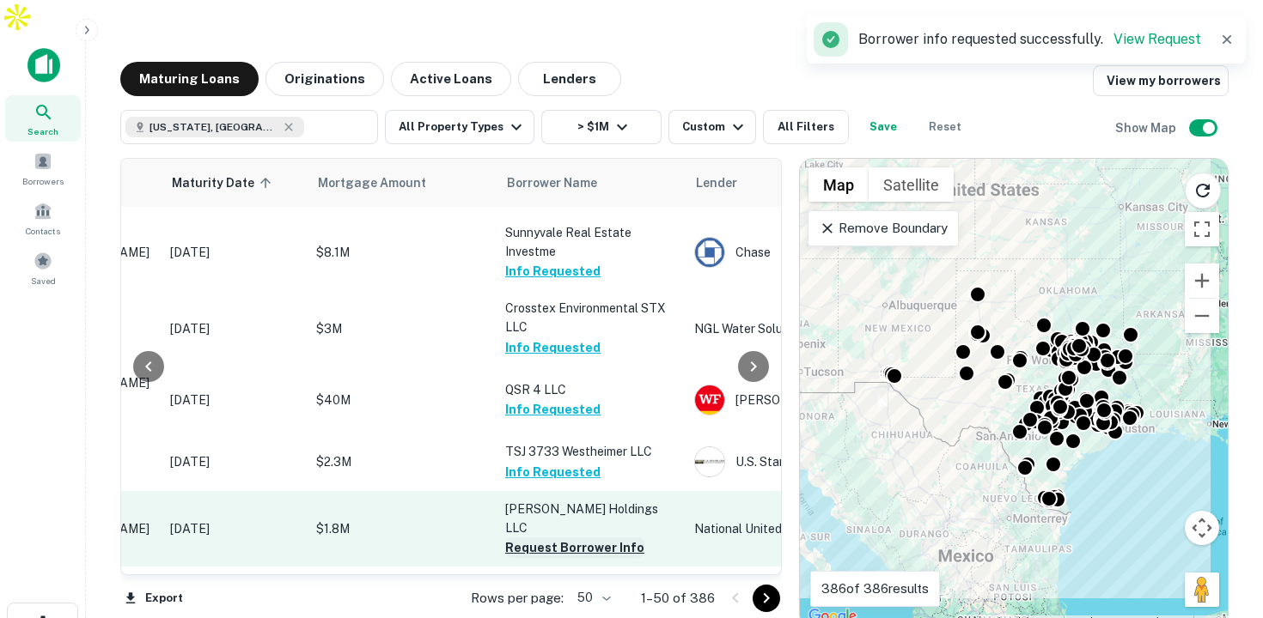
click at [555, 538] on button "Request Borrower Info" at bounding box center [574, 548] width 139 height 21
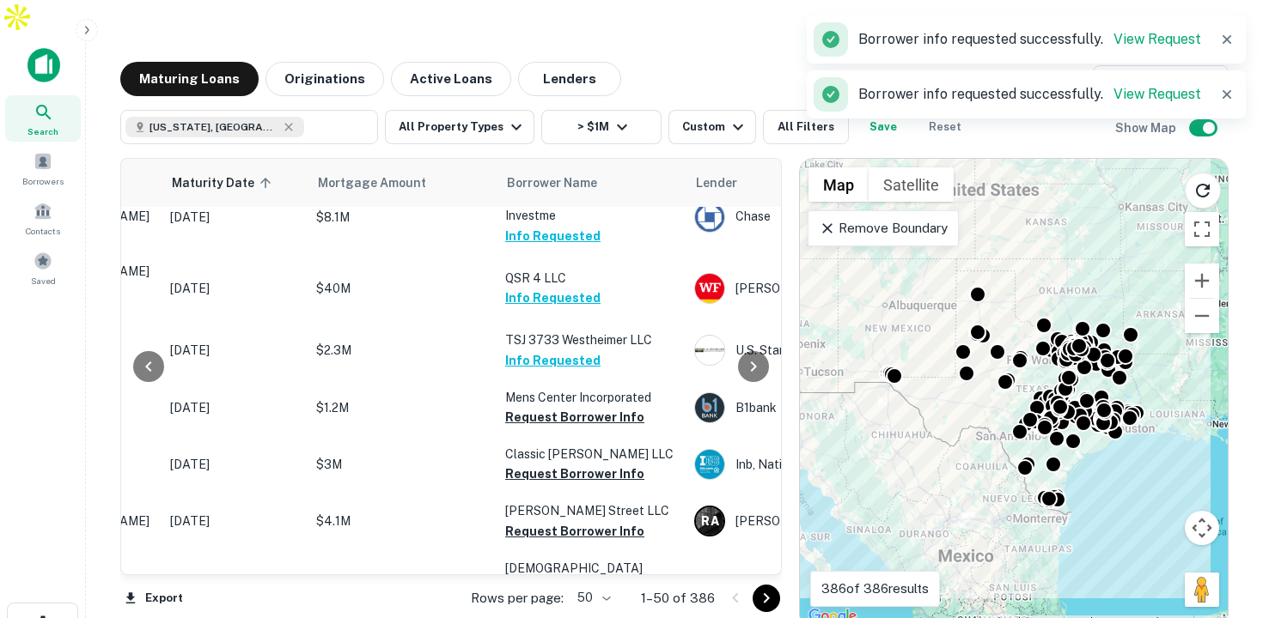
scroll to position [1266, 250]
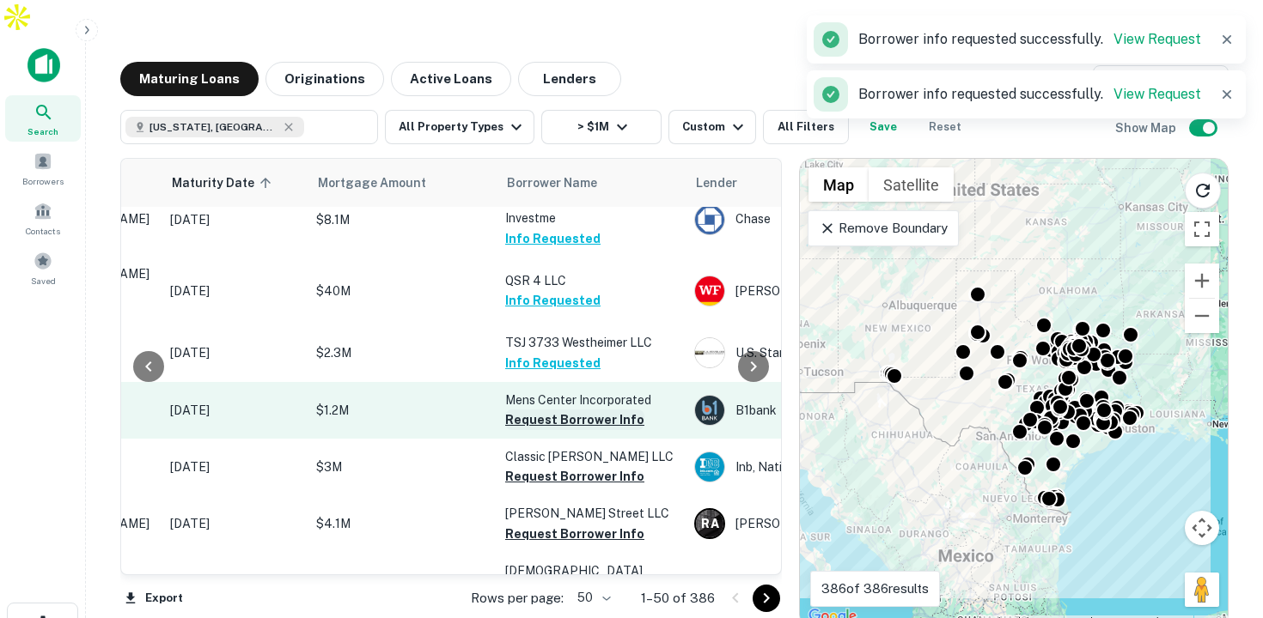
click at [545, 410] on button "Request Borrower Info" at bounding box center [574, 420] width 139 height 21
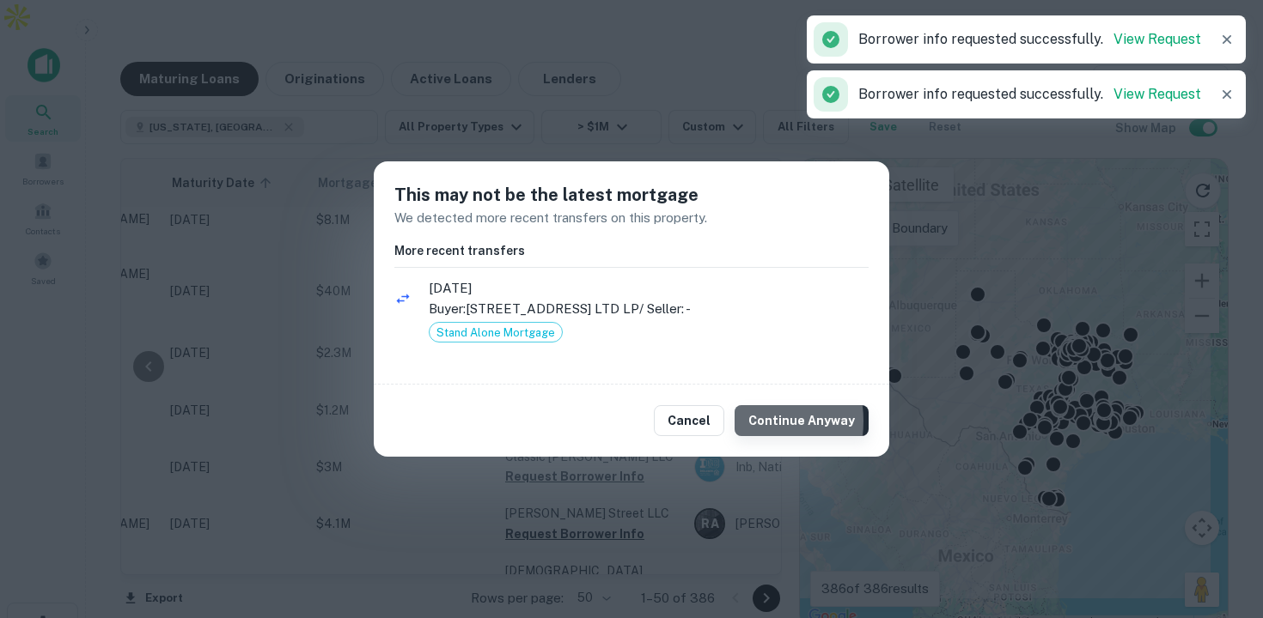
click at [753, 421] on button "Continue Anyway" at bounding box center [801, 420] width 134 height 31
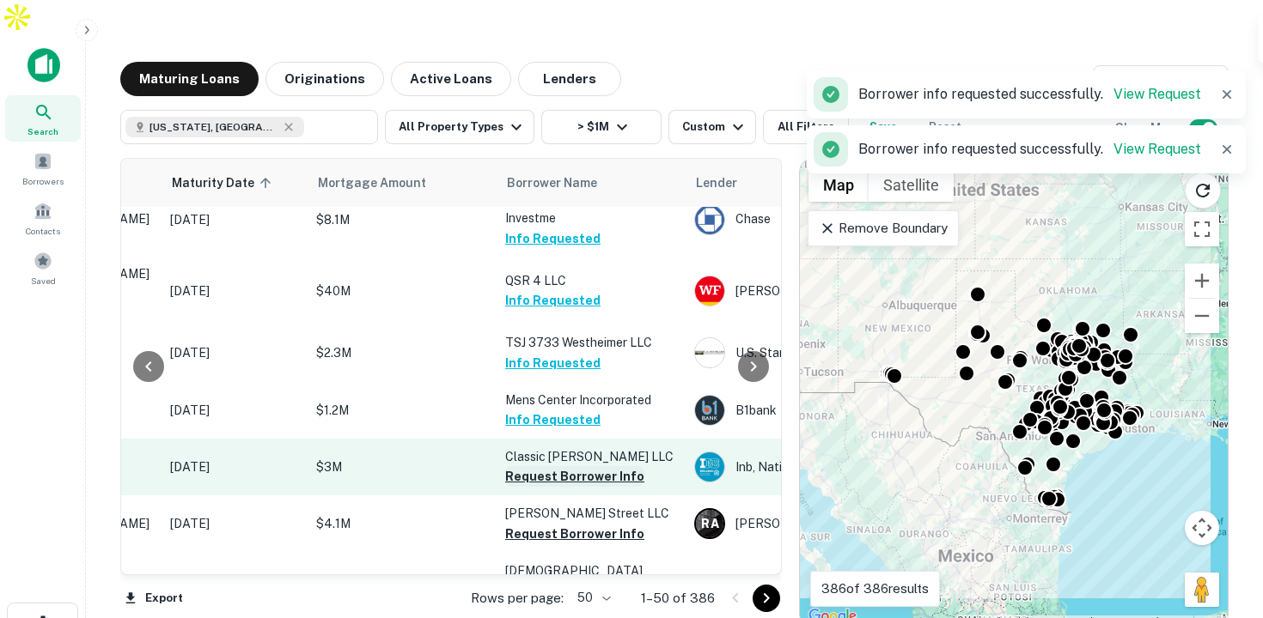
click at [566, 466] on button "Request Borrower Info" at bounding box center [574, 476] width 139 height 21
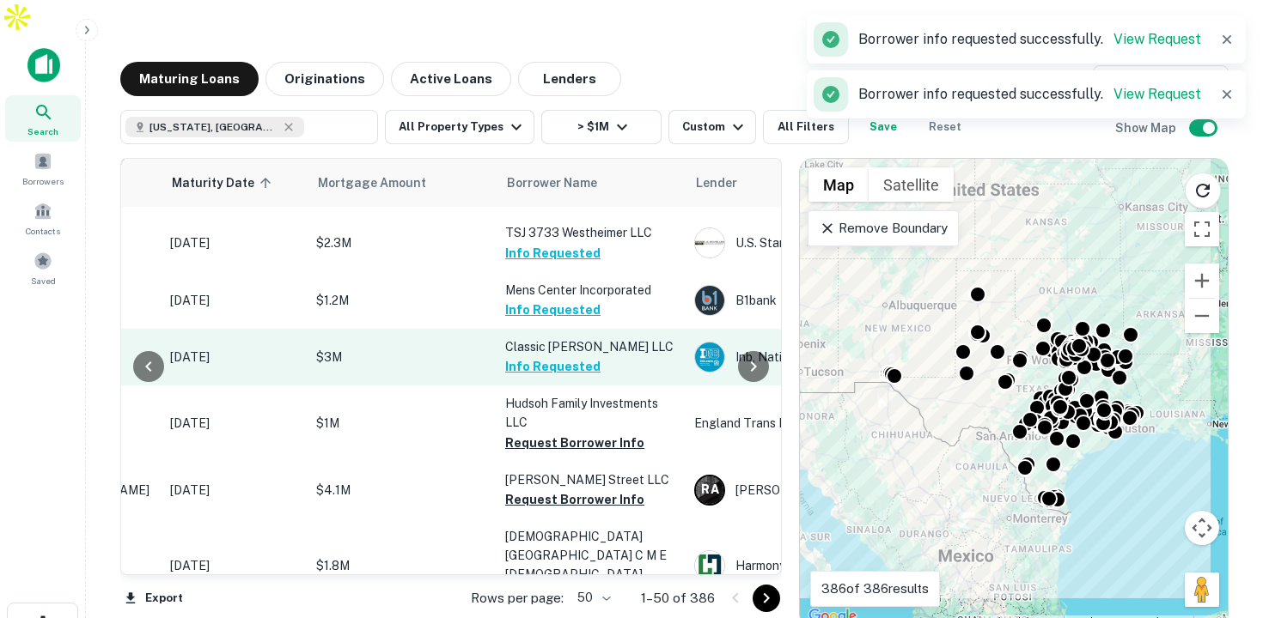
scroll to position [1374, 250]
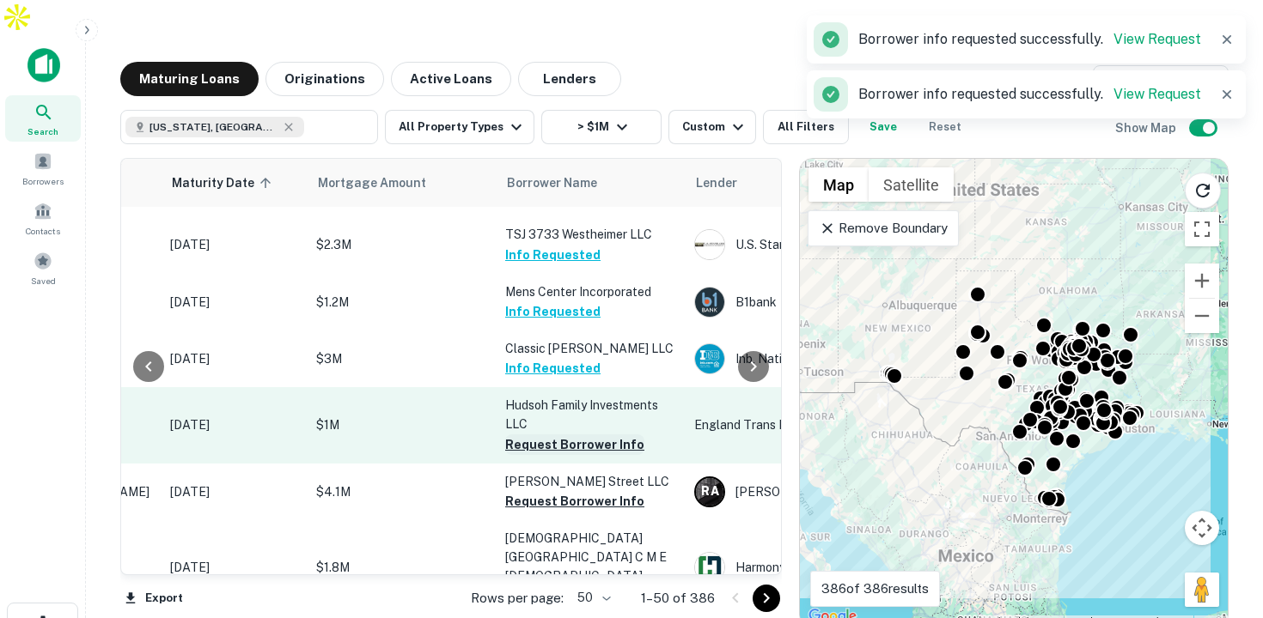
click at [570, 435] on button "Request Borrower Info" at bounding box center [574, 445] width 139 height 21
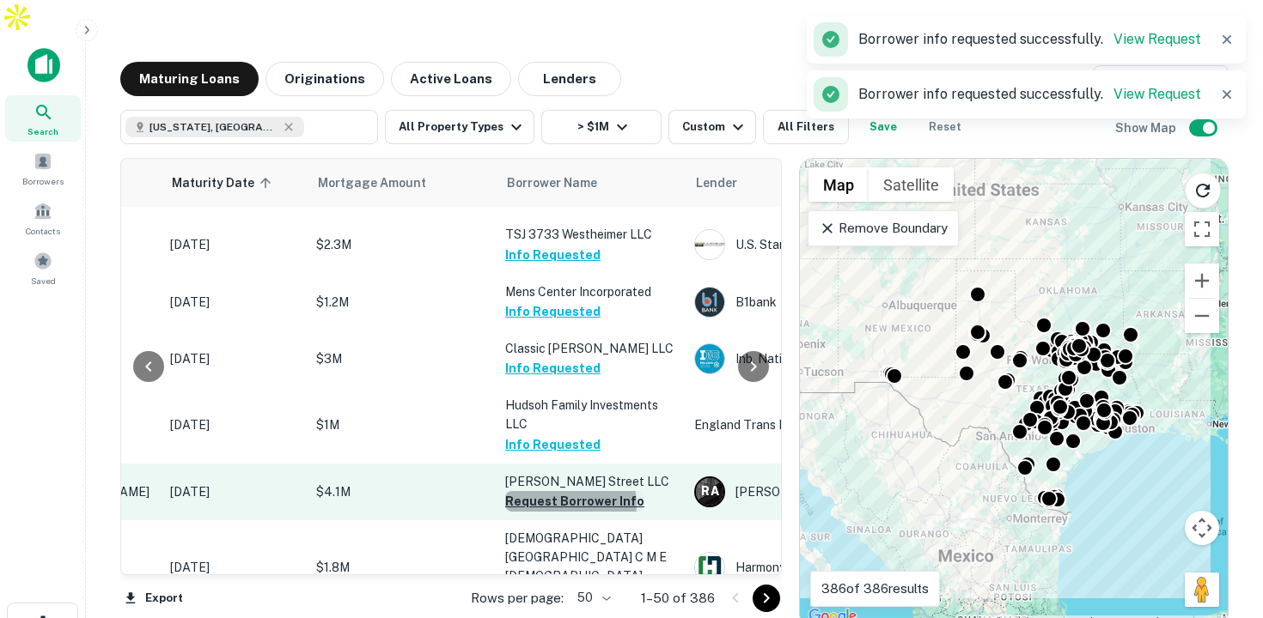
click at [562, 491] on button "Request Borrower Info" at bounding box center [574, 501] width 139 height 21
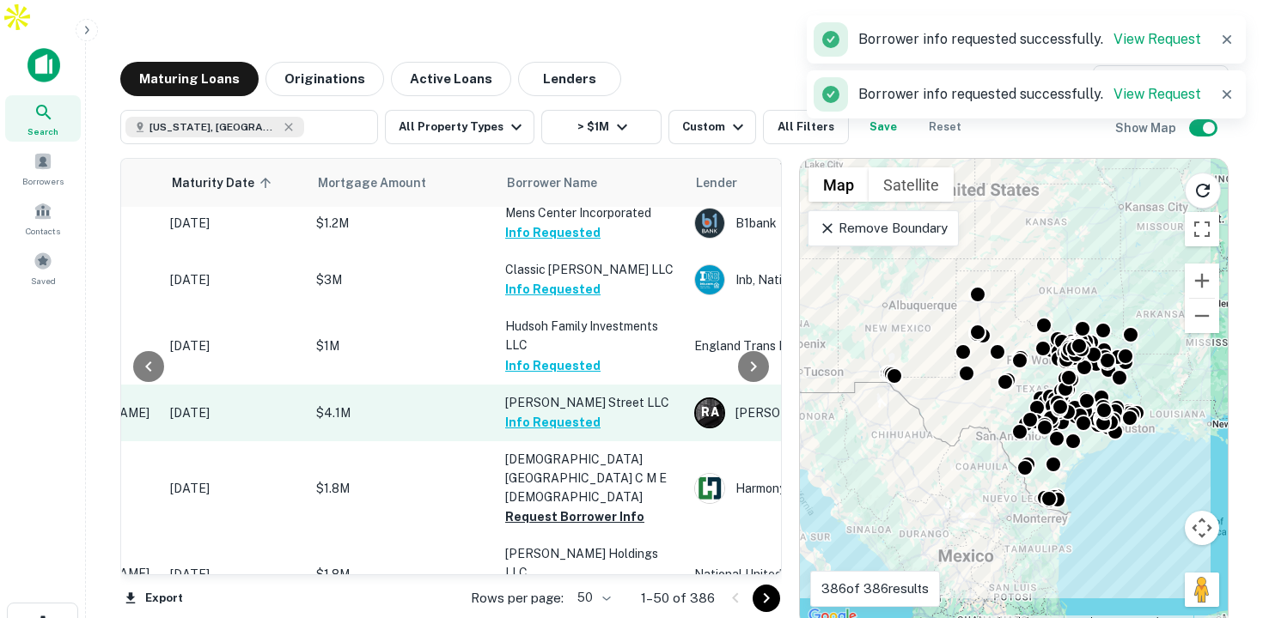
scroll to position [1461, 250]
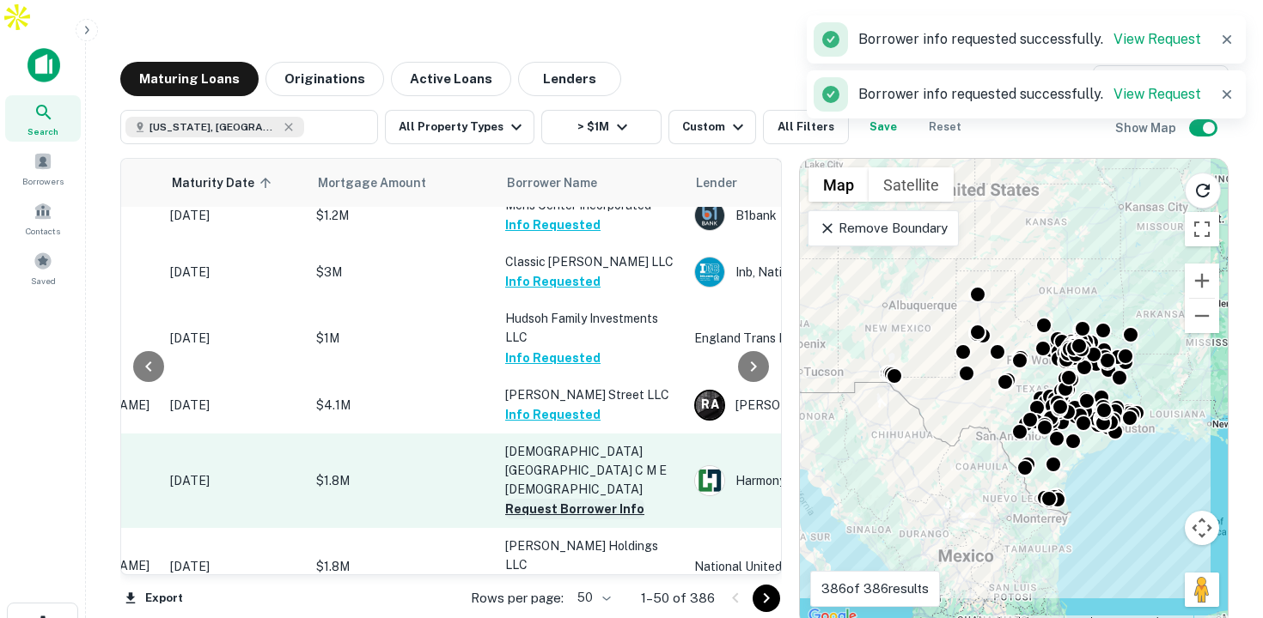
click at [553, 499] on button "Request Borrower Info" at bounding box center [574, 509] width 139 height 21
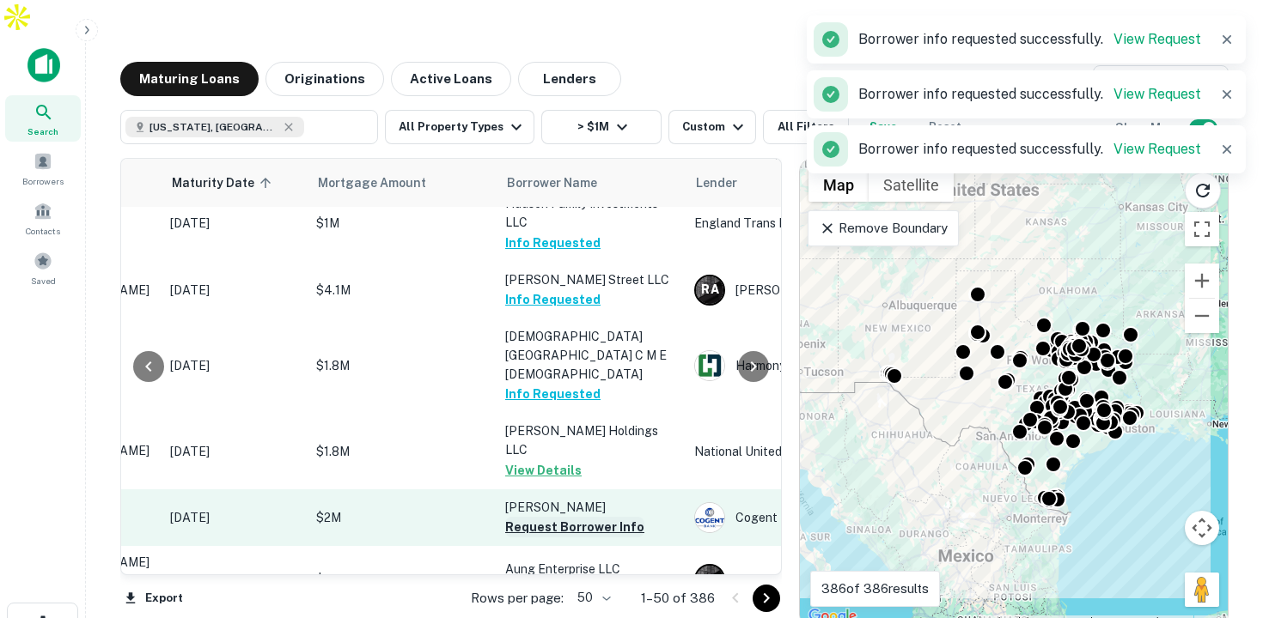
scroll to position [1575, 250]
click at [548, 518] on button "Request Borrower Info" at bounding box center [574, 528] width 139 height 21
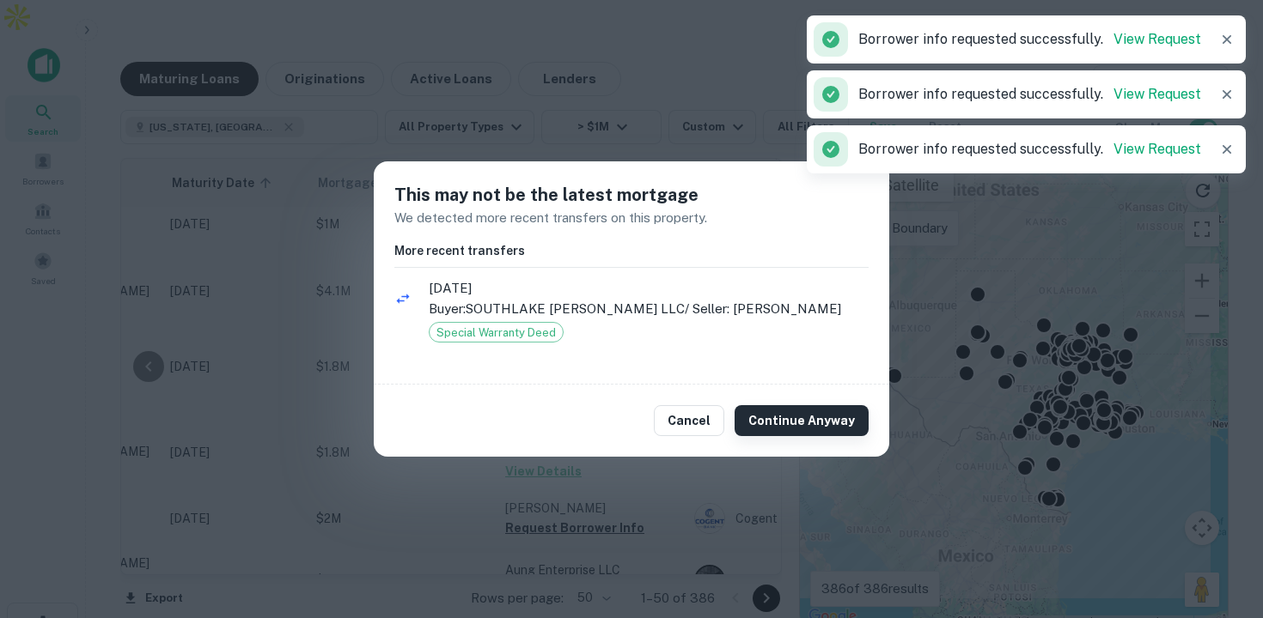
click at [841, 407] on button "Continue Anyway" at bounding box center [801, 420] width 134 height 31
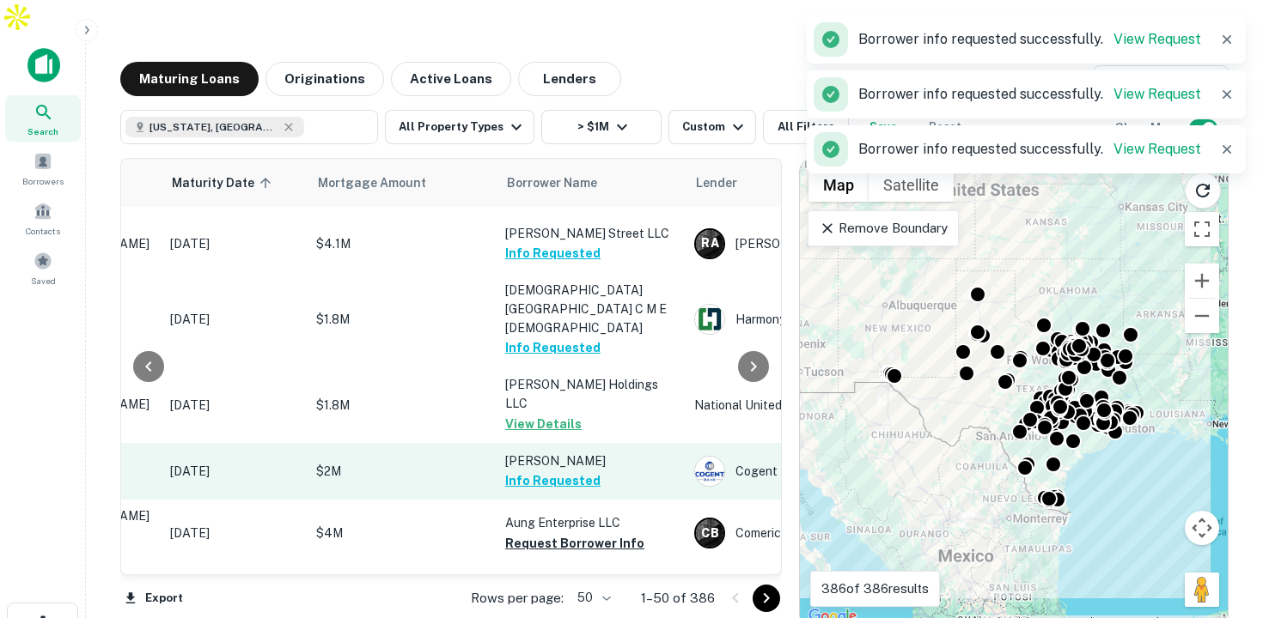
scroll to position [1626, 250]
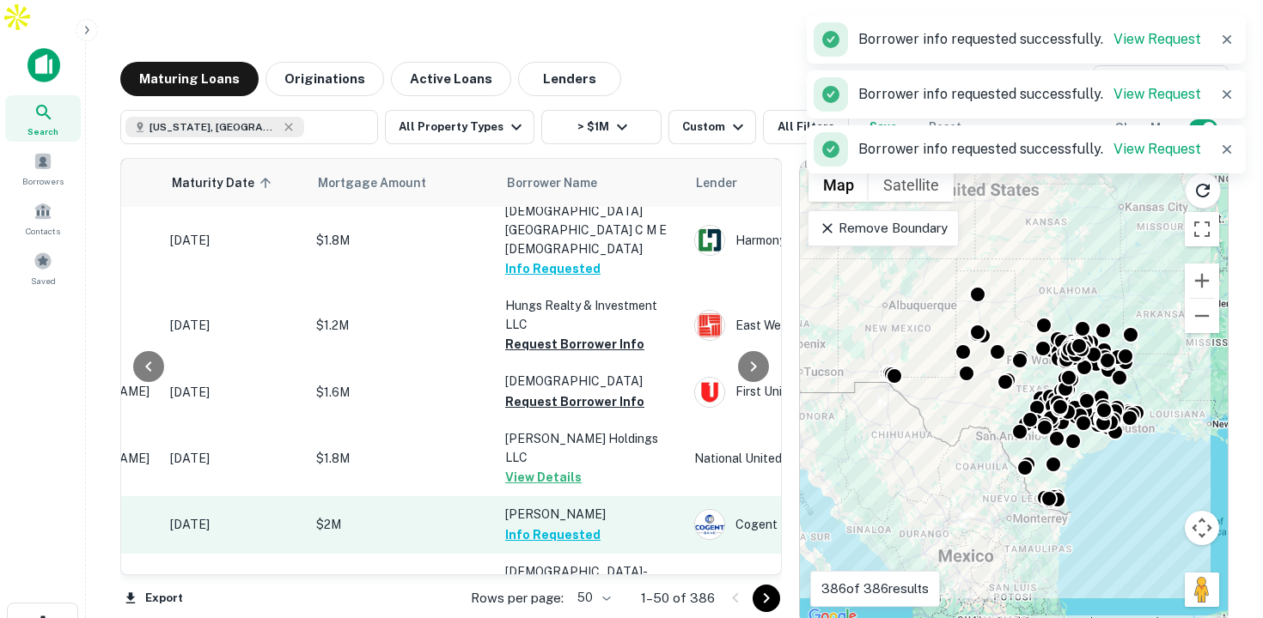
click at [559, 525] on button "Info Requested" at bounding box center [552, 535] width 95 height 21
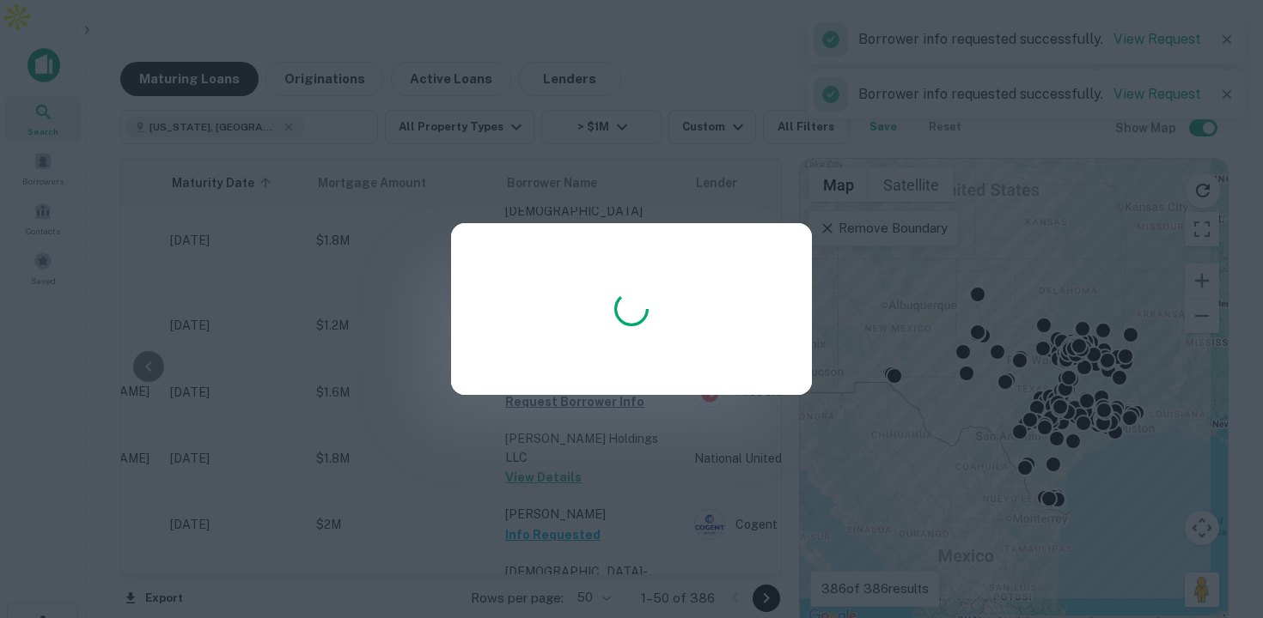
click at [362, 366] on div at bounding box center [631, 309] width 1263 height 618
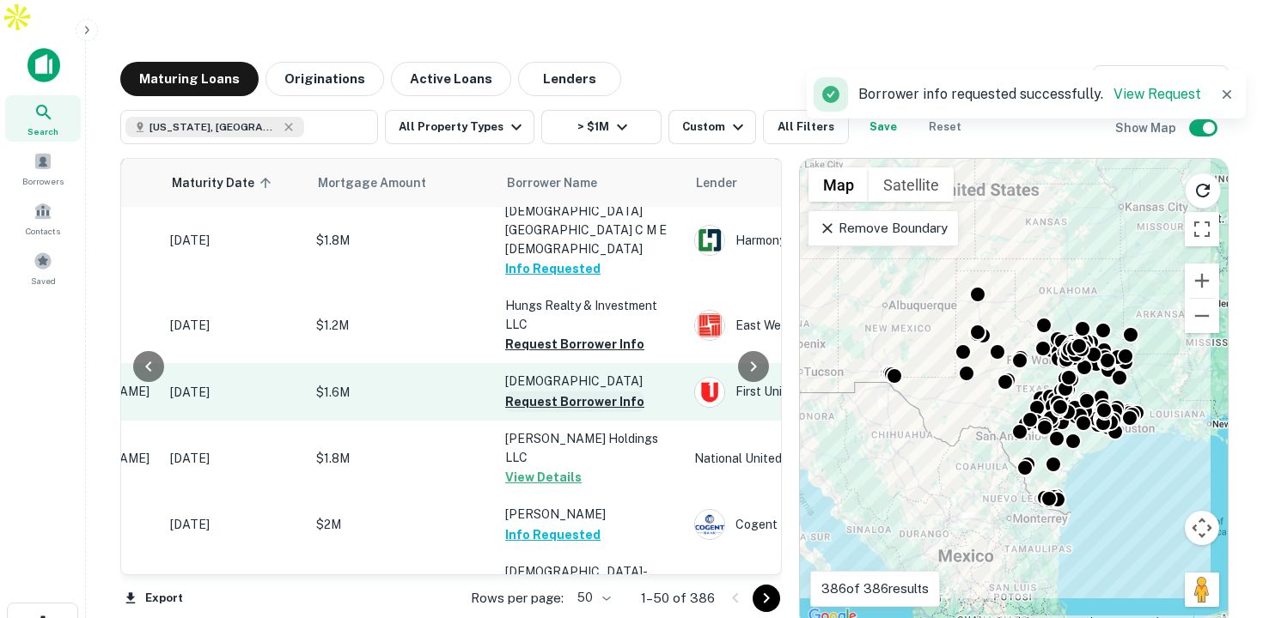
click at [568, 392] on button "Request Borrower Info" at bounding box center [574, 402] width 139 height 21
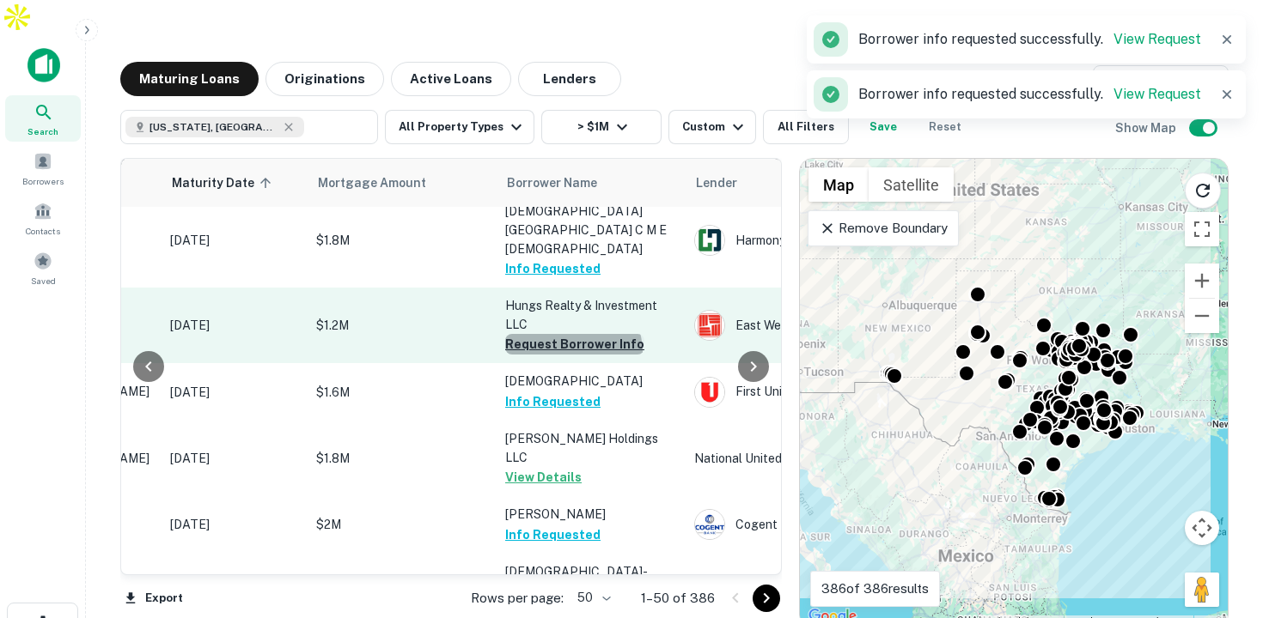
click at [572, 334] on button "Request Borrower Info" at bounding box center [574, 344] width 139 height 21
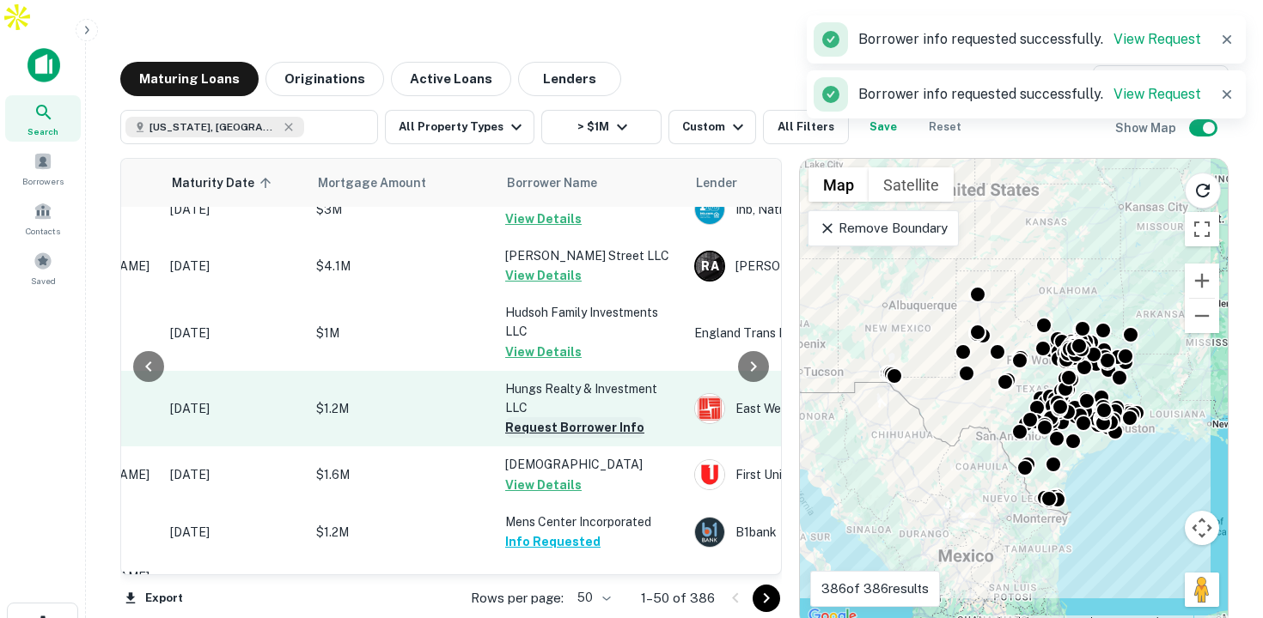
scroll to position [1707, 250]
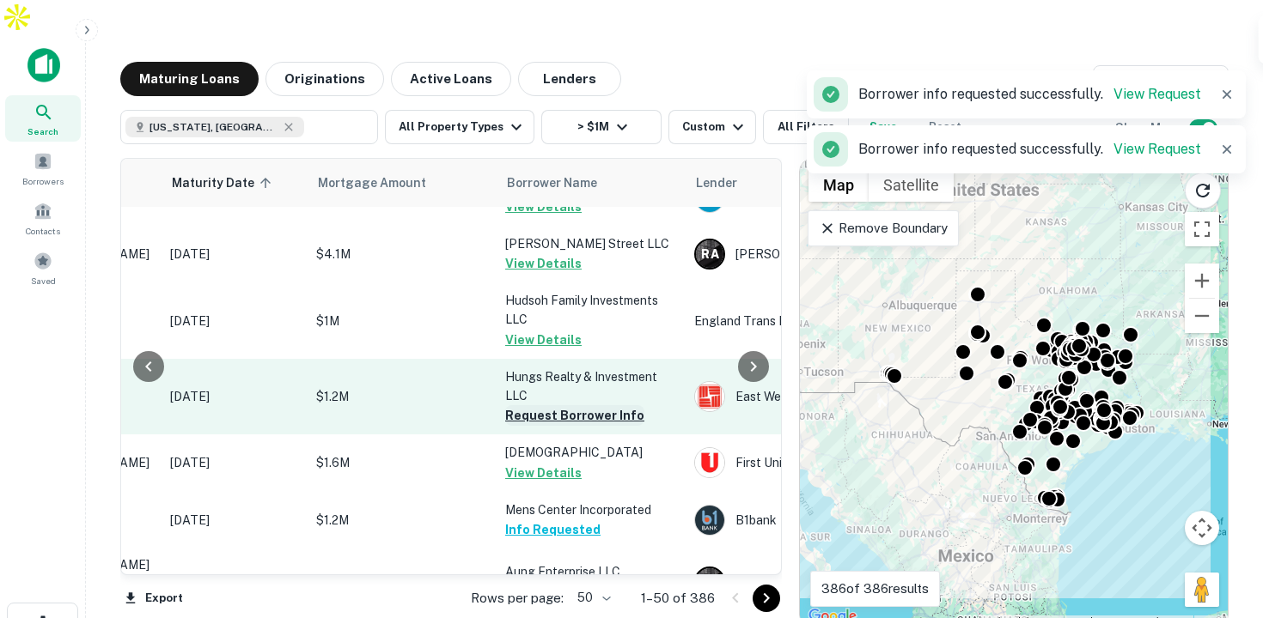
click at [591, 405] on button "Request Borrower Info" at bounding box center [574, 415] width 139 height 21
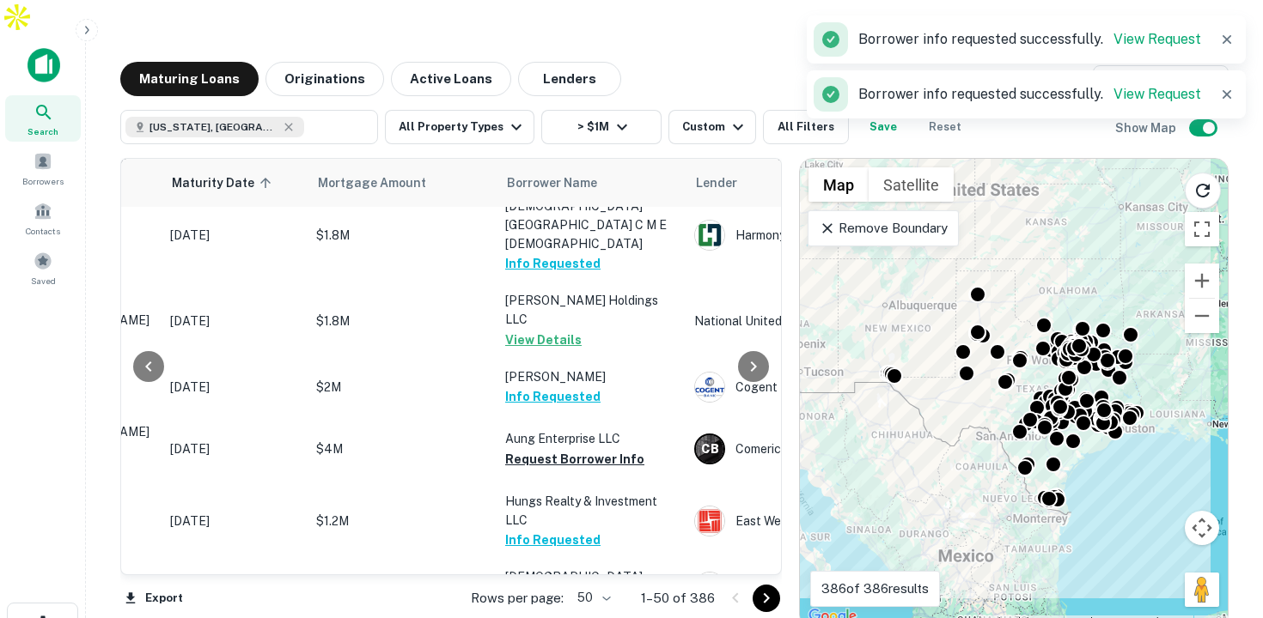
scroll to position [1823, 250]
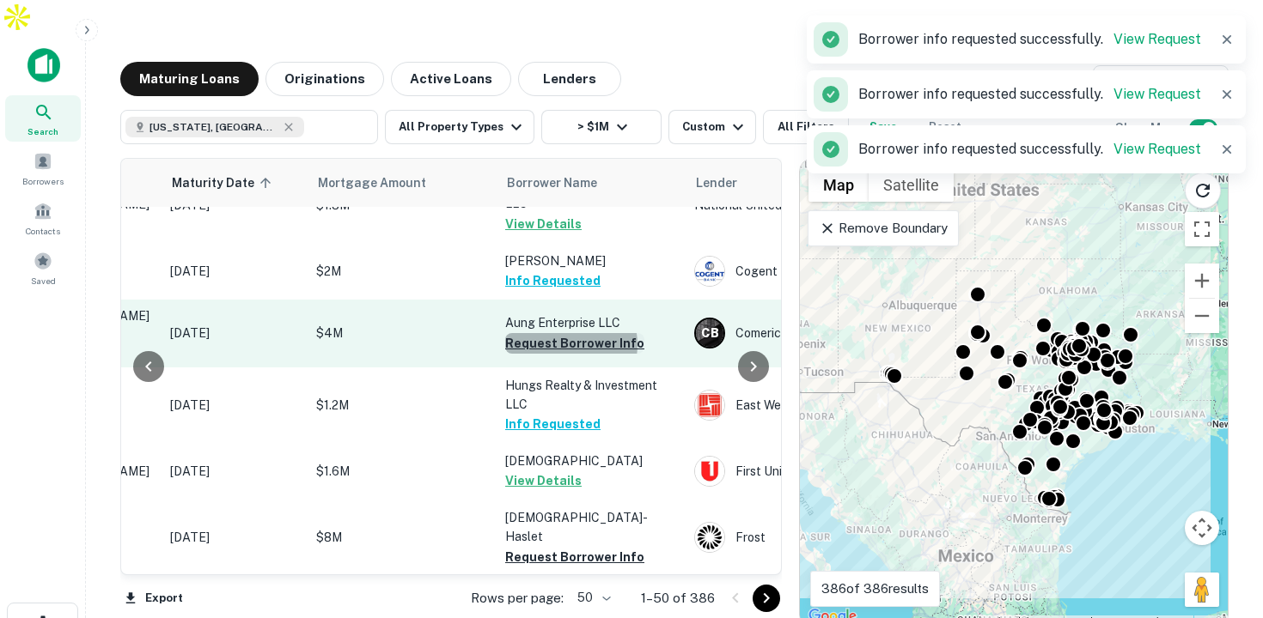
click at [570, 333] on button "Request Borrower Info" at bounding box center [574, 343] width 139 height 21
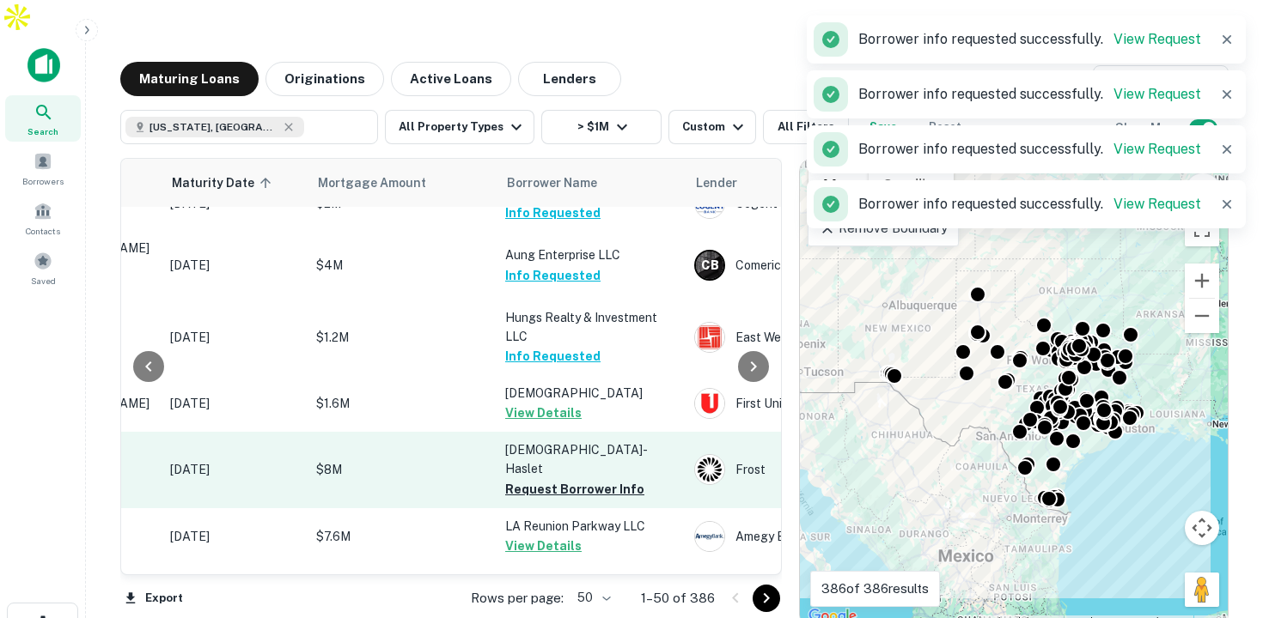
scroll to position [1902, 250]
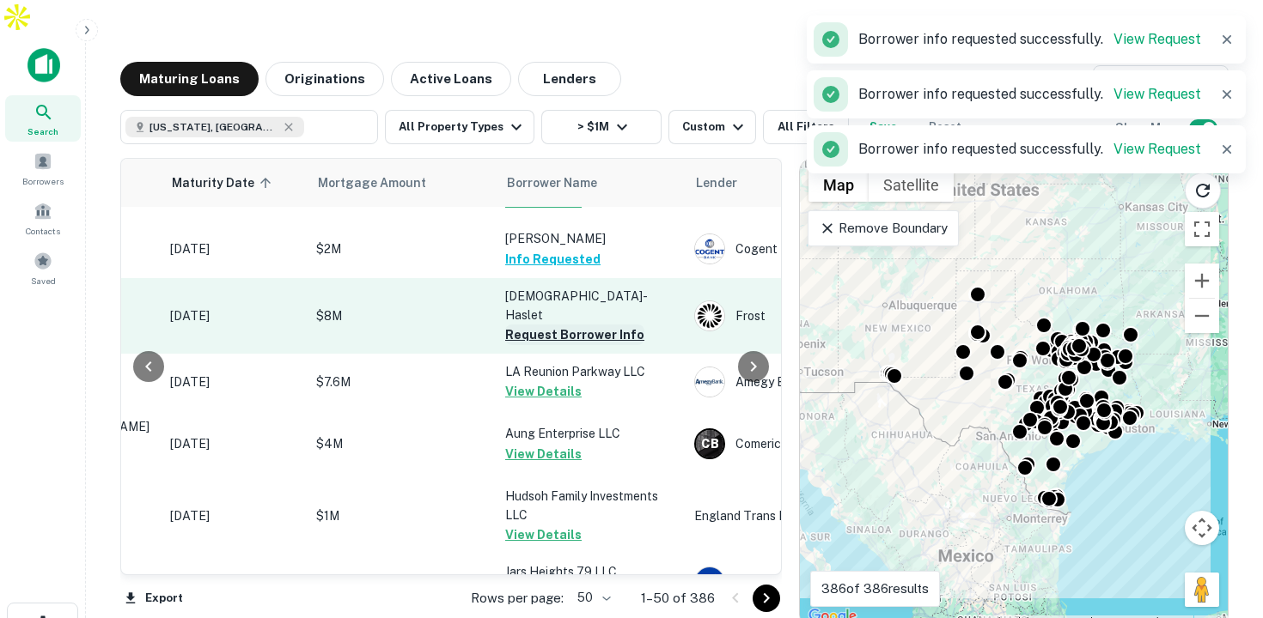
click at [552, 325] on button "Request Borrower Info" at bounding box center [574, 335] width 139 height 21
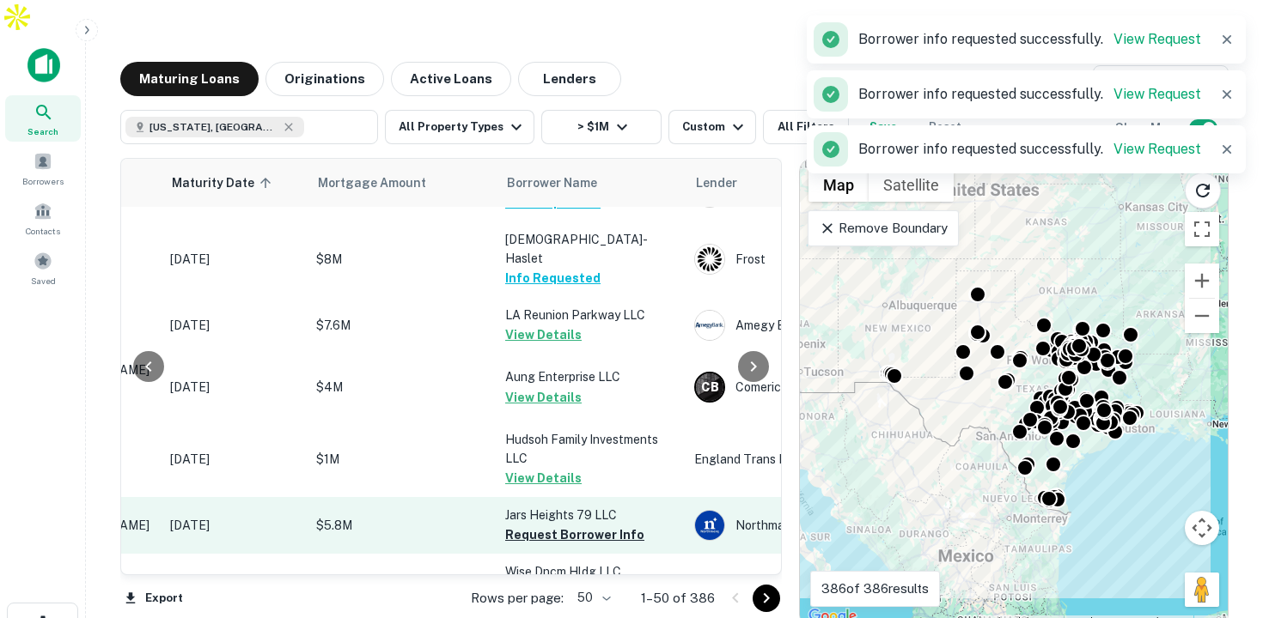
scroll to position [1966, 250]
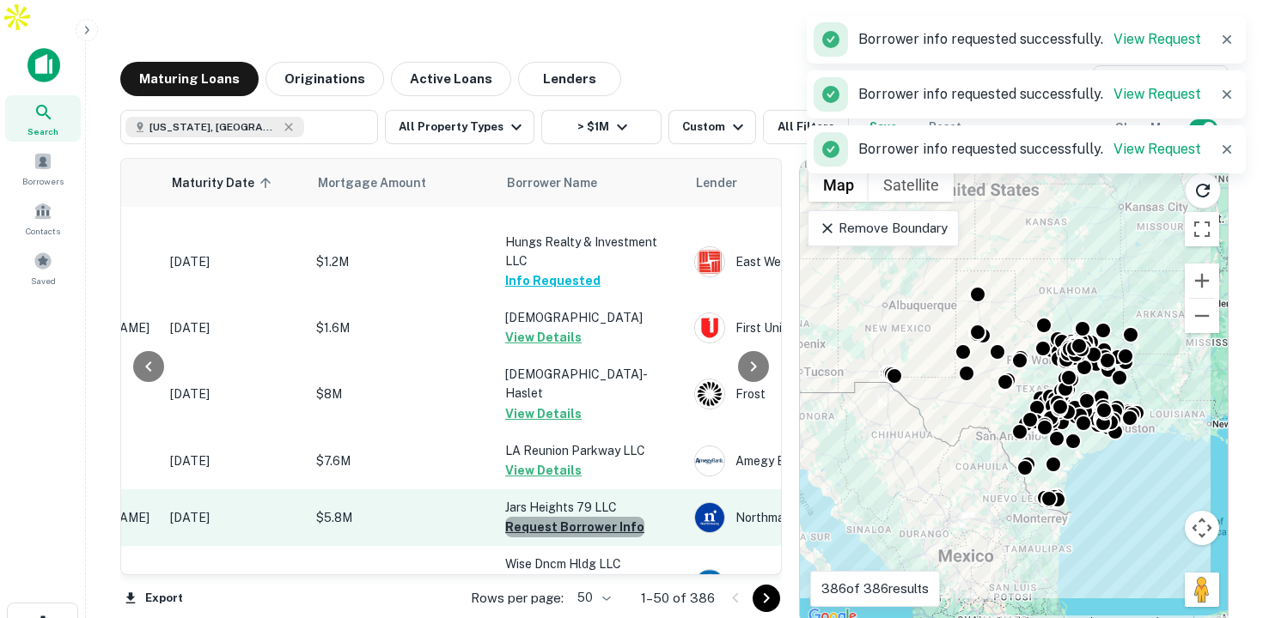
click at [590, 517] on button "Request Borrower Info" at bounding box center [574, 527] width 139 height 21
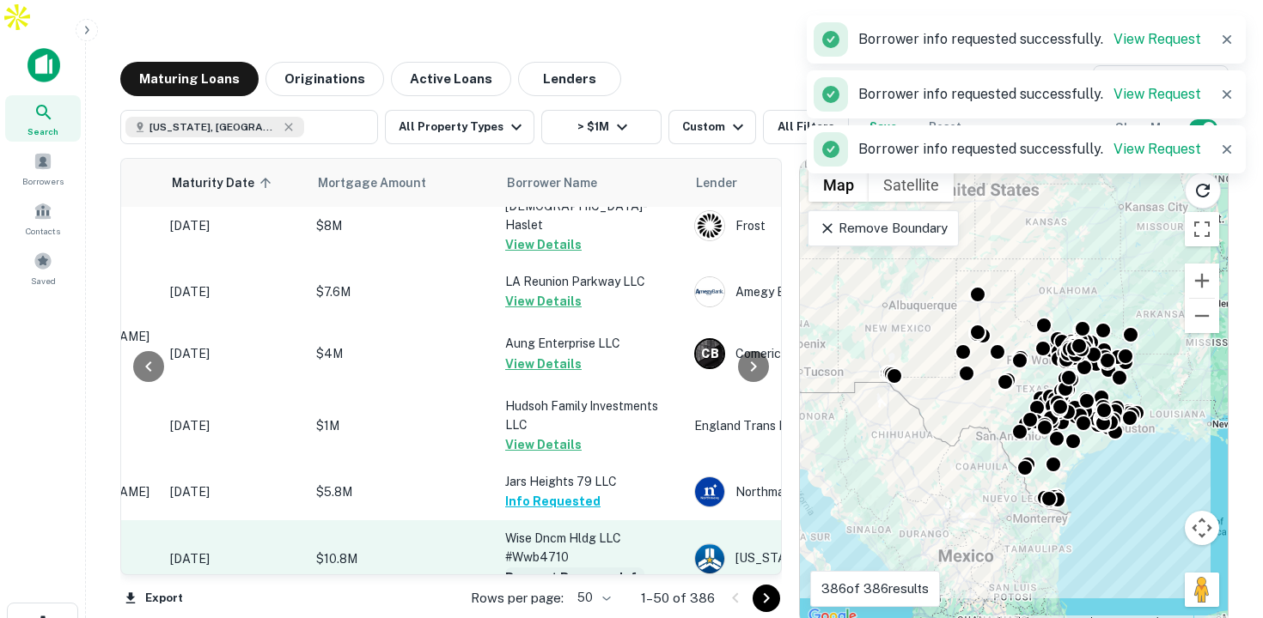
click at [606, 568] on button "Request Borrower Info" at bounding box center [574, 578] width 139 height 21
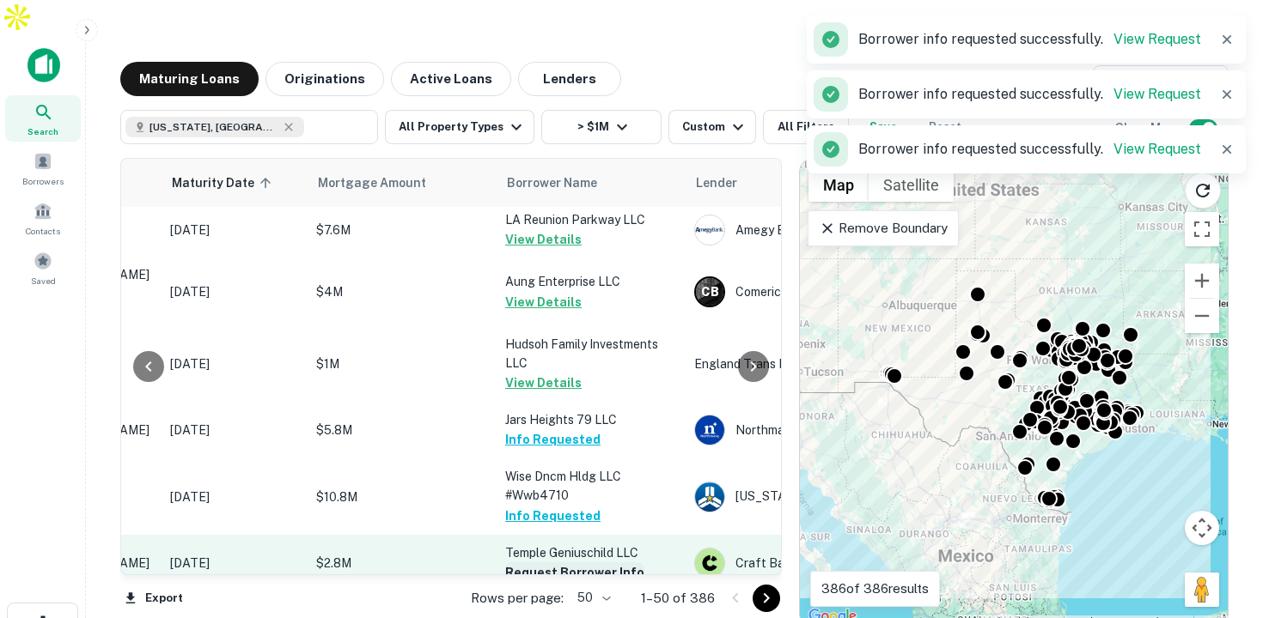
click at [598, 563] on button "Request Borrower Info" at bounding box center [574, 573] width 139 height 21
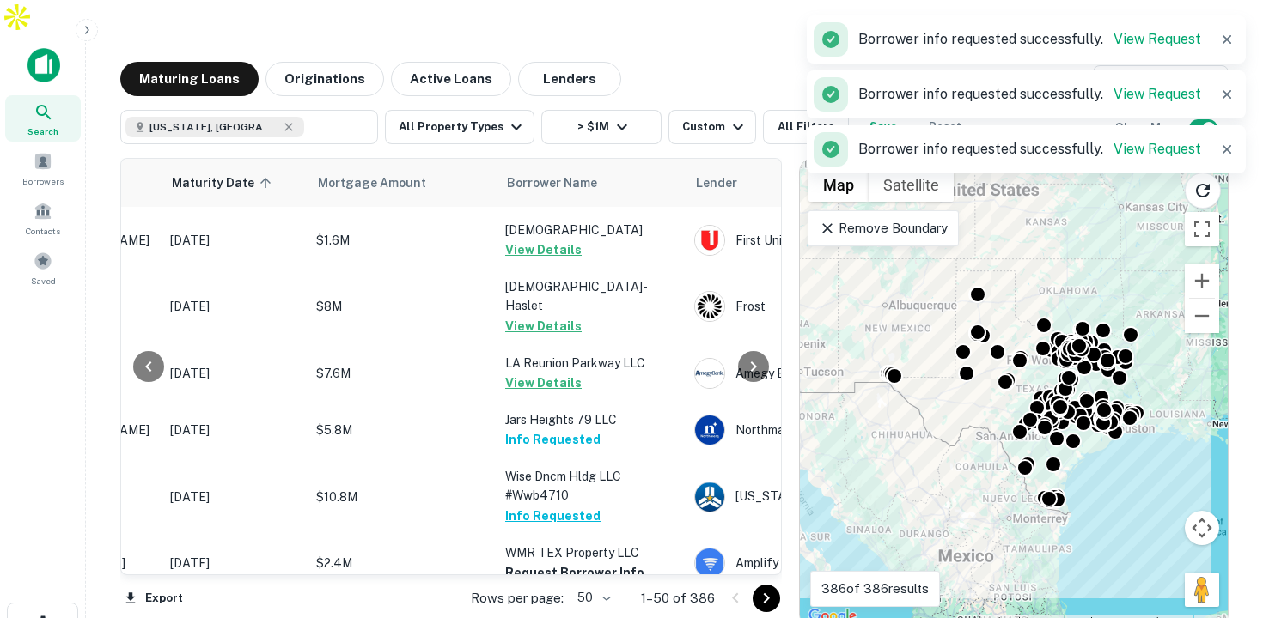
scroll to position [2129, 250]
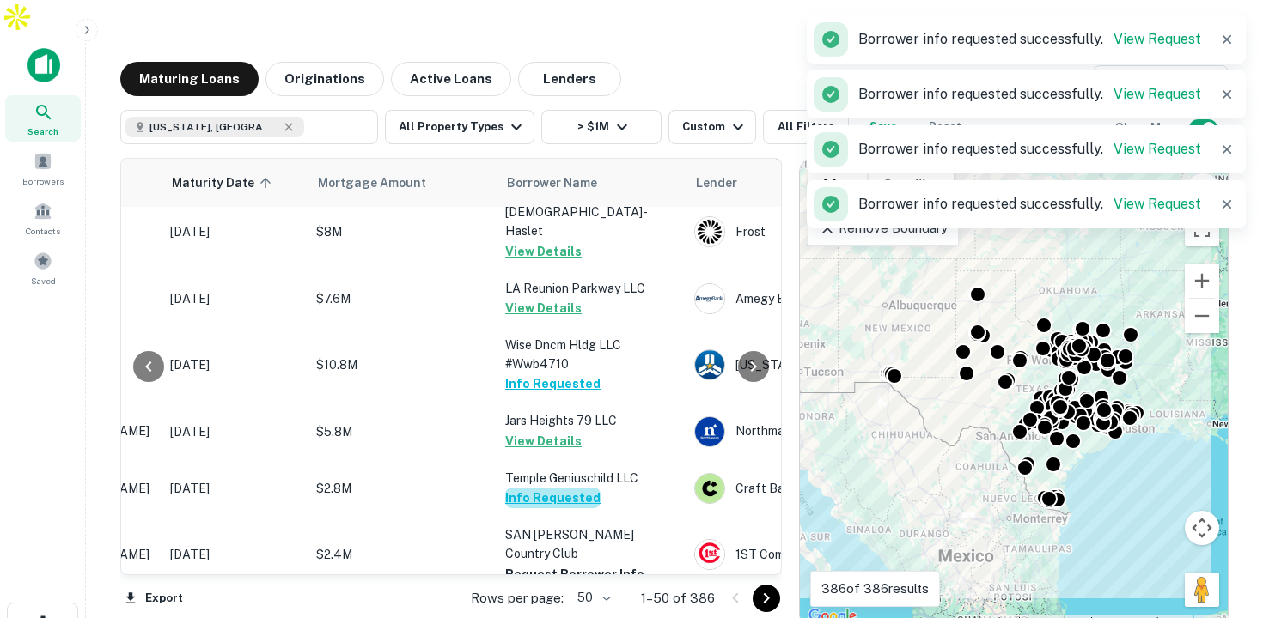
click at [564, 488] on button "Info Requested" at bounding box center [552, 498] width 95 height 21
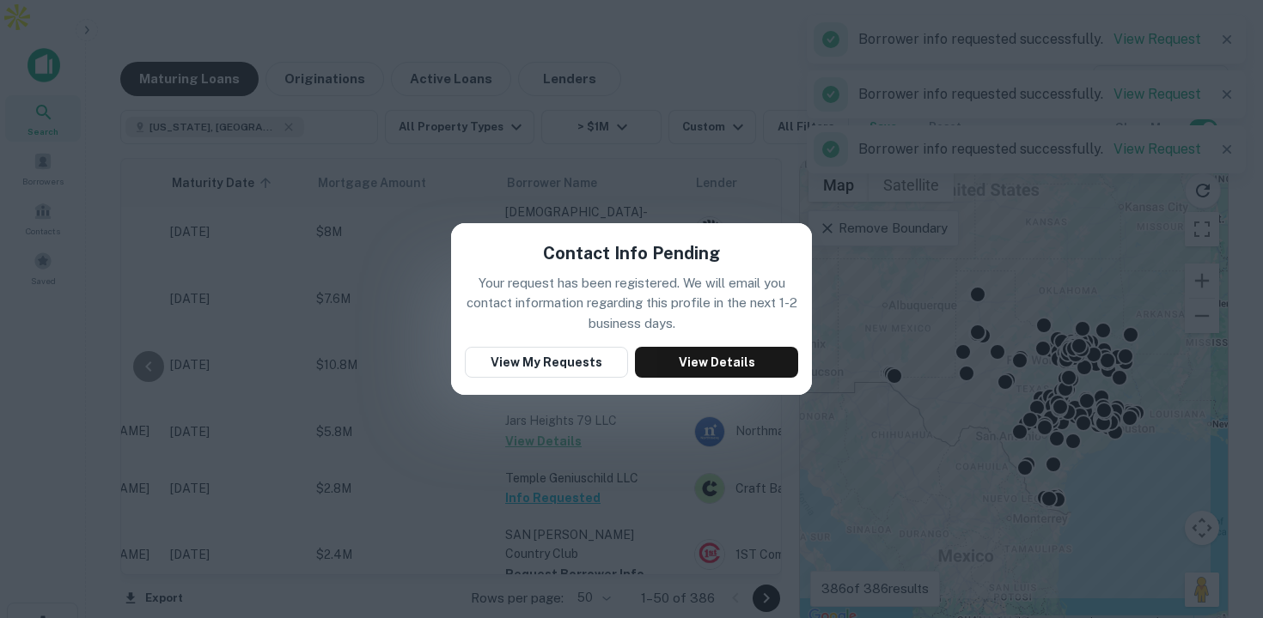
click at [653, 425] on div "Contact Info Pending Your request has been registered. We will email you contac…" at bounding box center [631, 309] width 1263 height 618
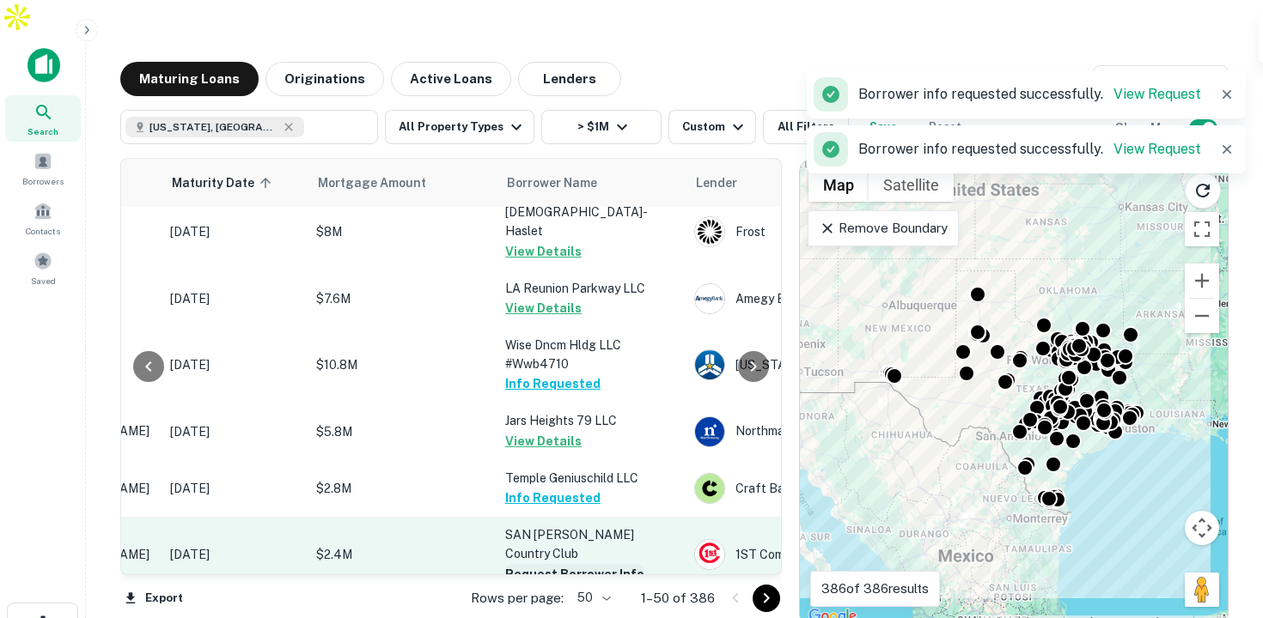
click at [588, 564] on button "Request Borrower Info" at bounding box center [574, 574] width 139 height 21
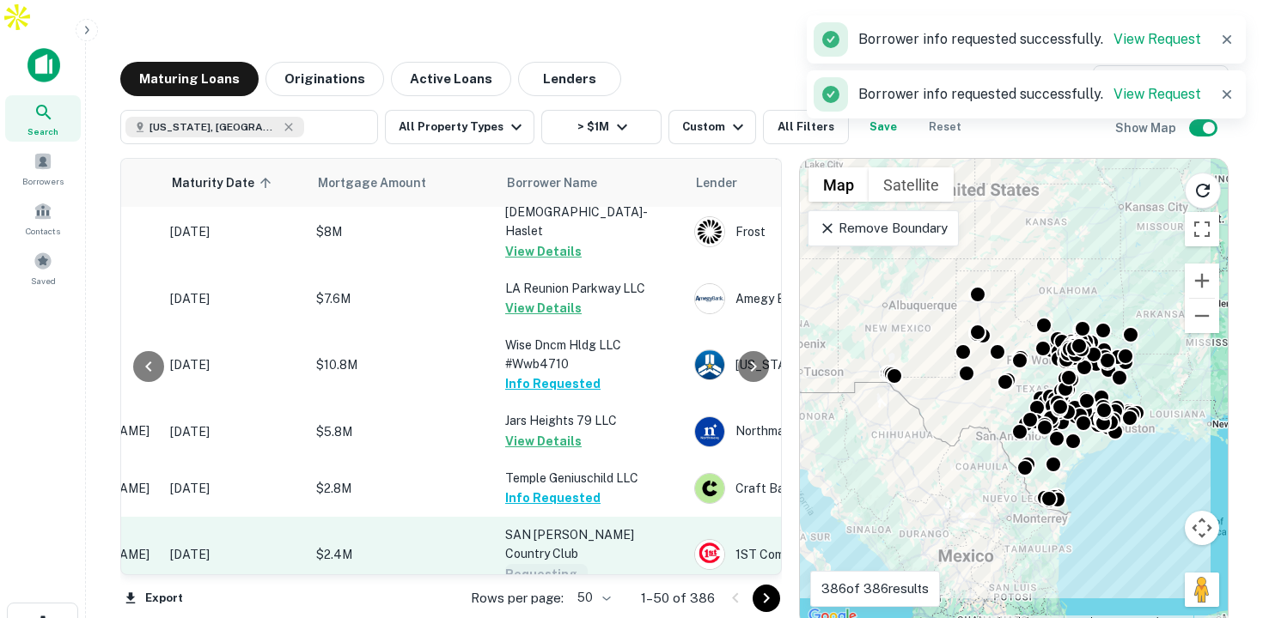
scroll to position [2186, 250]
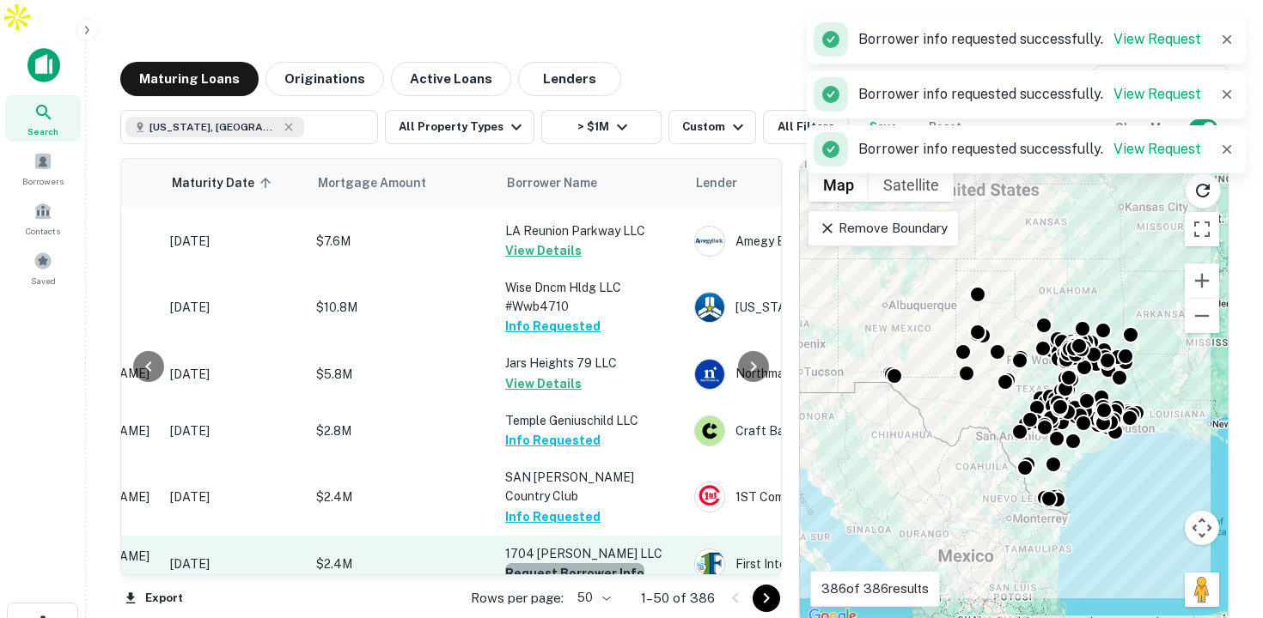
click at [583, 564] on button "Request Borrower Info" at bounding box center [574, 574] width 139 height 21
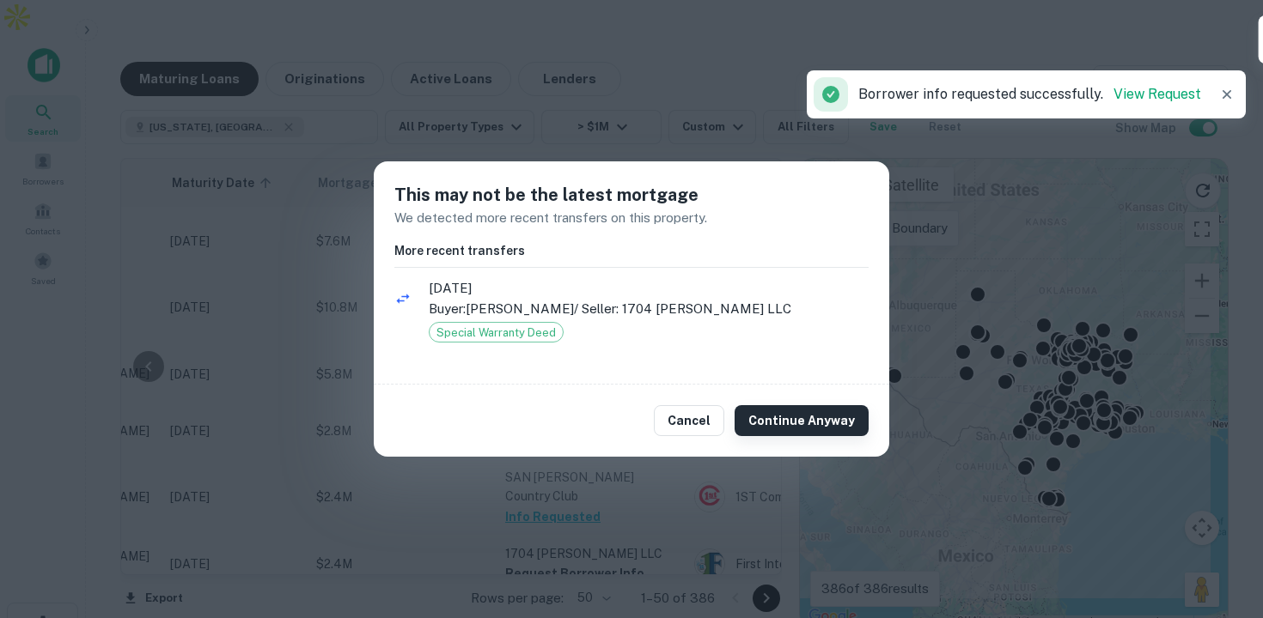
click at [769, 407] on button "Continue Anyway" at bounding box center [801, 420] width 134 height 31
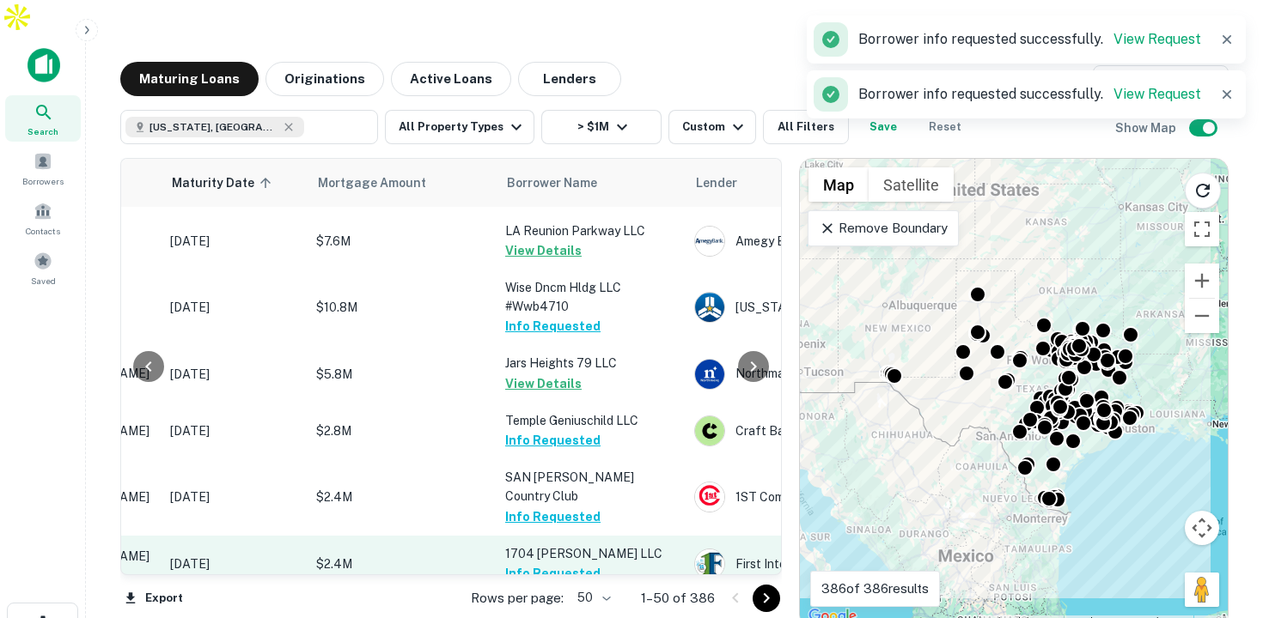
scroll to position [2228, 250]
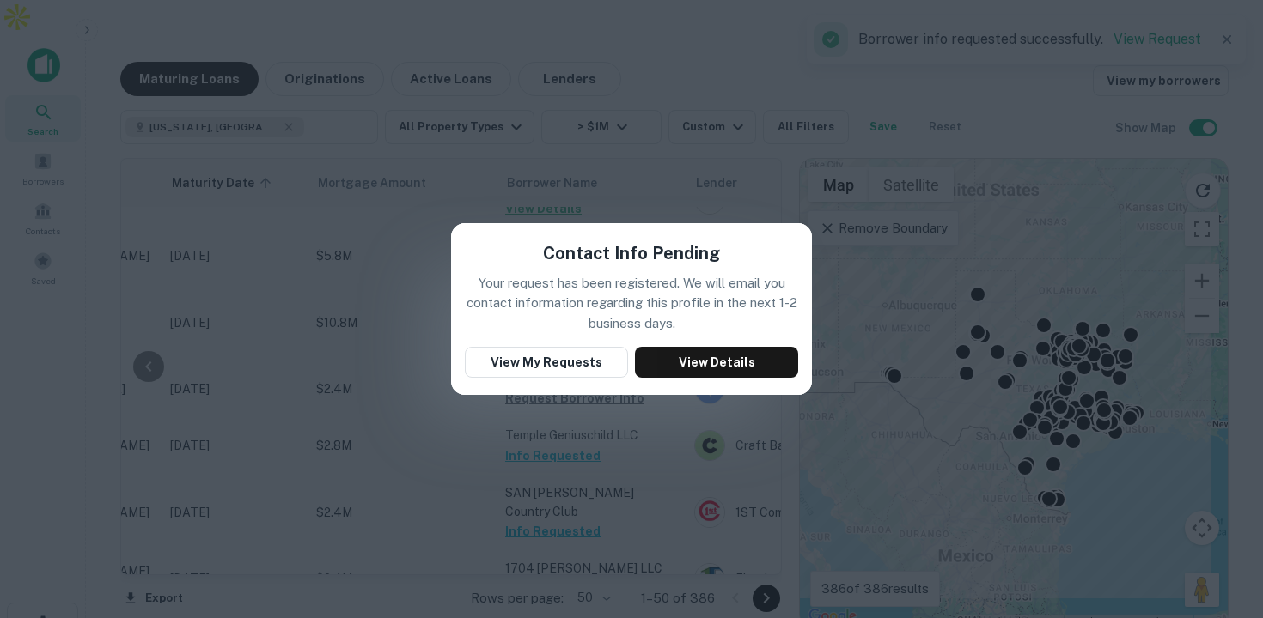
click at [517, 207] on div "Contact Info Pending Your request has been registered. We will email you contac…" at bounding box center [631, 309] width 1263 height 618
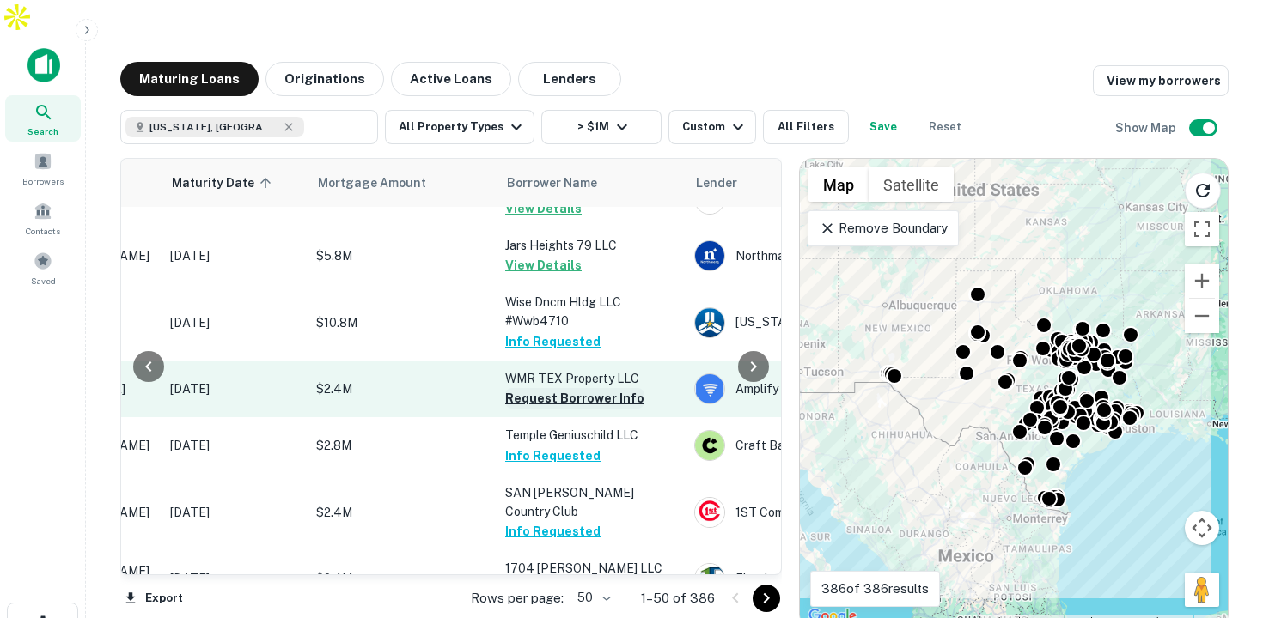
click at [574, 388] on button "Request Borrower Info" at bounding box center [574, 398] width 139 height 21
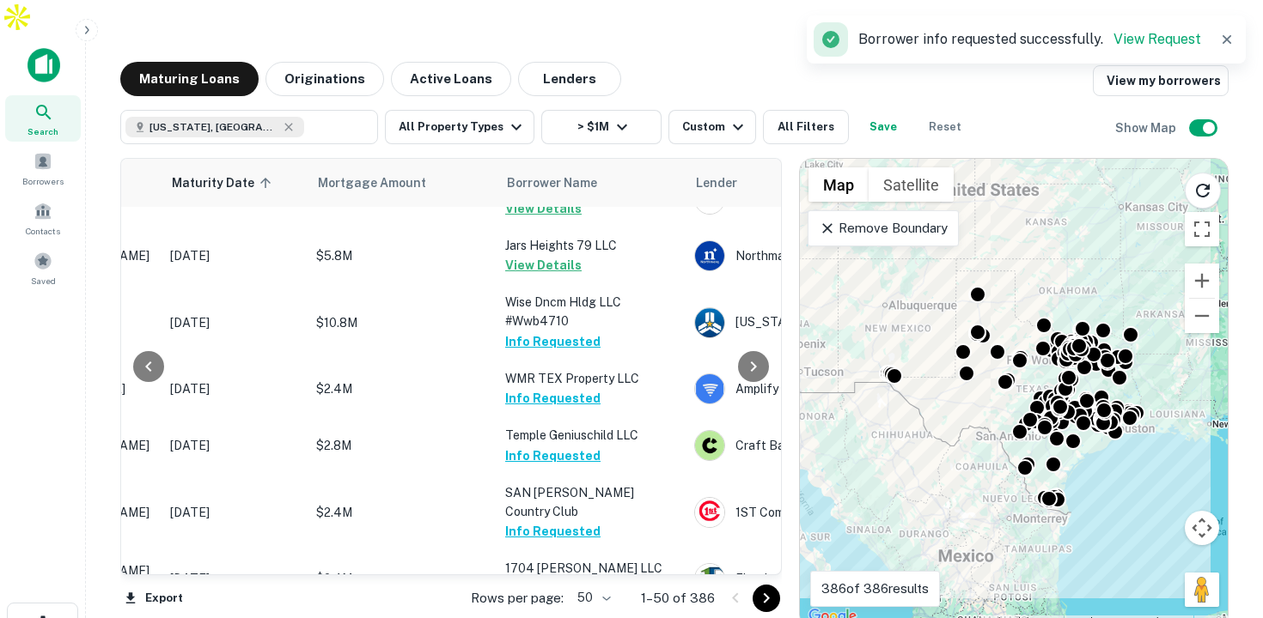
scroll to position [2310, 250]
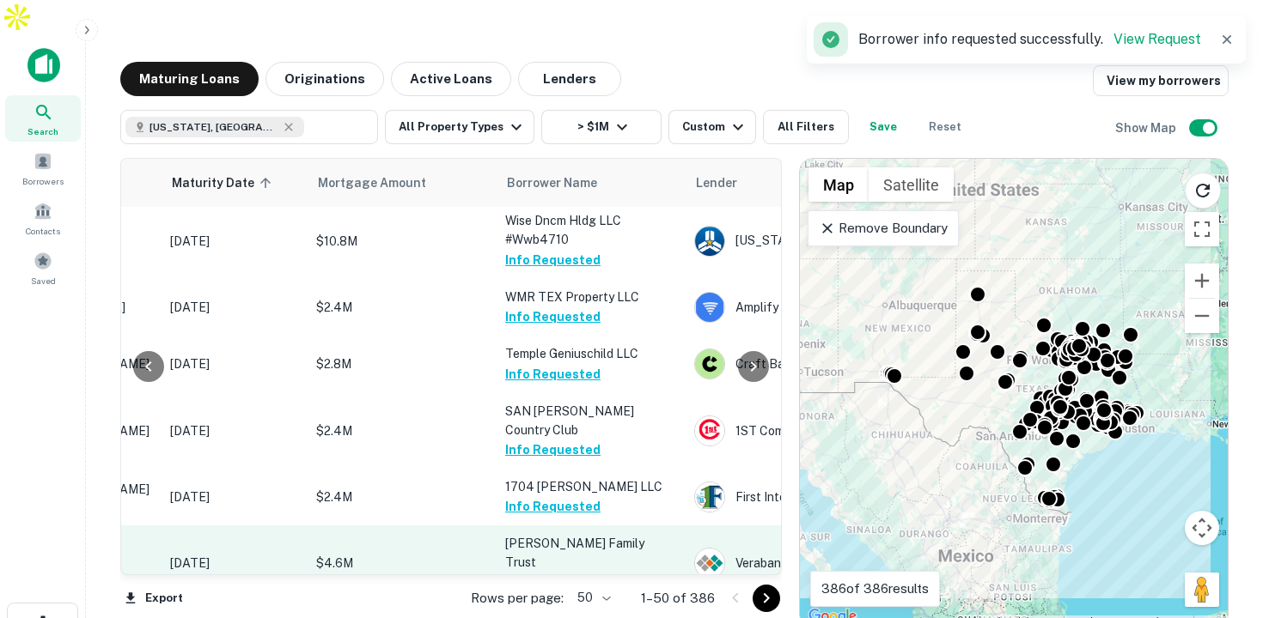
click at [575, 526] on td "[PERSON_NAME] Family Trust Request Borrower Info" at bounding box center [591, 564] width 189 height 76
click at [568, 573] on button "Request Borrower Info" at bounding box center [574, 583] width 139 height 21
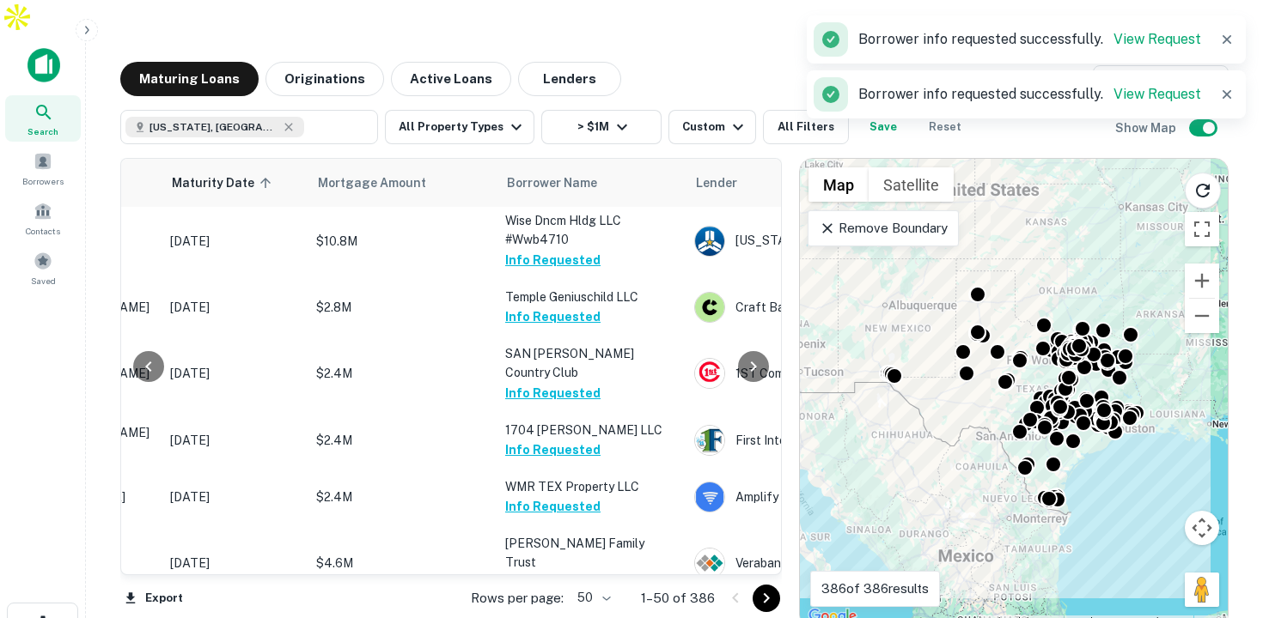
scroll to position [2391, 250]
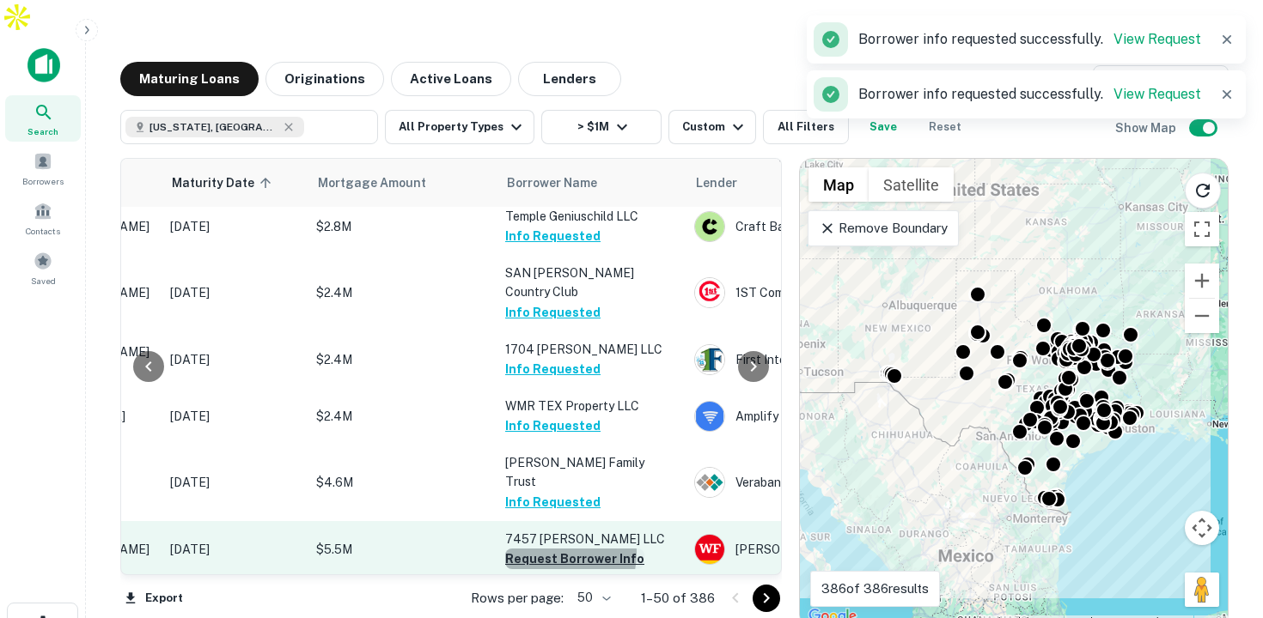
click at [546, 549] on button "Request Borrower Info" at bounding box center [574, 559] width 139 height 21
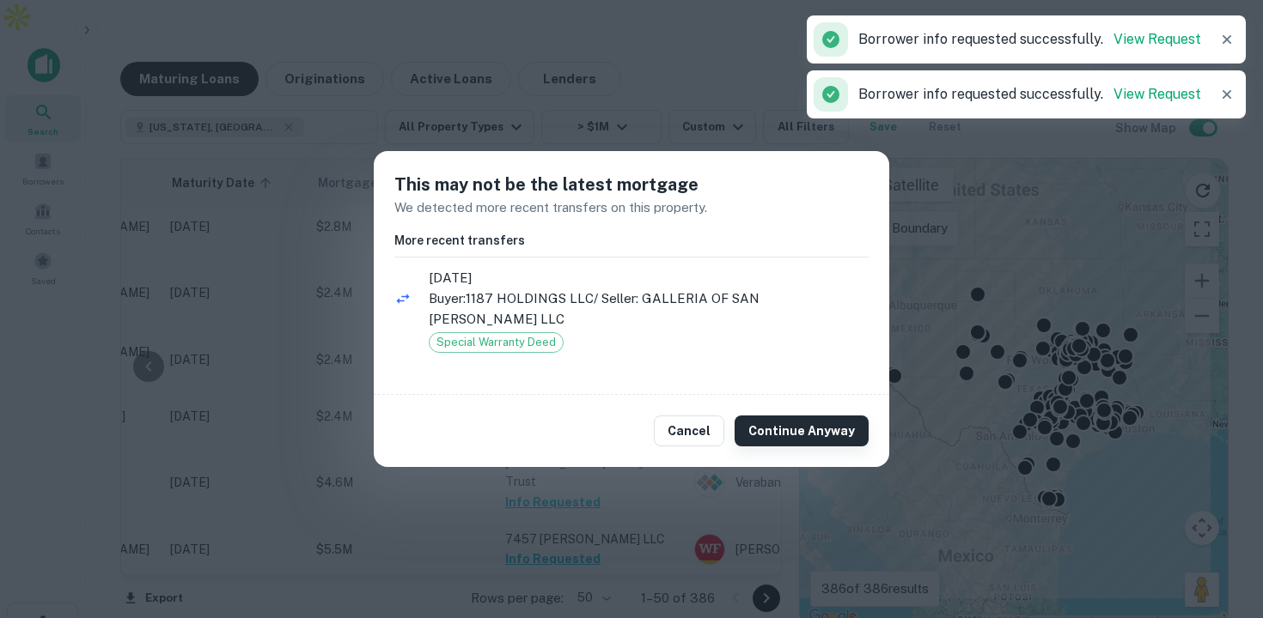
click at [783, 417] on button "Continue Anyway" at bounding box center [801, 431] width 134 height 31
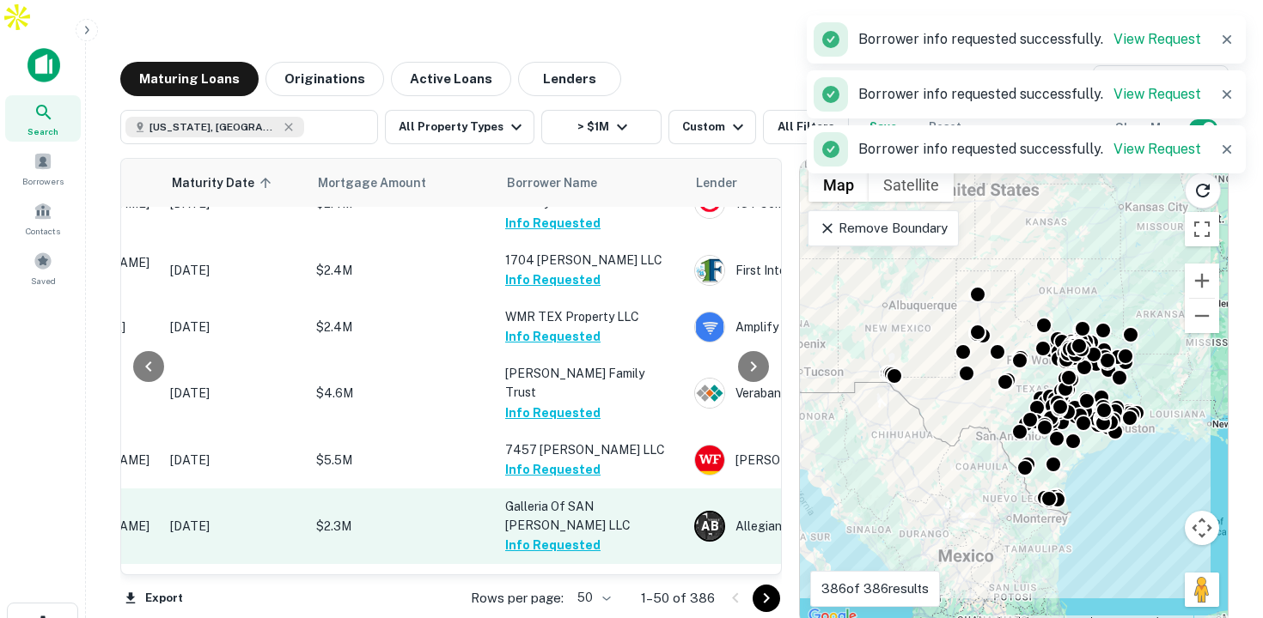
scroll to position [2526, 250]
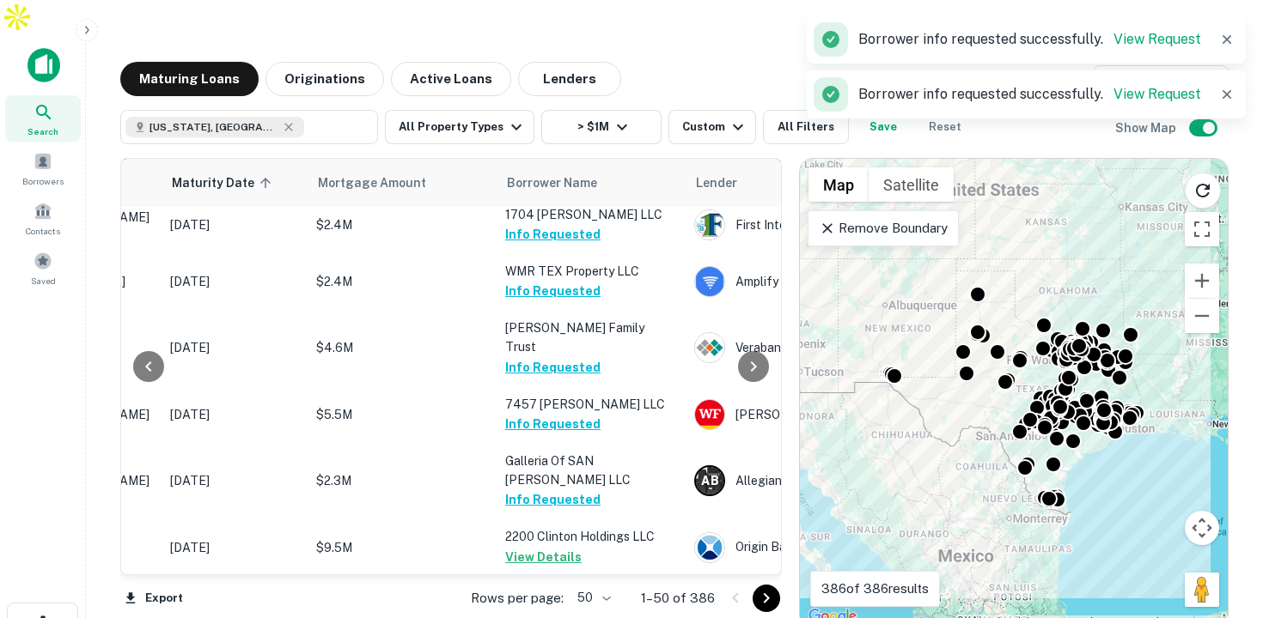
click at [551, 606] on button "Request Borrower Info" at bounding box center [574, 616] width 139 height 21
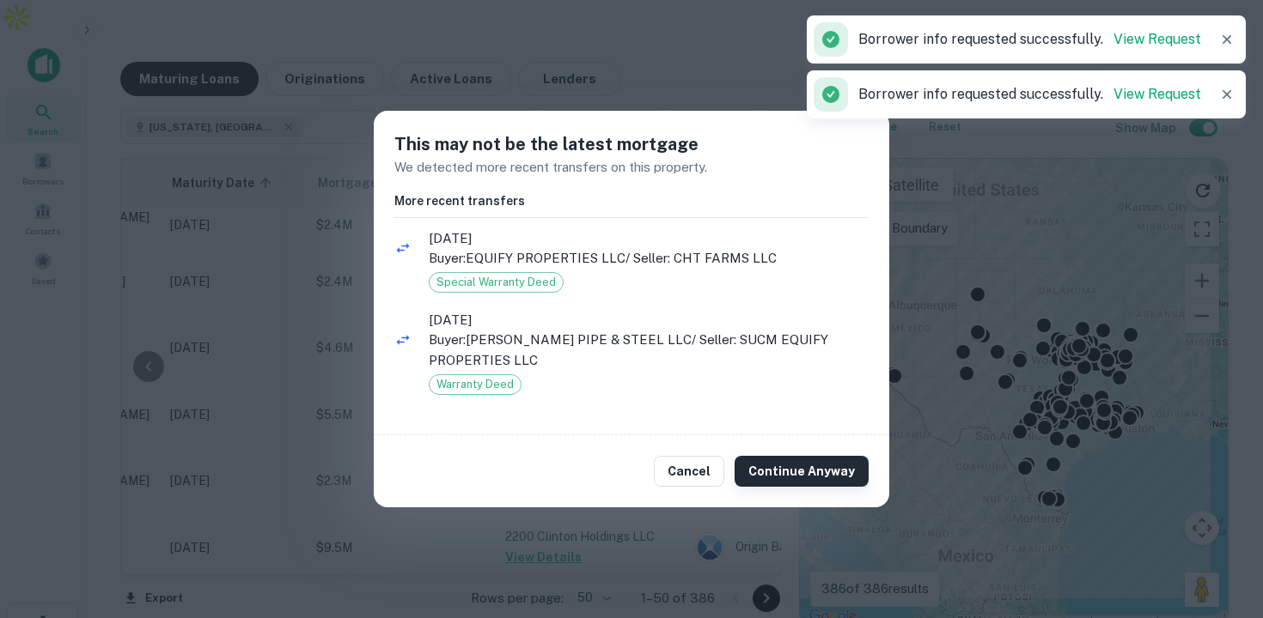
click at [769, 460] on button "Continue Anyway" at bounding box center [801, 471] width 134 height 31
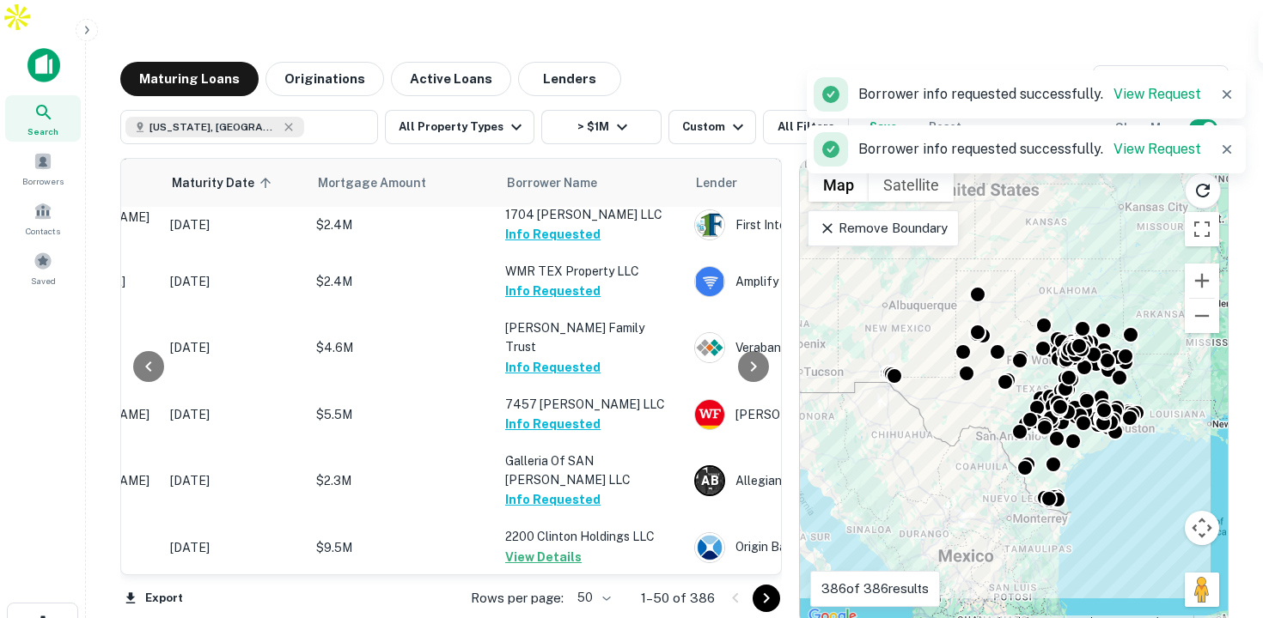
scroll to position [2597, 250]
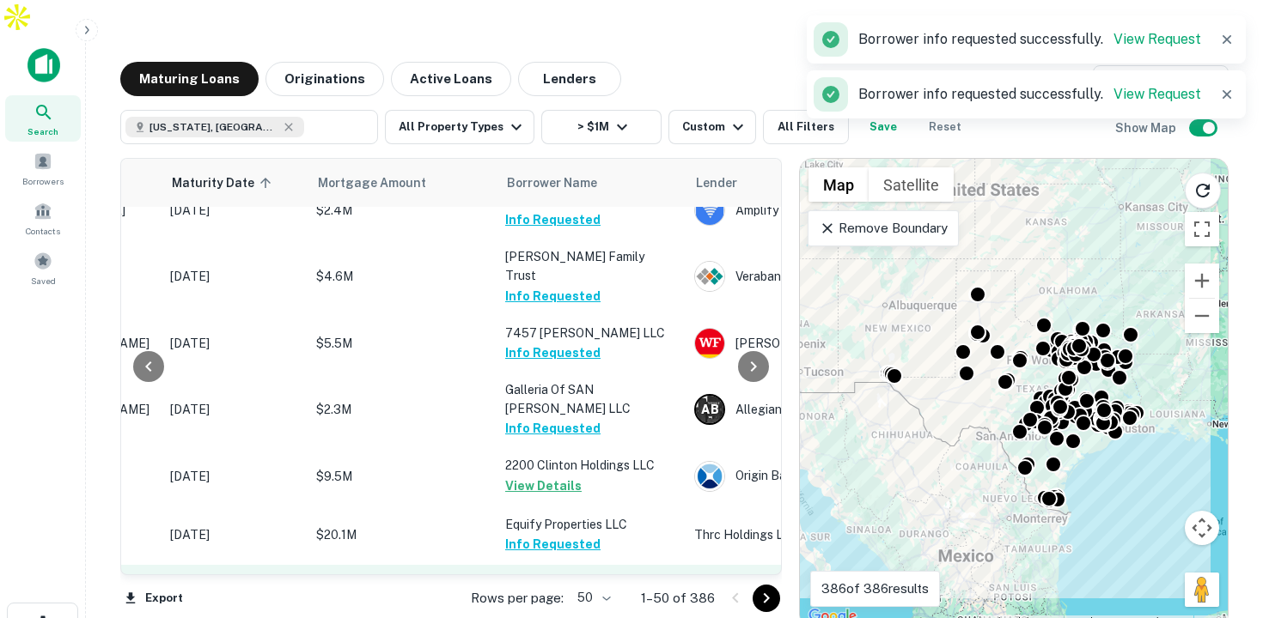
click at [569, 612] on button "Request Borrower Info" at bounding box center [574, 622] width 139 height 21
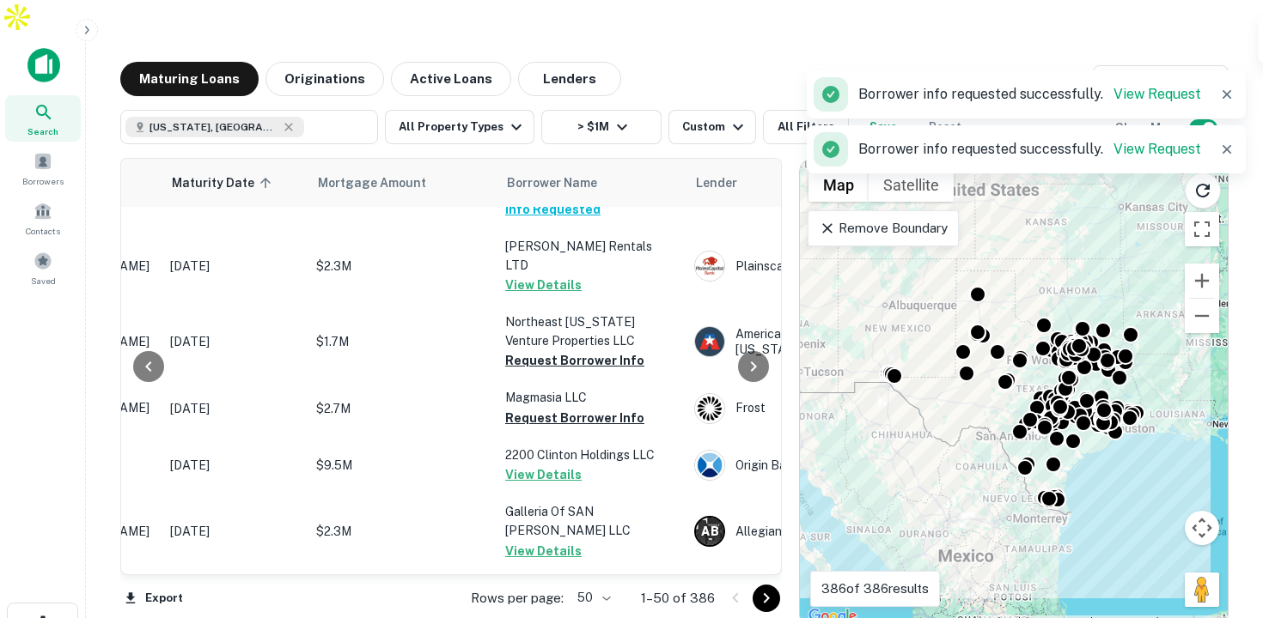
scroll to position [2702, 250]
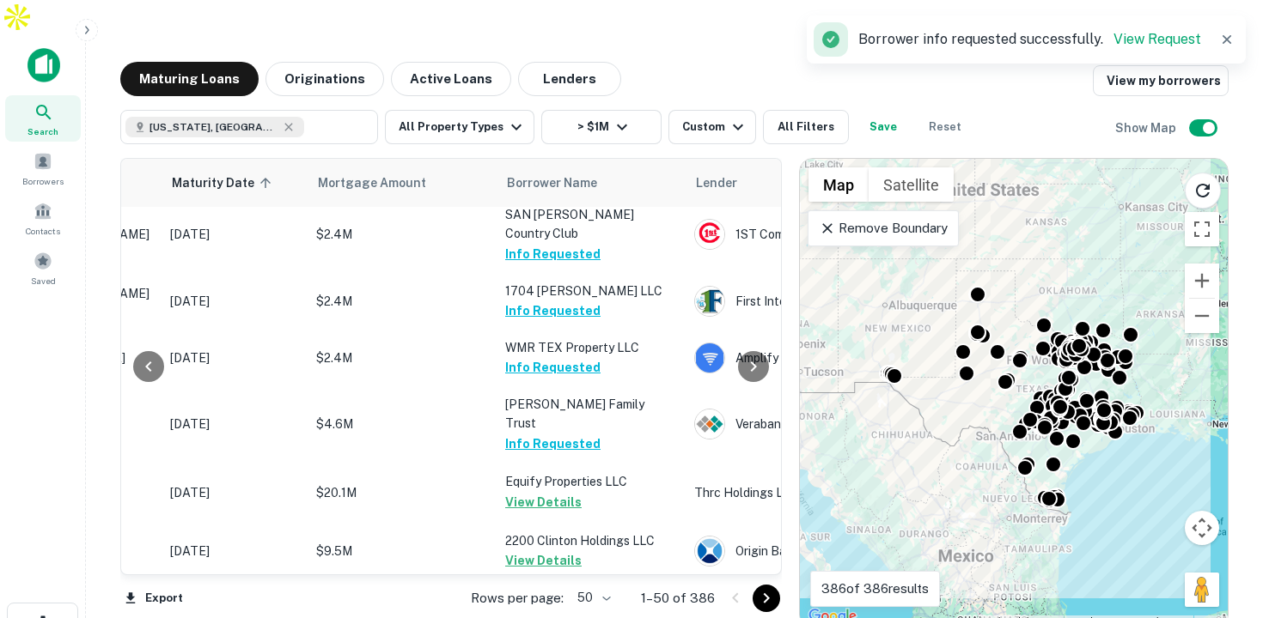
scroll to position [2807, 250]
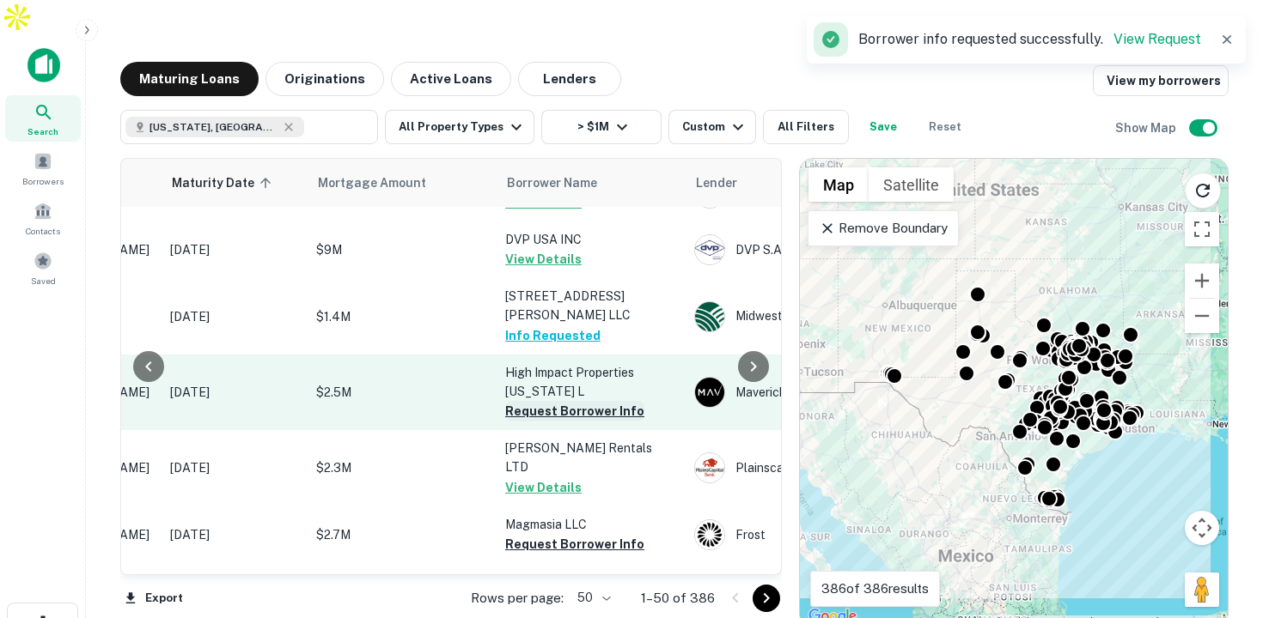
click at [582, 401] on button "Request Borrower Info" at bounding box center [574, 411] width 139 height 21
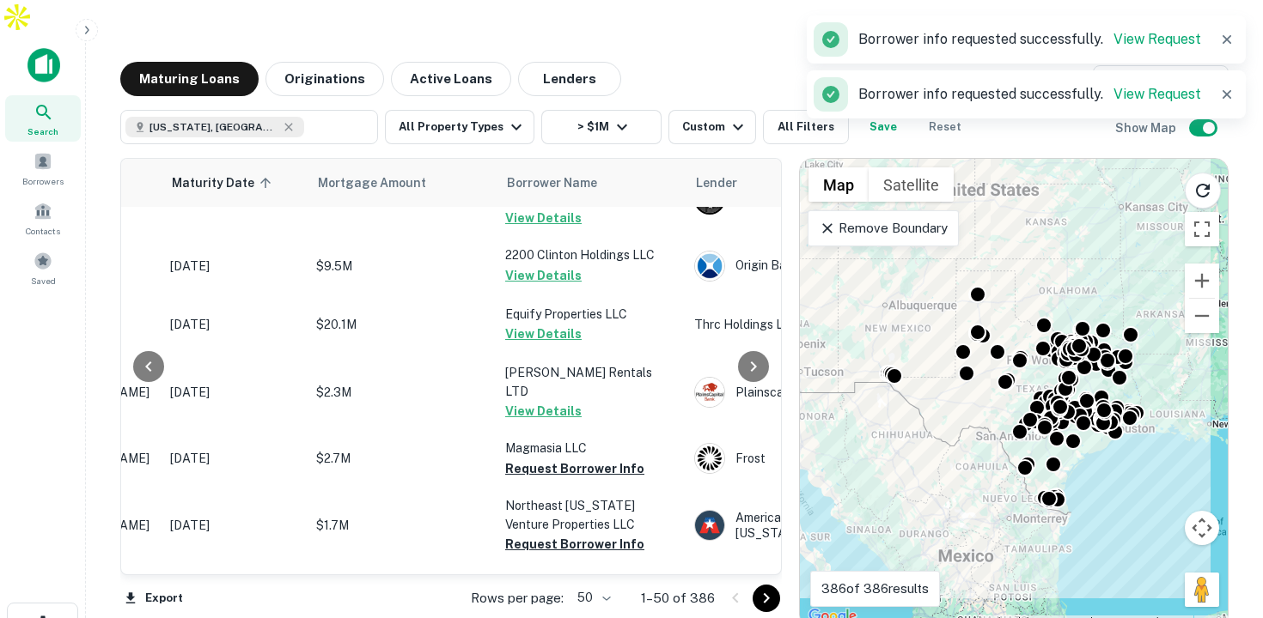
scroll to position [2769, 250]
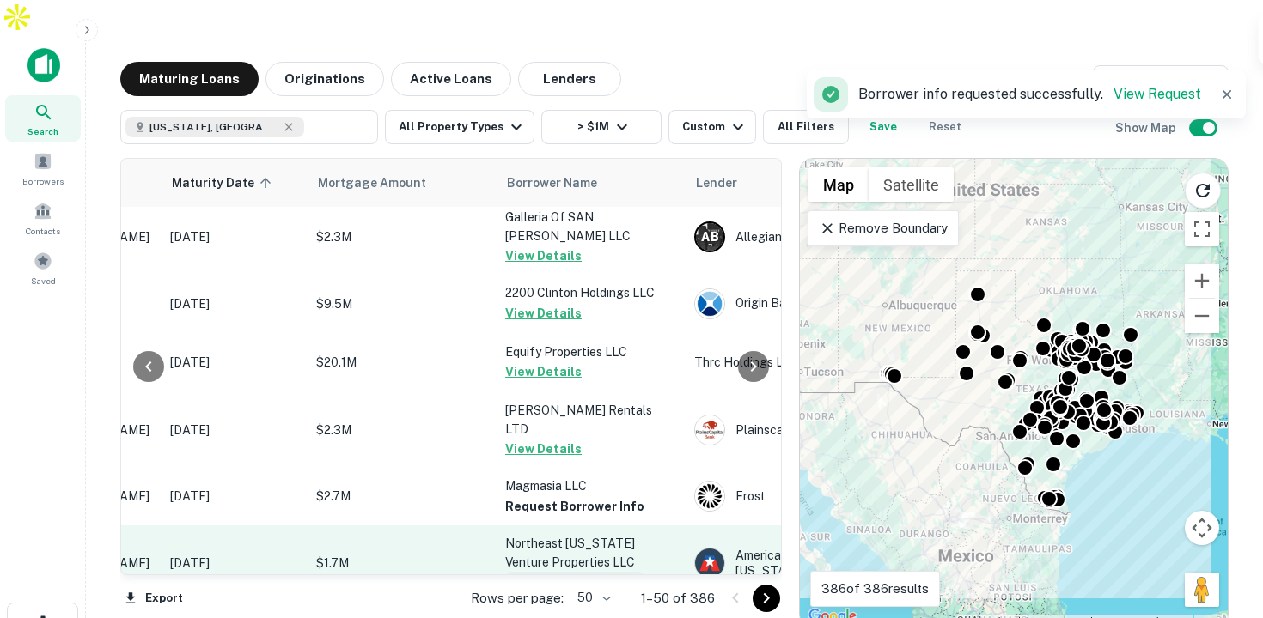
click at [588, 572] on button "Request Borrower Info" at bounding box center [574, 582] width 139 height 21
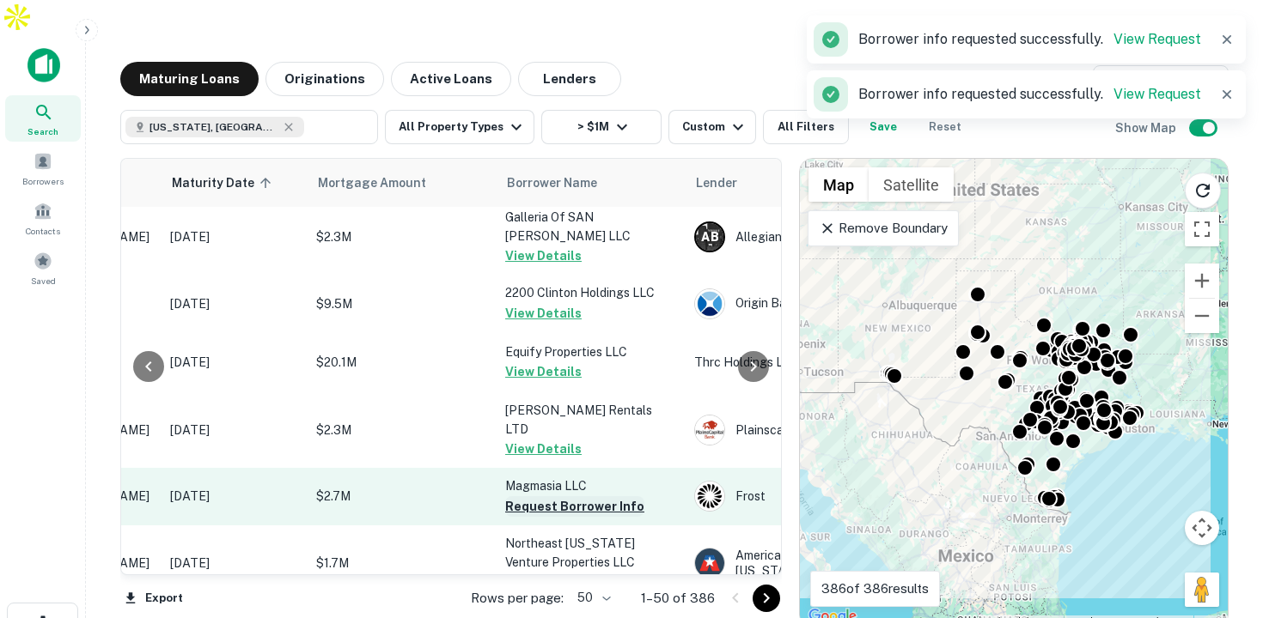
click at [595, 497] on button "Request Borrower Info" at bounding box center [574, 507] width 139 height 21
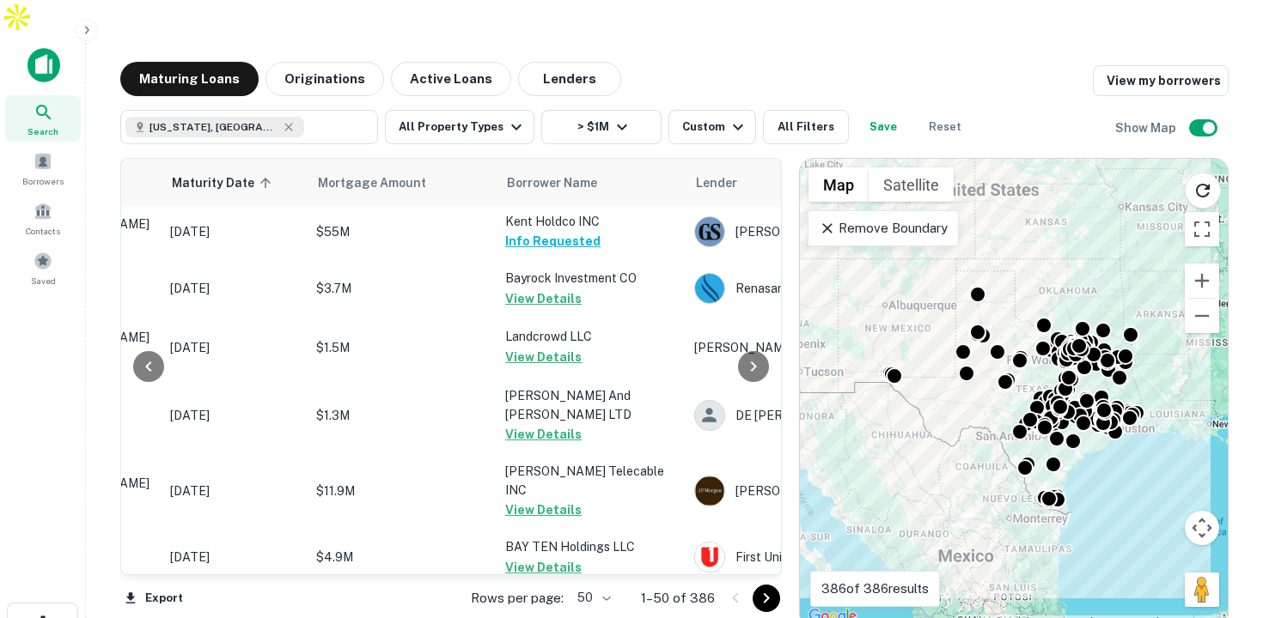
scroll to position [352, 250]
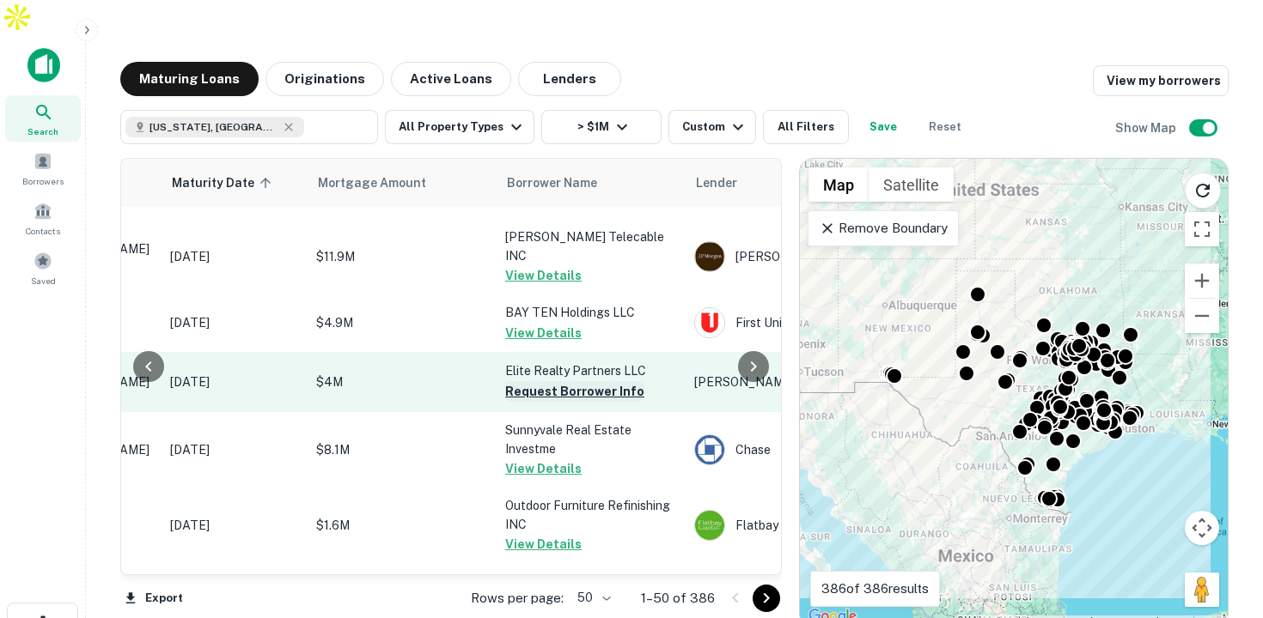
click at [588, 381] on button "Request Borrower Info" at bounding box center [574, 391] width 139 height 21
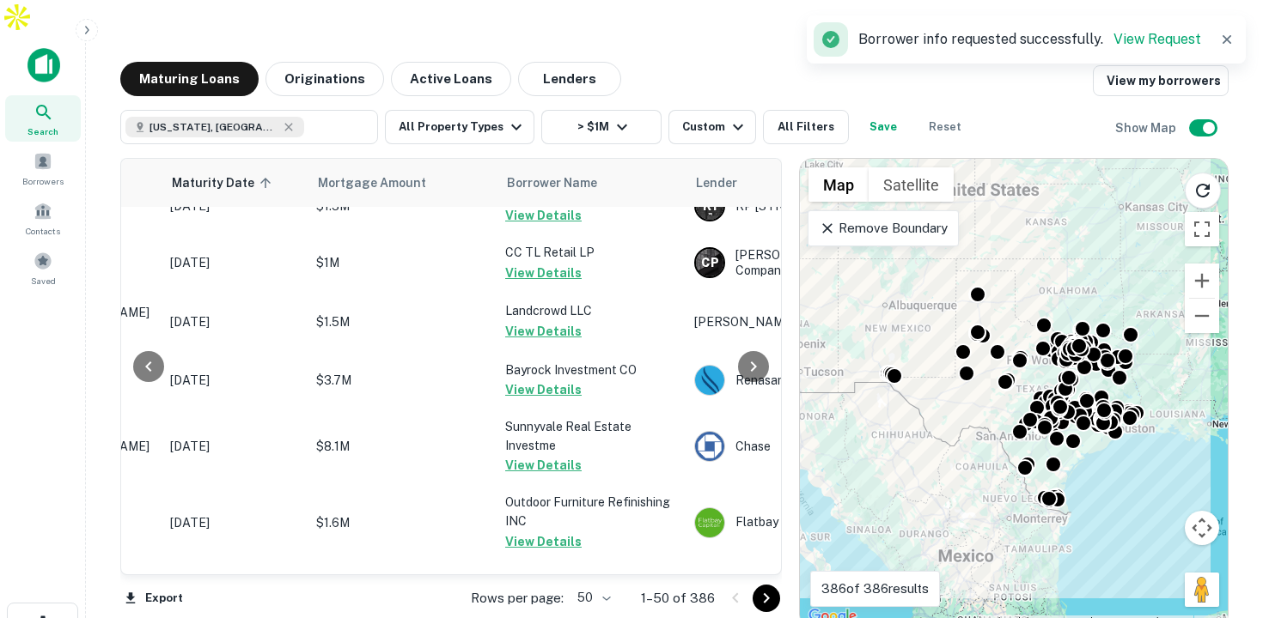
scroll to position [349, 250]
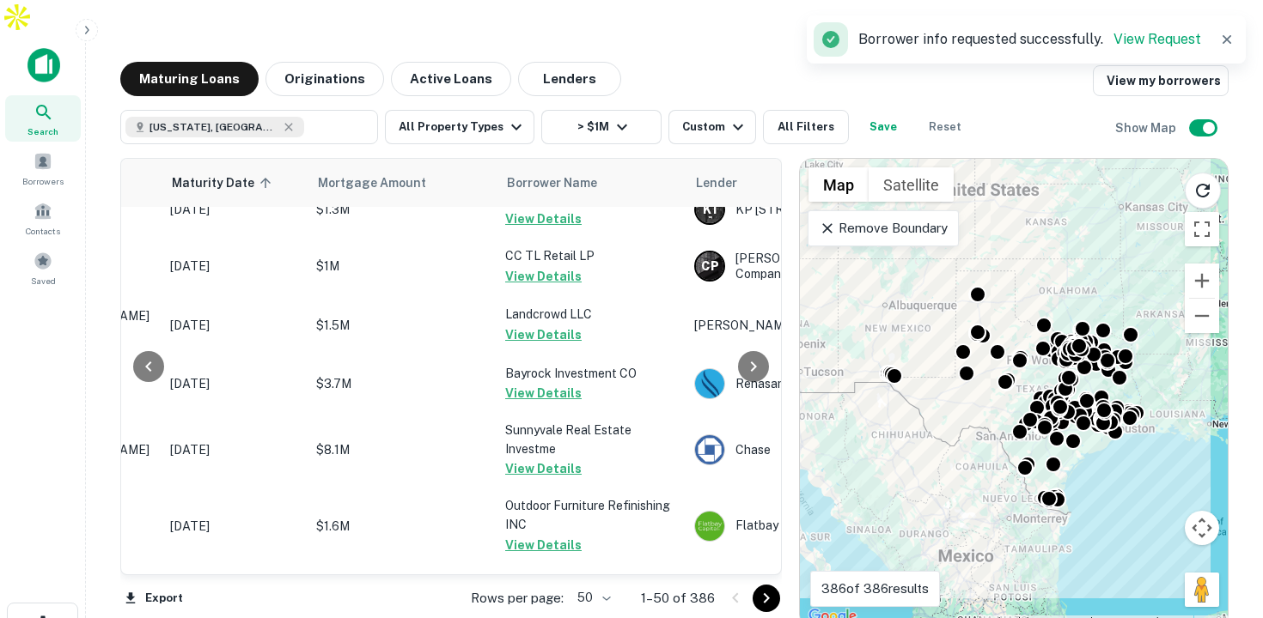
click at [771, 588] on icon "Go to next page" at bounding box center [766, 598] width 21 height 21
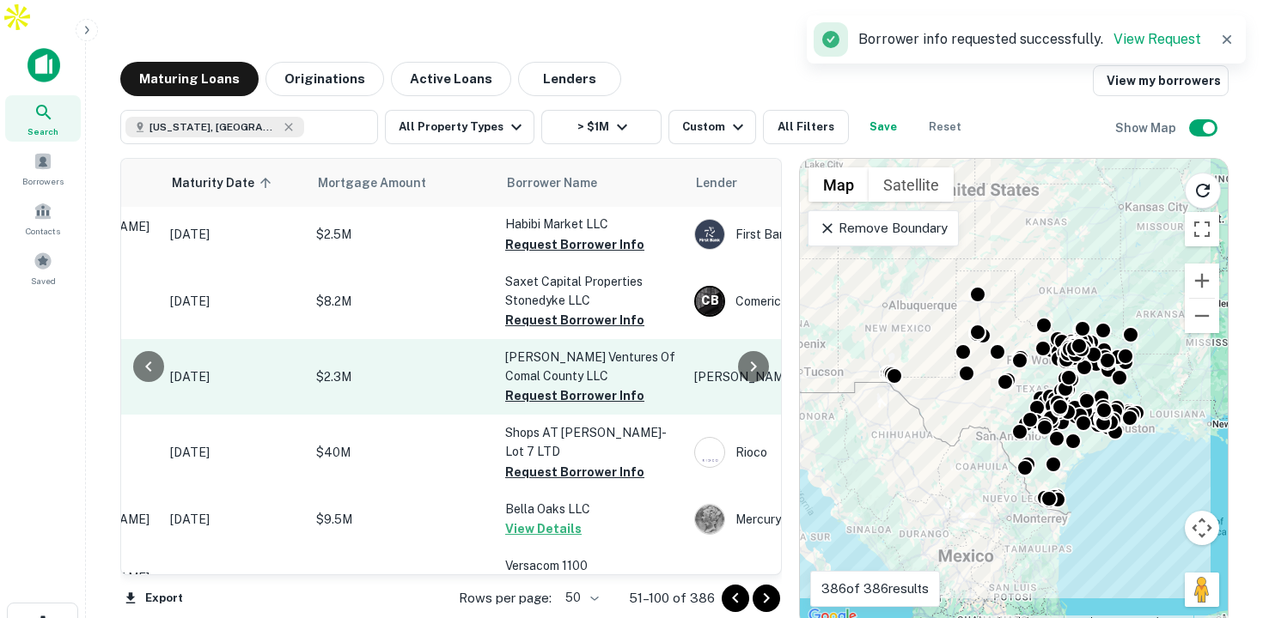
scroll to position [0, 250]
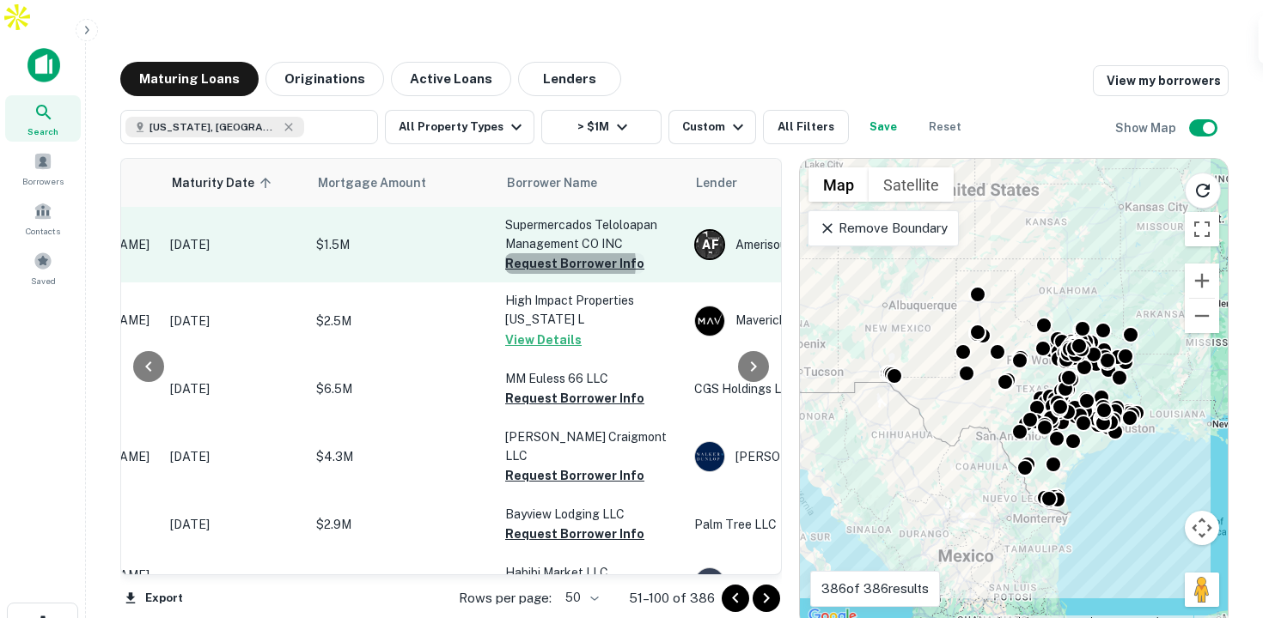
click at [558, 253] on button "Request Borrower Info" at bounding box center [574, 263] width 139 height 21
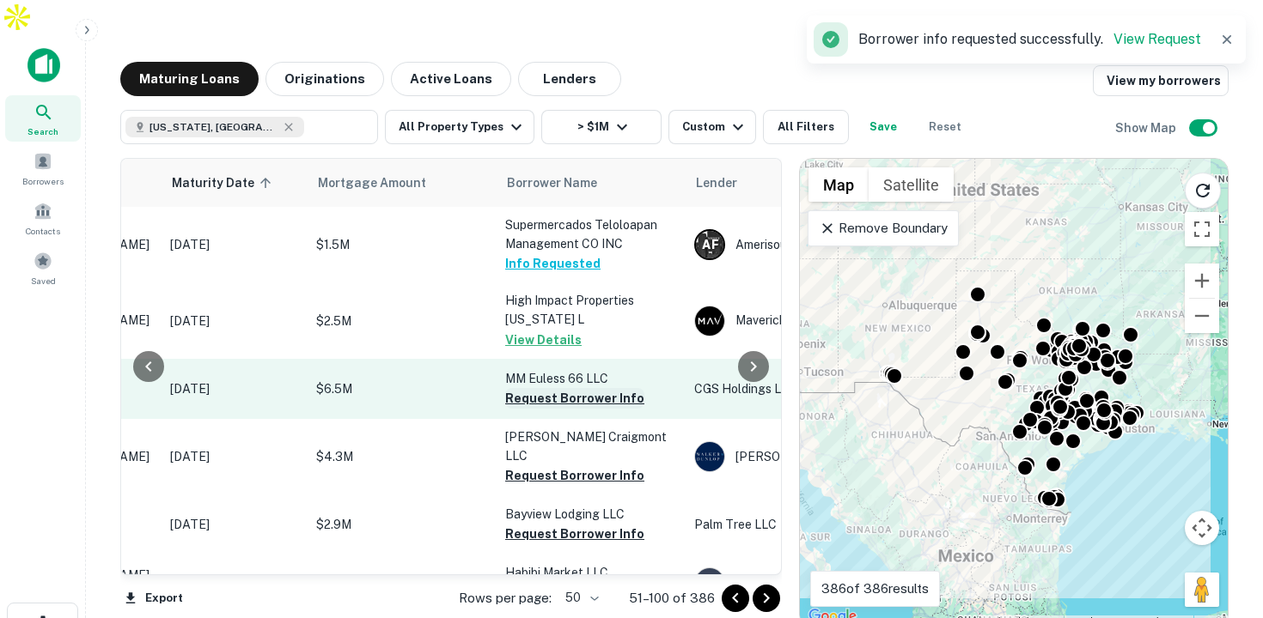
click at [574, 388] on button "Request Borrower Info" at bounding box center [574, 398] width 139 height 21
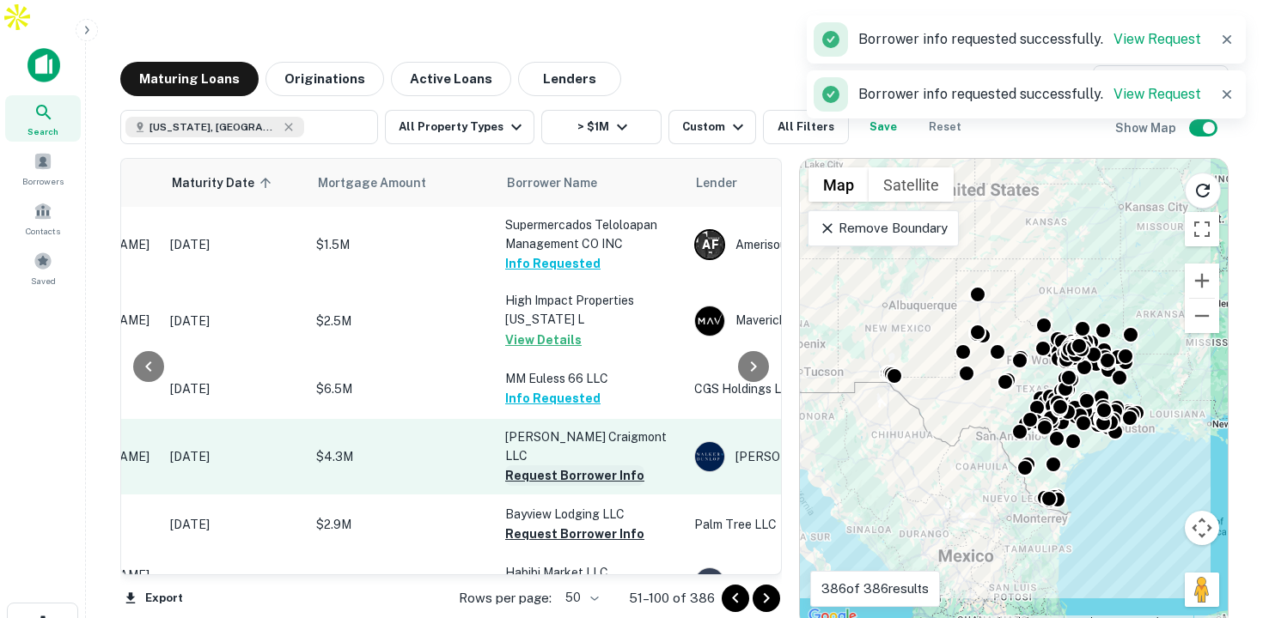
click at [578, 466] on button "Request Borrower Info" at bounding box center [574, 476] width 139 height 21
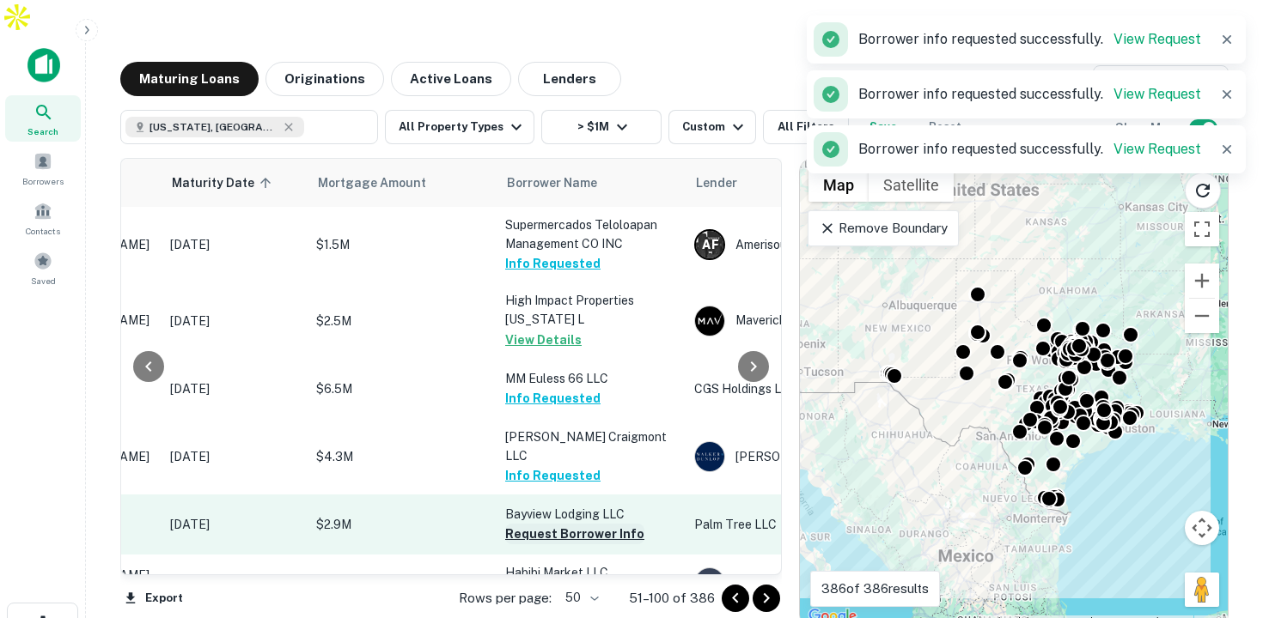
click at [576, 524] on button "Request Borrower Info" at bounding box center [574, 534] width 139 height 21
